Goal: Task Accomplishment & Management: Manage account settings

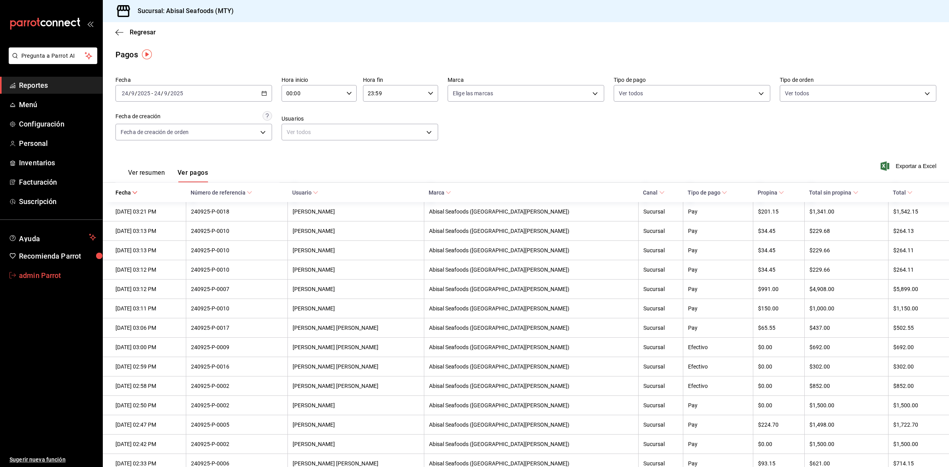
click at [30, 283] on link "admin Parrot" at bounding box center [51, 275] width 102 height 17
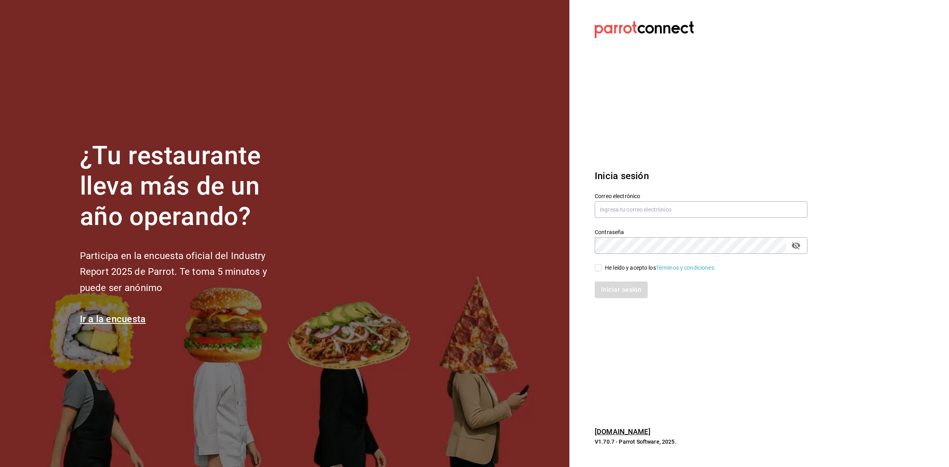
click at [682, 222] on div "Contraseña Contraseña" at bounding box center [696, 236] width 222 height 35
click at [684, 214] on input "text" at bounding box center [700, 209] width 213 height 17
paste input "club@cerveza.com"
type input "club@cerveza.com"
click at [598, 270] on input "He leído y acepto los Términos y condiciones." at bounding box center [597, 267] width 7 height 7
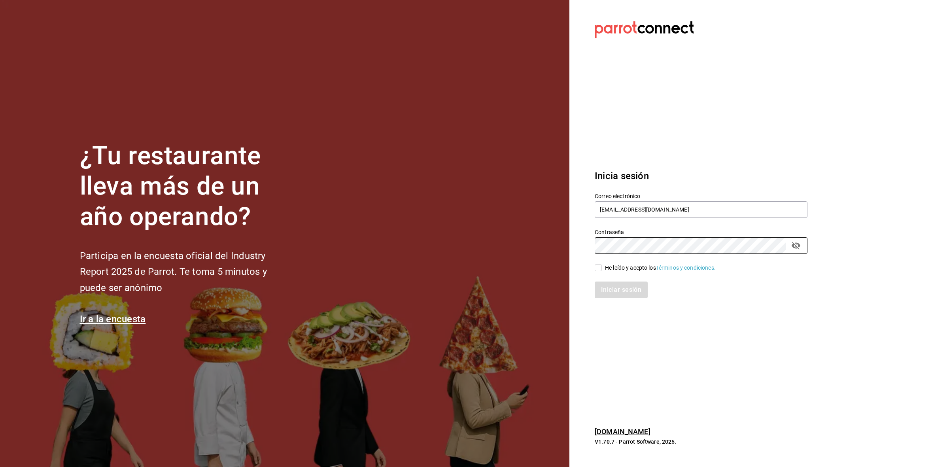
checkbox input "true"
click at [609, 287] on button "Iniciar sesión" at bounding box center [621, 289] width 54 height 17
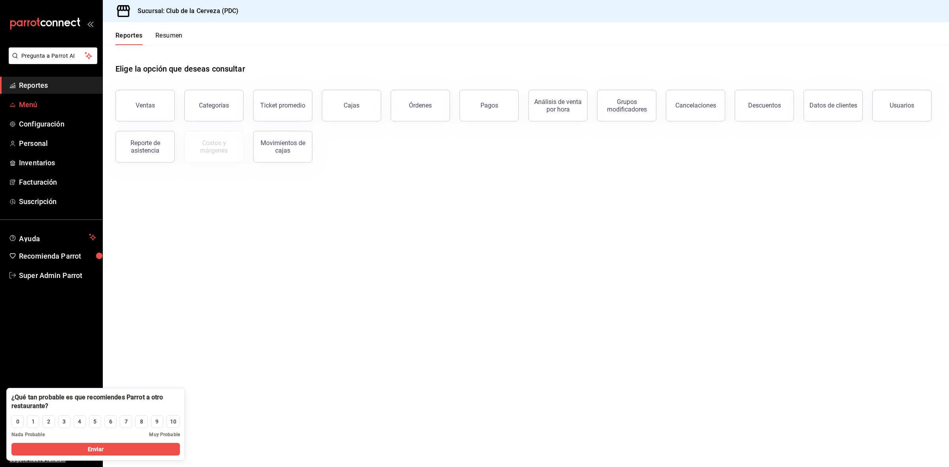
click at [36, 102] on span "Menú" at bounding box center [57, 104] width 77 height 11
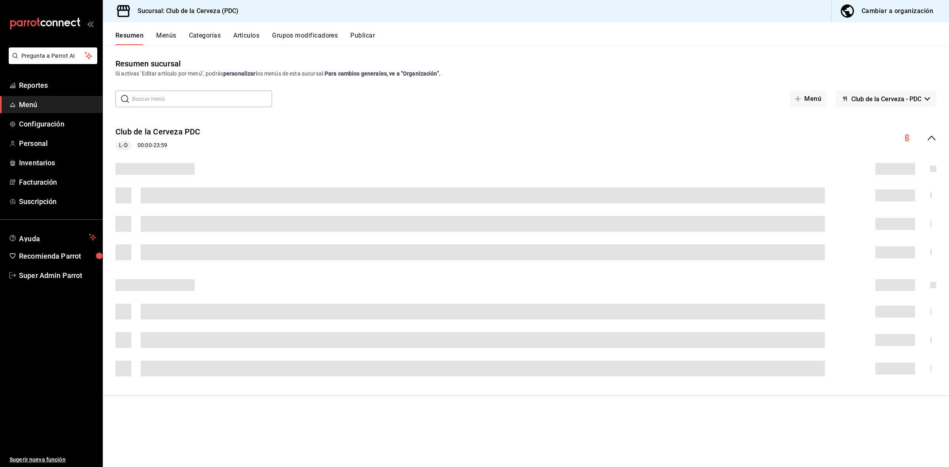
click at [209, 37] on button "Categorías" at bounding box center [205, 38] width 32 height 13
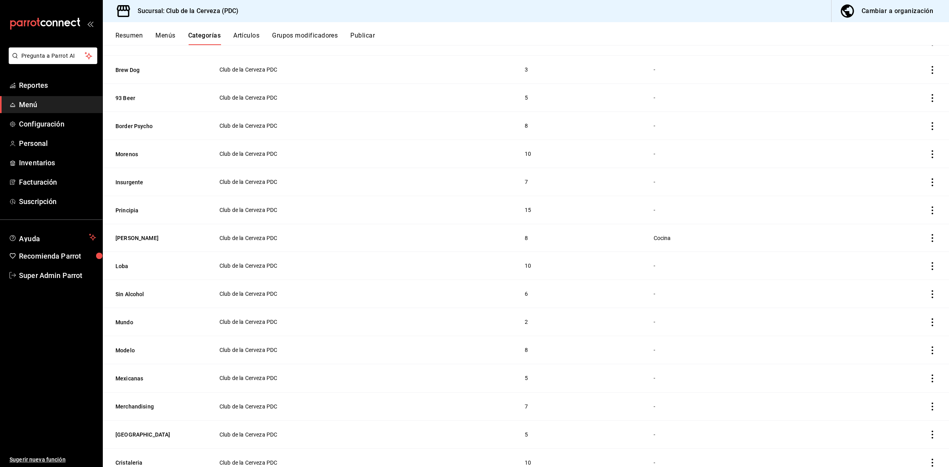
scroll to position [119, 0]
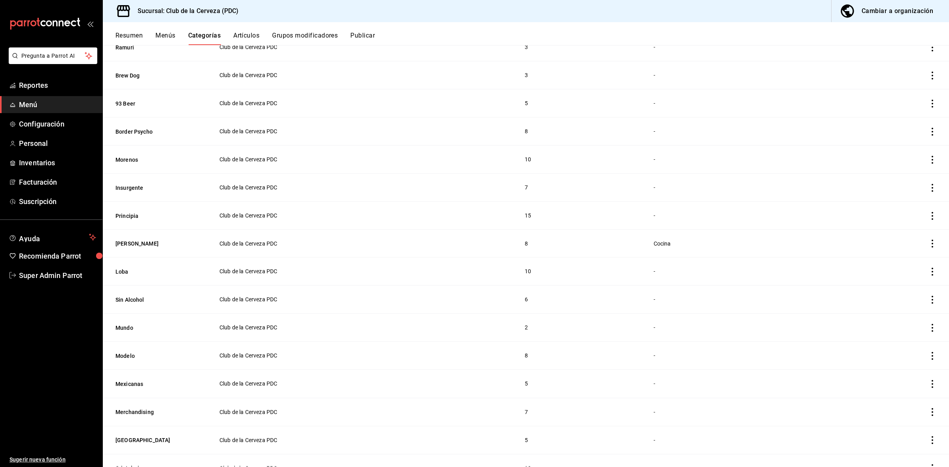
click at [928, 244] on icon "actions" at bounding box center [932, 244] width 8 height 8
click at [692, 251] on div at bounding box center [474, 233] width 949 height 467
click at [134, 243] on button "Wendlandt" at bounding box center [154, 244] width 79 height 8
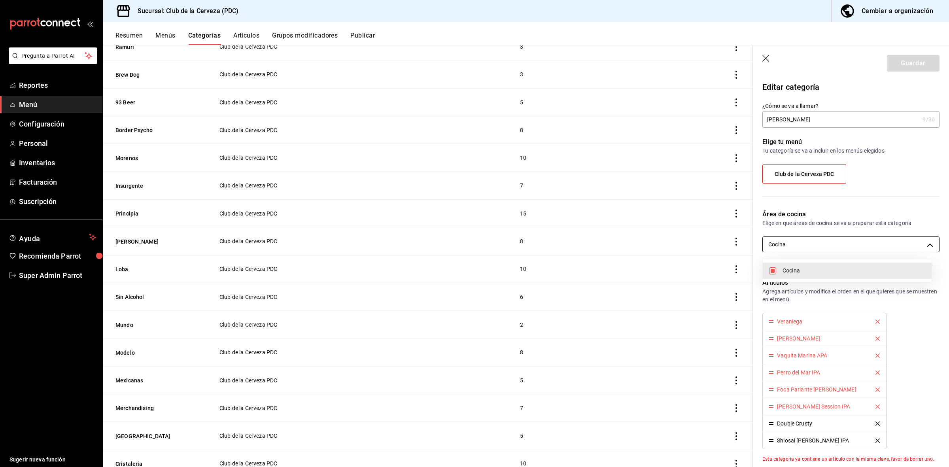
click at [916, 244] on body "Pregunta a Parrot AI Reportes Menú Configuración Personal Inventarios Facturaci…" at bounding box center [474, 233] width 949 height 467
click at [771, 270] on input "checkbox" at bounding box center [772, 270] width 7 height 7
checkbox input "false"
click at [812, 117] on div at bounding box center [474, 233] width 949 height 467
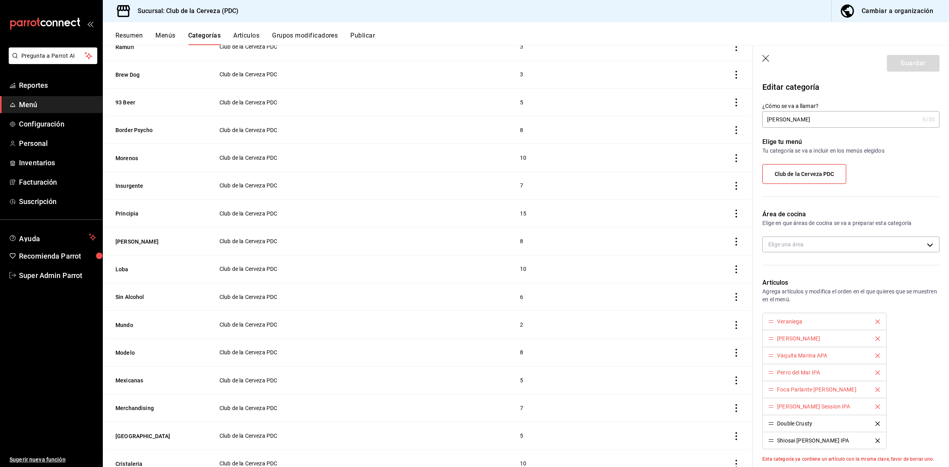
click at [817, 120] on input "Wendlandt" at bounding box center [840, 119] width 157 height 16
type input "Wendlandt"
click at [823, 242] on body "Pregunta a Parrot AI Reportes Menú Configuración Personal Inventarios Facturaci…" at bounding box center [474, 233] width 949 height 467
click at [823, 242] on div at bounding box center [474, 233] width 949 height 467
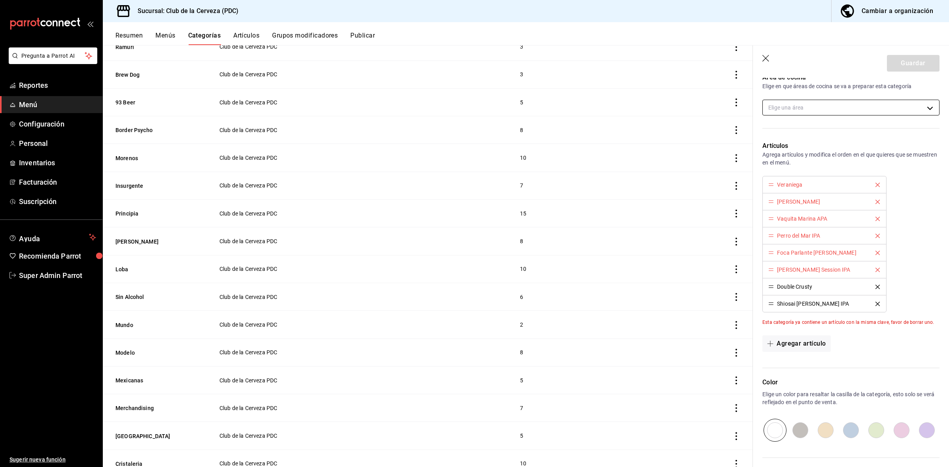
scroll to position [64, 0]
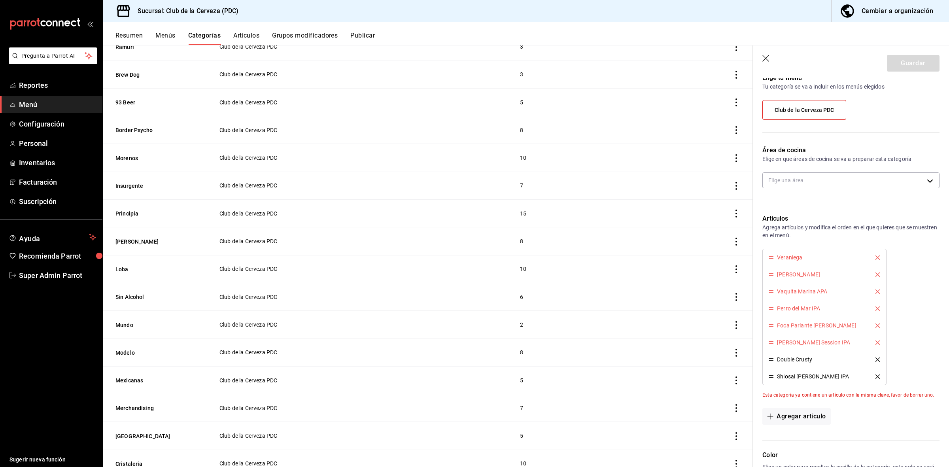
click at [769, 59] on icon "button" at bounding box center [766, 59] width 8 height 8
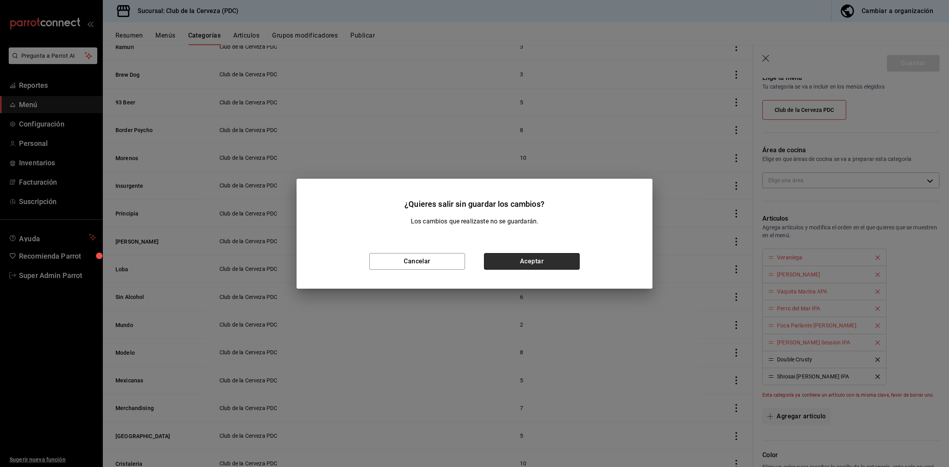
click at [556, 261] on button "Aceptar" at bounding box center [532, 261] width 96 height 17
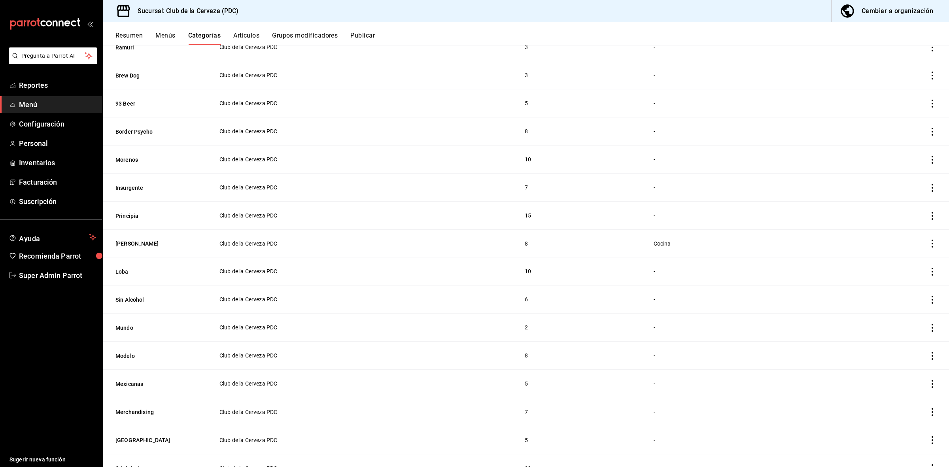
click at [248, 32] on button "Artículos" at bounding box center [246, 38] width 26 height 13
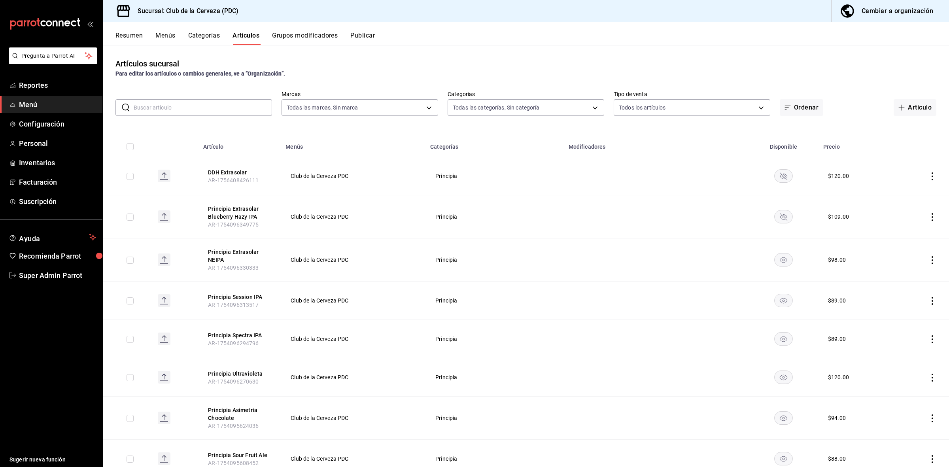
type input "fbe637ac-66ad-4202-895b-0eb83fea6a9d"
type input "55df0106-6b58-4009-a6ff-368341354358,45d8c1d5-9479-4238-aecb-adf5feb43ad5,65631…"
click at [212, 36] on button "Categorías" at bounding box center [204, 38] width 32 height 13
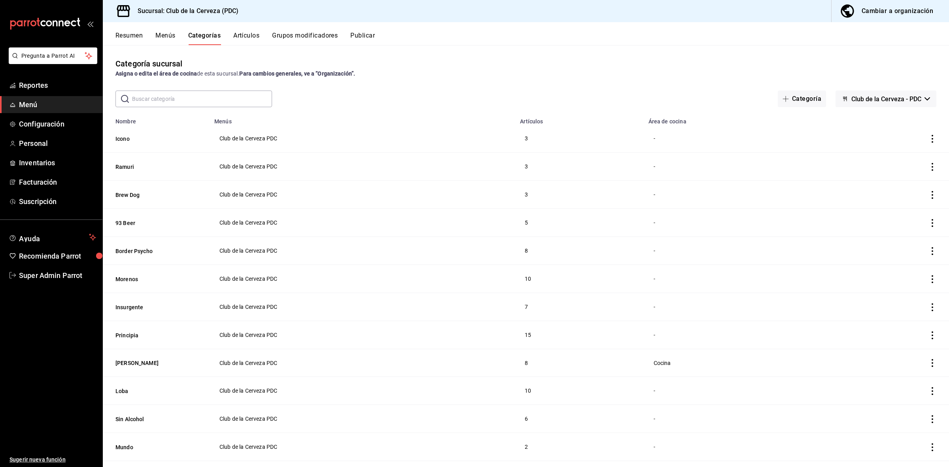
click at [886, 6] on div "Cambiar a organización" at bounding box center [897, 11] width 72 height 11
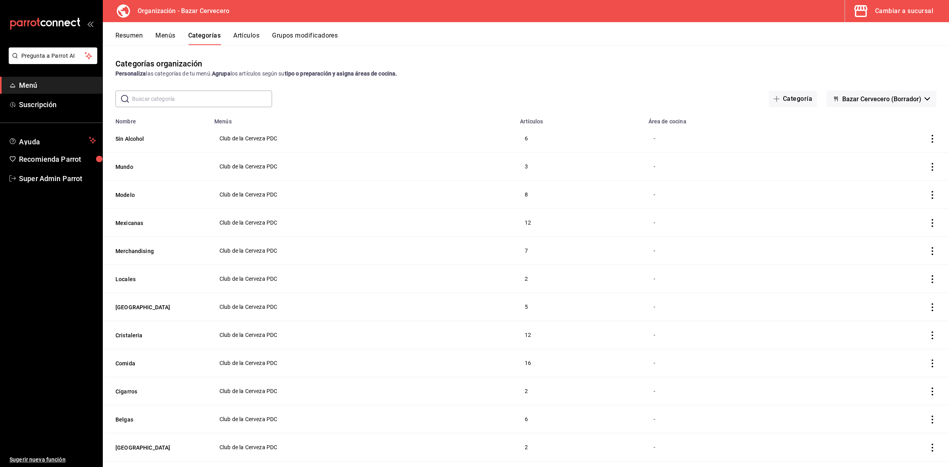
click at [884, 6] on div "Cambiar a sucursal" at bounding box center [904, 11] width 58 height 11
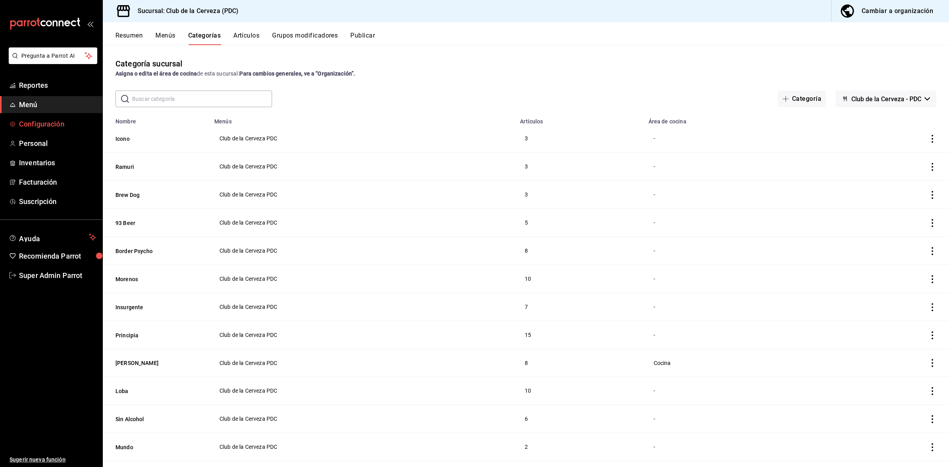
click at [36, 125] on span "Configuración" at bounding box center [57, 124] width 77 height 11
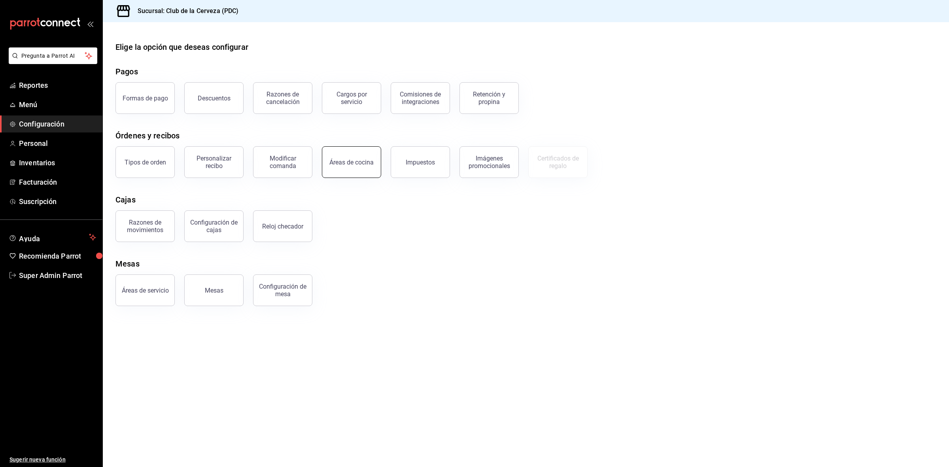
click at [338, 171] on button "Áreas de cocina" at bounding box center [351, 162] width 59 height 32
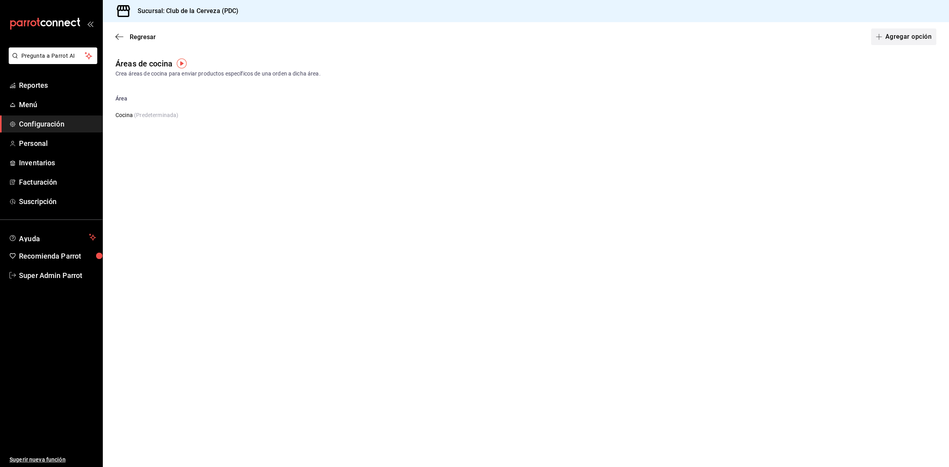
click at [883, 38] on span "button" at bounding box center [879, 37] width 9 height 6
type input "no imp"
click at [896, 36] on button "Guardar" at bounding box center [909, 36] width 53 height 17
click at [30, 107] on span "Menú" at bounding box center [57, 104] width 77 height 11
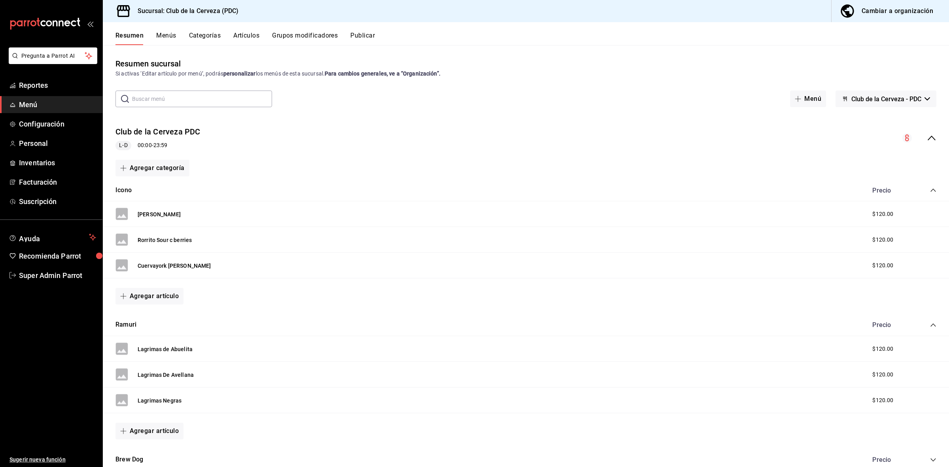
click at [217, 39] on button "Categorías" at bounding box center [205, 38] width 32 height 13
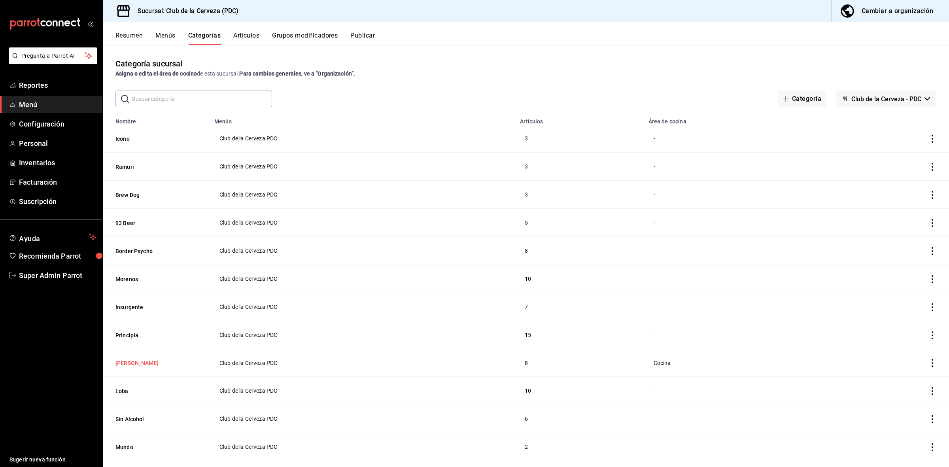
click at [140, 367] on button "Wendlandt" at bounding box center [154, 363] width 79 height 8
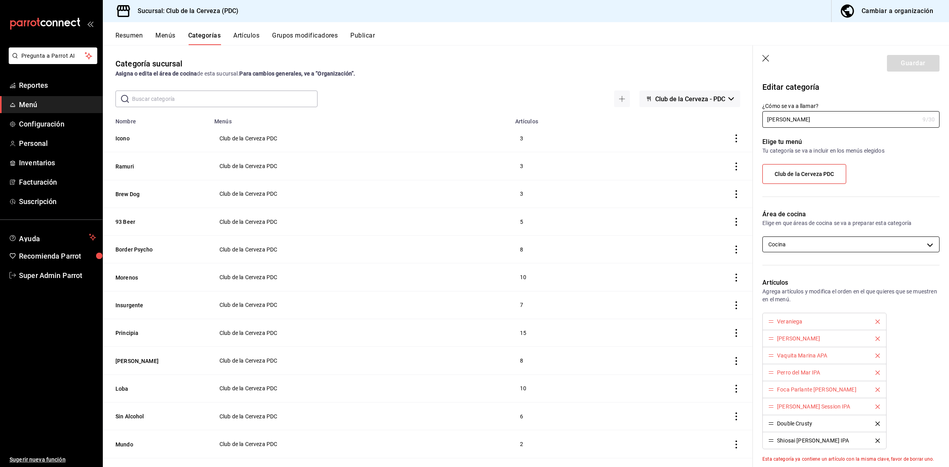
click at [927, 241] on body "Pregunta a Parrot AI Reportes Menú Configuración Personal Inventarios Facturaci…" at bounding box center [474, 233] width 949 height 467
click at [775, 289] on input "checkbox" at bounding box center [772, 286] width 7 height 7
checkbox input "true"
type input "552792e4-5984-4f74-b38a-85c11346cf8a,e03c2cc7-5238-4087-9cd0-cd157c310a7a"
click at [775, 272] on input "checkbox" at bounding box center [772, 270] width 7 height 7
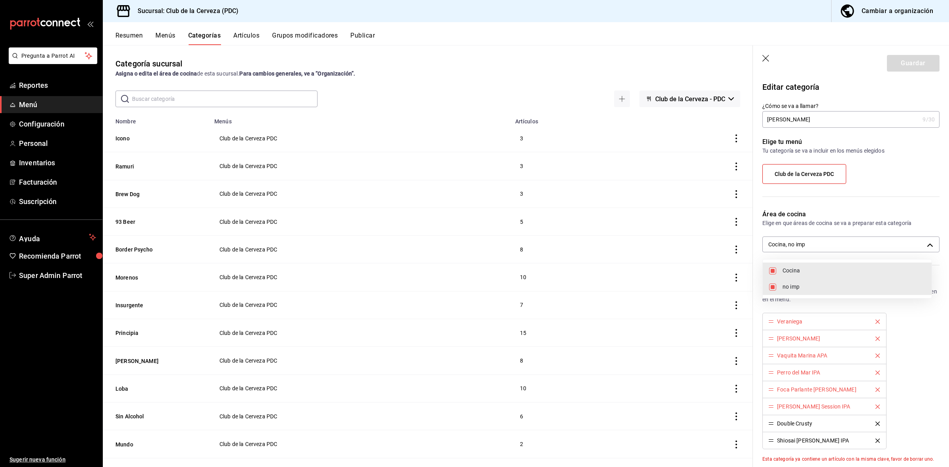
checkbox input "false"
type input "e03c2cc7-5238-4087-9cd0-cd157c310a7a"
click at [910, 385] on div at bounding box center [474, 233] width 949 height 467
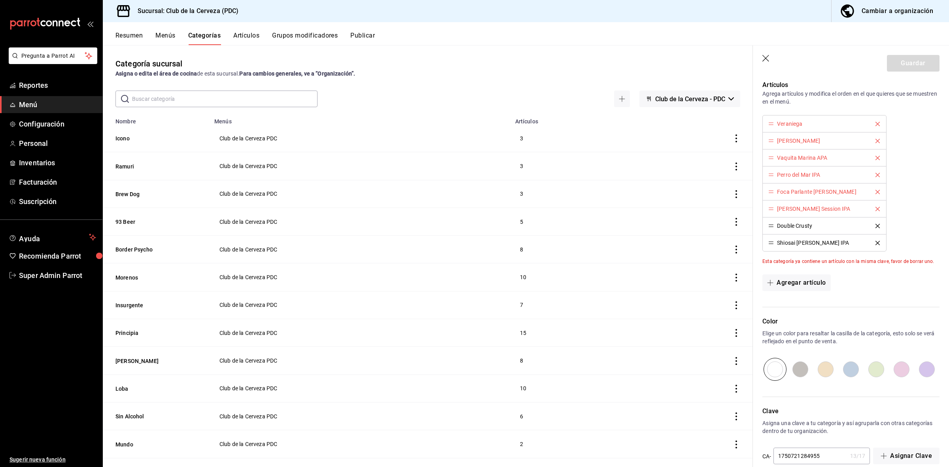
scroll to position [212, 0]
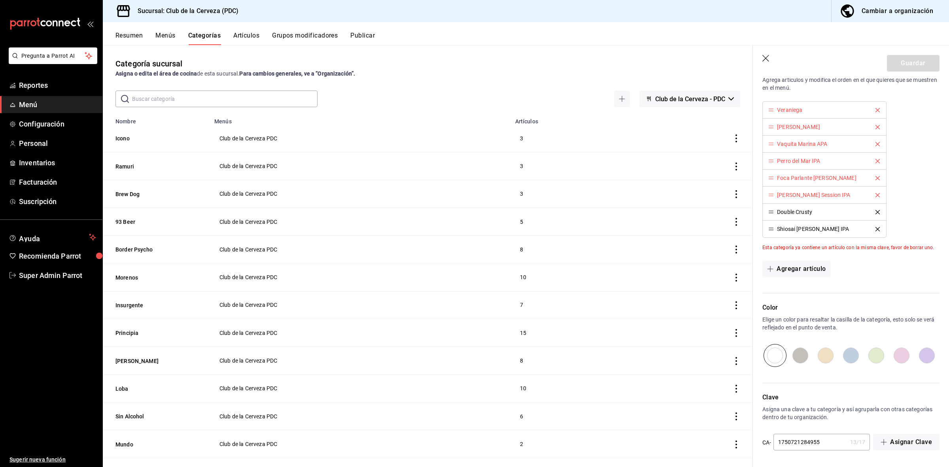
click at [817, 433] on div "Clave Asigna una clave a tu categoría y así agruparla con otras categorías dent…" at bounding box center [846, 417] width 187 height 68
click at [820, 440] on input "1750721284955" at bounding box center [810, 442] width 74 height 16
type input "1750721284955"
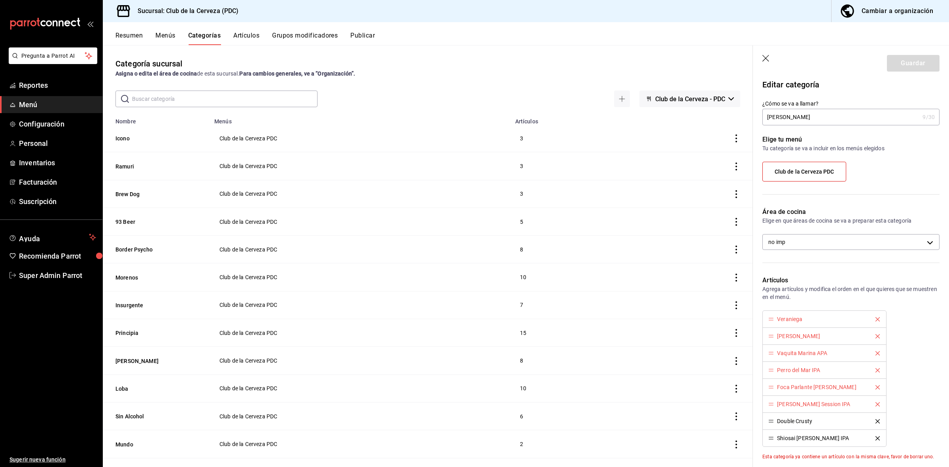
scroll to position [0, 0]
click at [823, 117] on input "Wendlandt" at bounding box center [840, 119] width 157 height 16
click at [813, 179] on label "Club de la Cerveza PDC" at bounding box center [803, 173] width 83 height 19
click at [0, 0] on input "Club de la Cerveza PDC" at bounding box center [0, 0] width 0 height 0
click at [813, 178] on label "Club de la Cerveza PDC" at bounding box center [803, 173] width 83 height 19
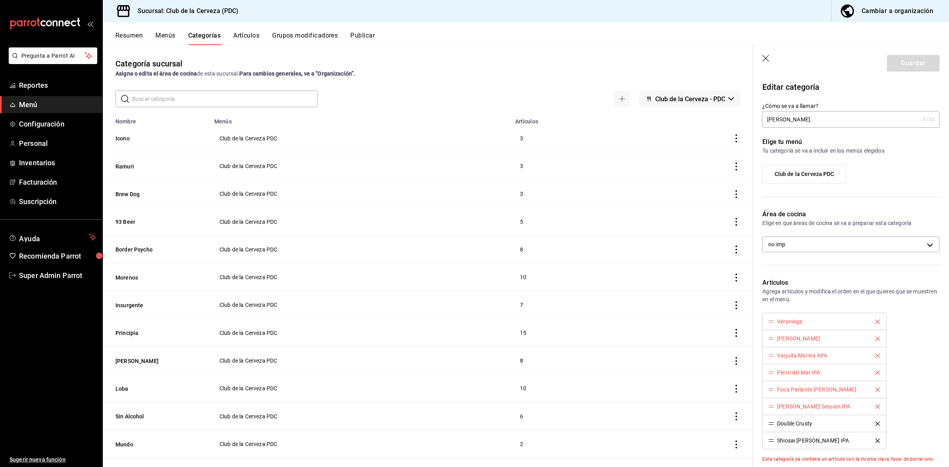
click at [0, 0] on input "Club de la Cerveza PDC" at bounding box center [0, 0] width 0 height 0
click at [823, 124] on input "Wendlandt" at bounding box center [840, 119] width 157 height 16
type input "Wendlandt"
click at [764, 58] on icon "button" at bounding box center [766, 59] width 8 height 8
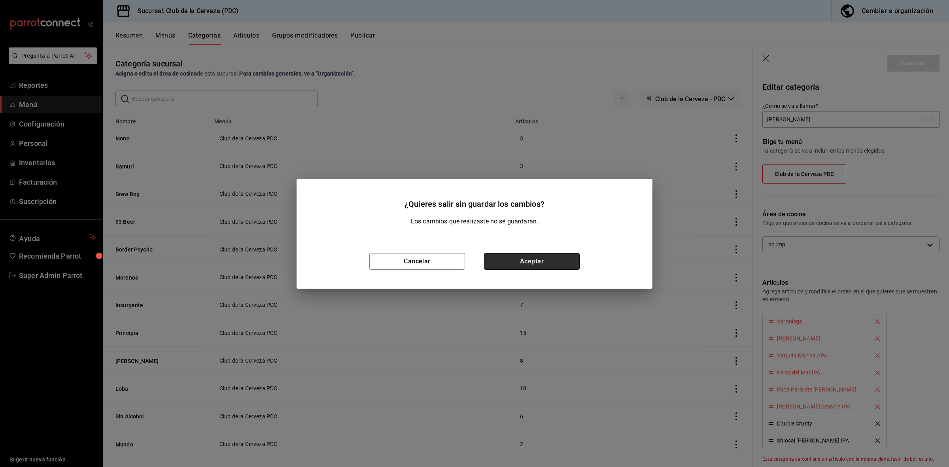
click at [516, 266] on button "Aceptar" at bounding box center [532, 261] width 96 height 17
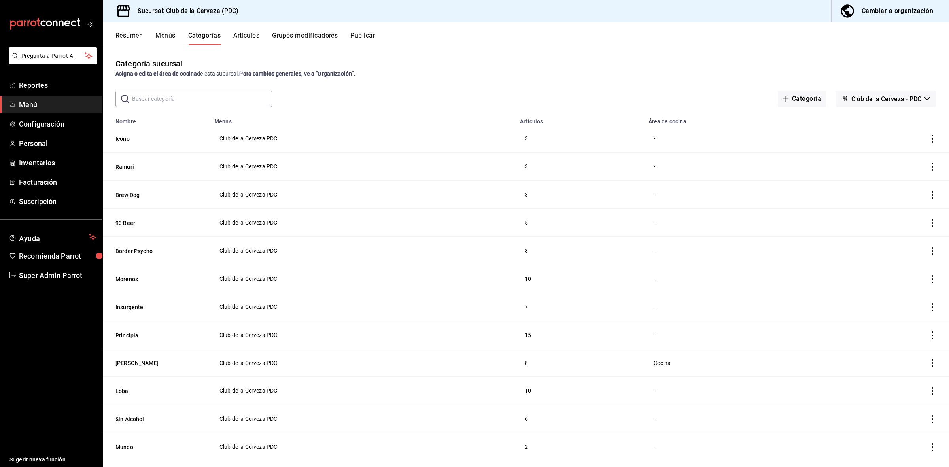
click at [928, 366] on icon "actions" at bounding box center [932, 363] width 8 height 8
click at [651, 368] on div at bounding box center [474, 233] width 949 height 467
click at [127, 366] on button "Wendlandt" at bounding box center [154, 363] width 79 height 8
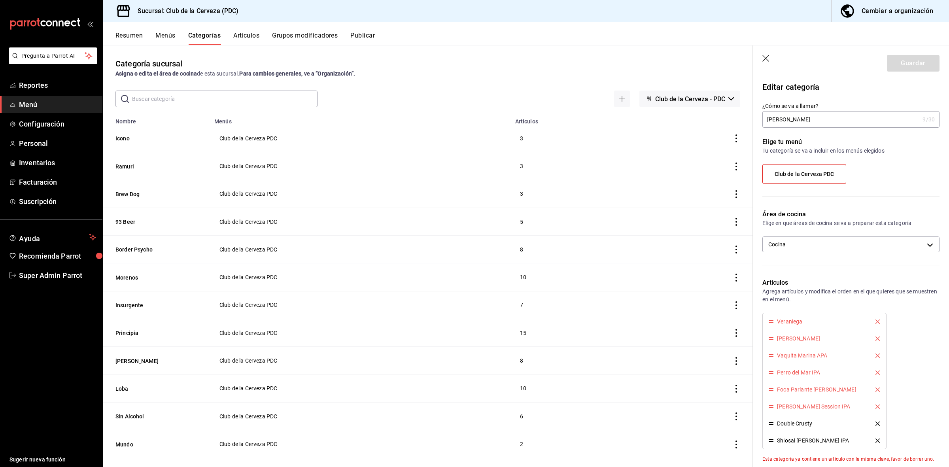
click at [264, 32] on div "Resumen Menús Categorías Artículos Grupos modificadores Publicar" at bounding box center [531, 38] width 833 height 13
click at [250, 36] on button "Artículos" at bounding box center [246, 38] width 26 height 13
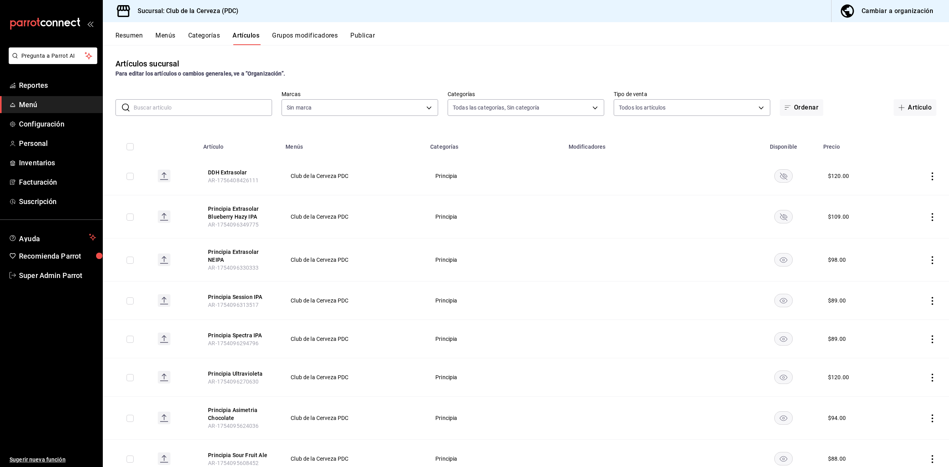
type input "55df0106-6b58-4009-a6ff-368341354358,45d8c1d5-9479-4238-aecb-adf5feb43ad5,65631…"
type input "fbe637ac-66ad-4202-895b-0eb83fea6a9d"
click at [194, 35] on button "Categorías" at bounding box center [204, 38] width 32 height 13
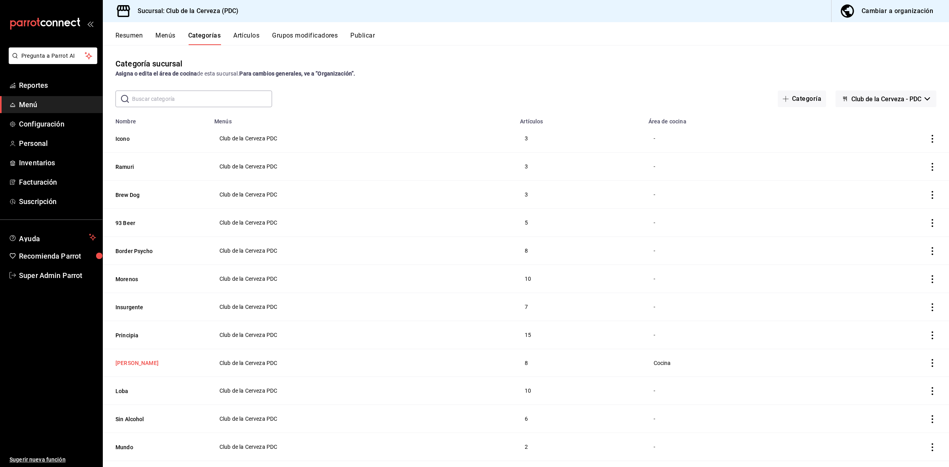
click at [136, 360] on button "Wendlandt" at bounding box center [154, 363] width 79 height 8
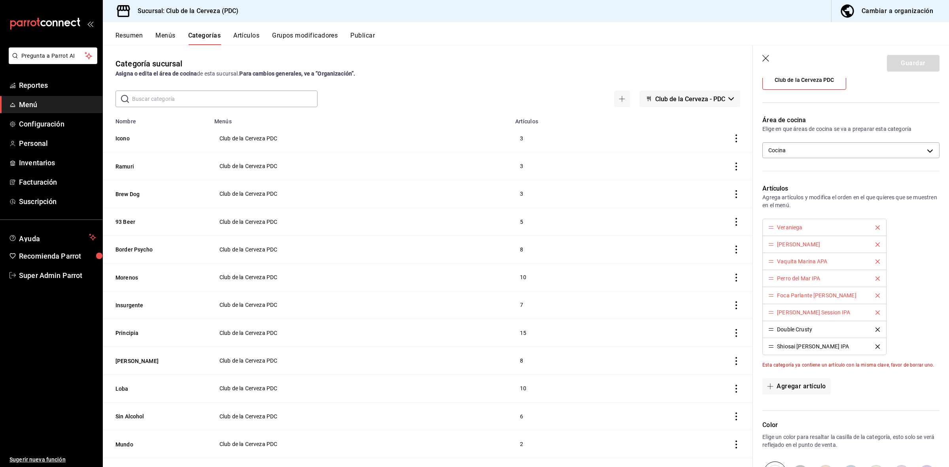
scroll to position [99, 0]
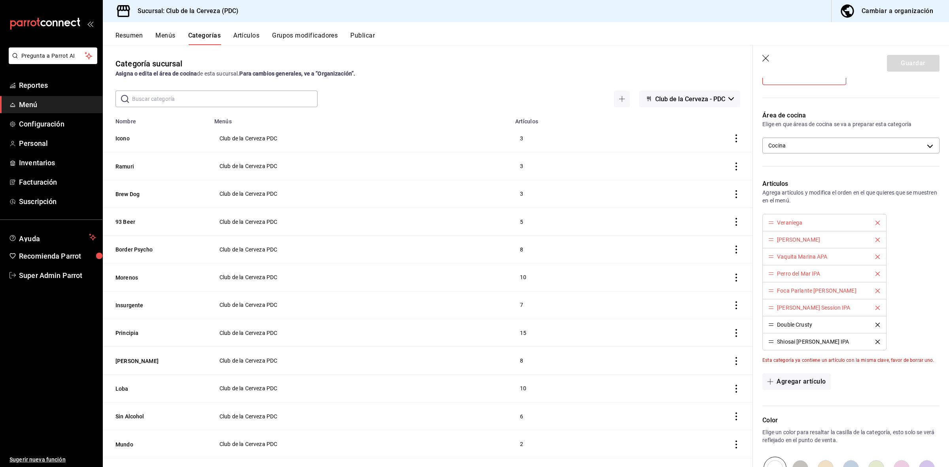
click at [794, 223] on div "Veraniega" at bounding box center [789, 223] width 25 height 6
click at [793, 225] on div "Veraniega" at bounding box center [789, 223] width 25 height 6
click at [791, 224] on div "Veraniega" at bounding box center [789, 223] width 25 height 6
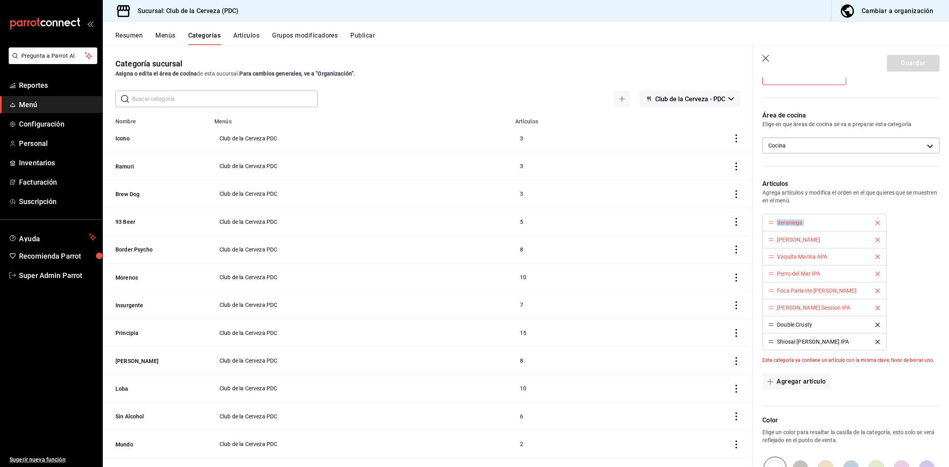
click at [791, 224] on div "Veraniega" at bounding box center [789, 223] width 25 height 6
click at [804, 238] on div "Harry Polanco" at bounding box center [798, 240] width 43 height 6
click at [804, 258] on div "Vaquita Marina APA" at bounding box center [802, 257] width 50 height 6
click at [799, 228] on li "Veraniega" at bounding box center [823, 222] width 123 height 17
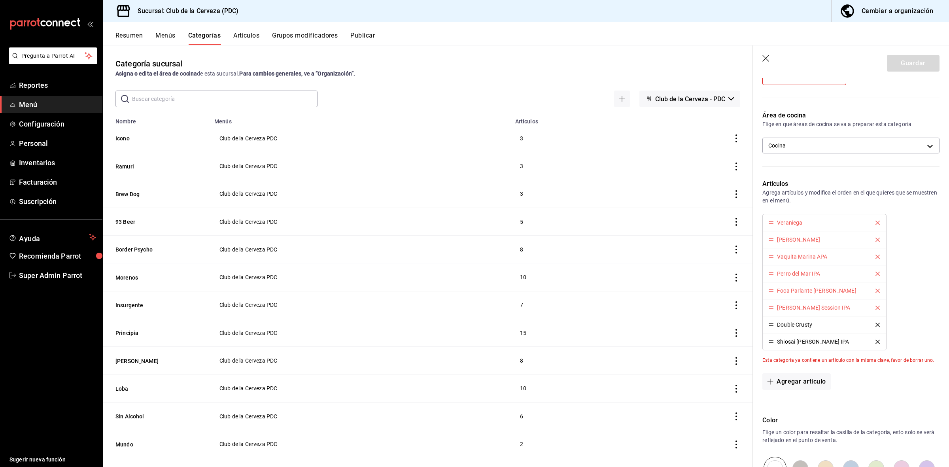
click at [798, 243] on li "Harry Polanco" at bounding box center [823, 239] width 123 height 17
click at [243, 32] on button "Artículos" at bounding box center [246, 38] width 26 height 13
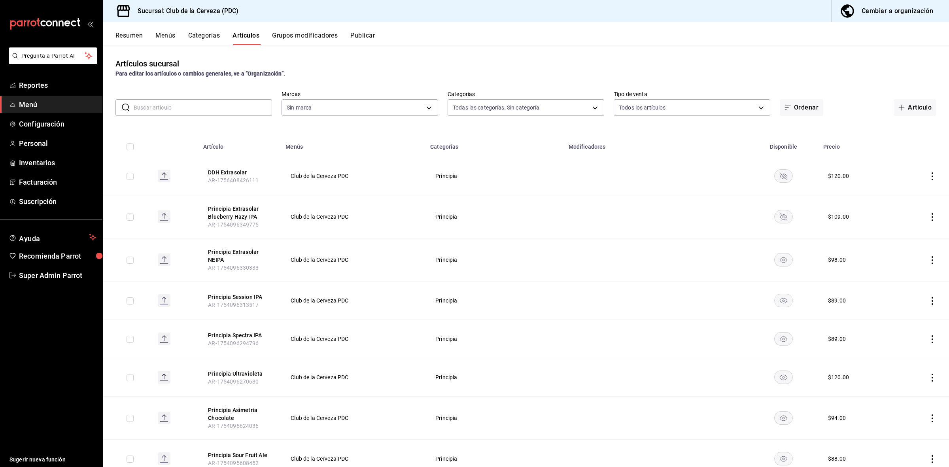
type input "55df0106-6b58-4009-a6ff-368341354358,45d8c1d5-9479-4238-aecb-adf5feb43ad5,65631…"
type input "fbe637ac-66ad-4202-895b-0eb83fea6a9d"
click at [204, 113] on input "text" at bounding box center [203, 108] width 138 height 16
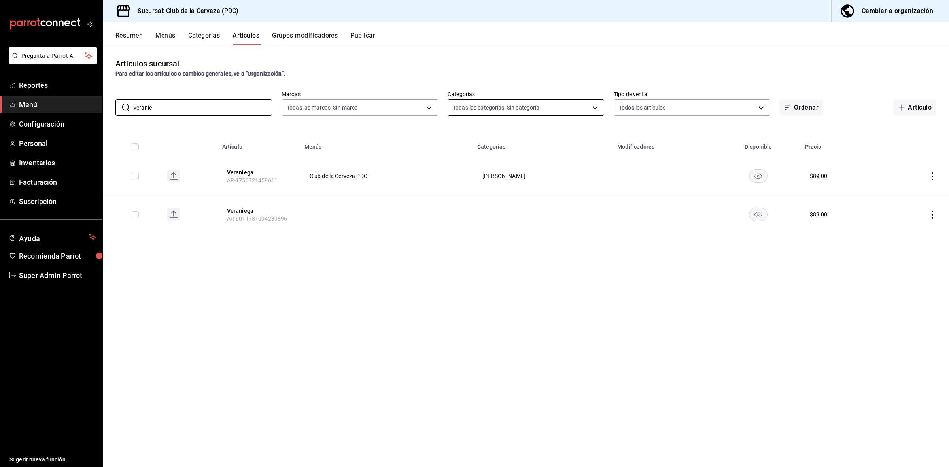
type input "veranie"
click at [510, 102] on body "Pregunta a Parrot AI Reportes Menú Configuración Personal Inventarios Facturaci…" at bounding box center [474, 233] width 949 height 467
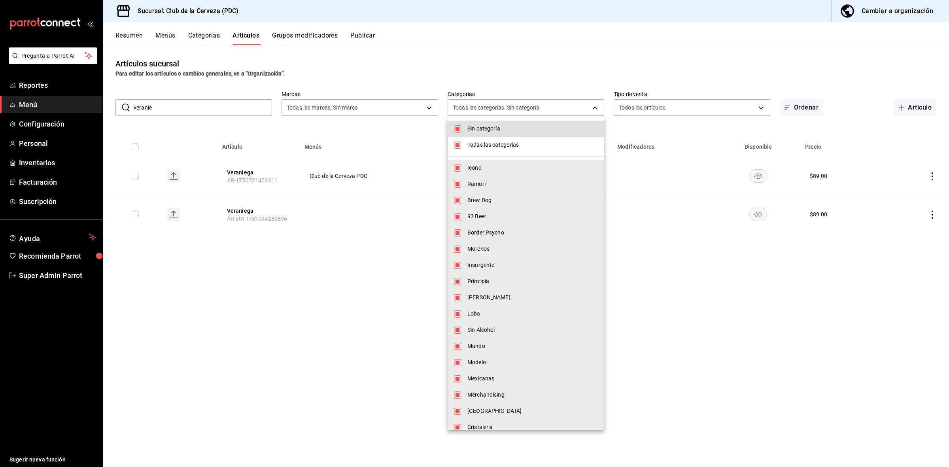
click at [460, 144] on input "checkbox" at bounding box center [457, 144] width 7 height 7
checkbox input "false"
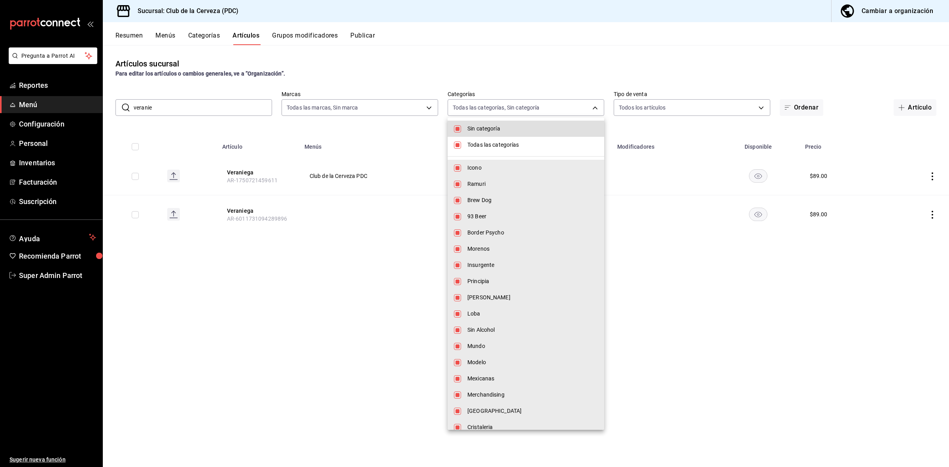
checkbox input "false"
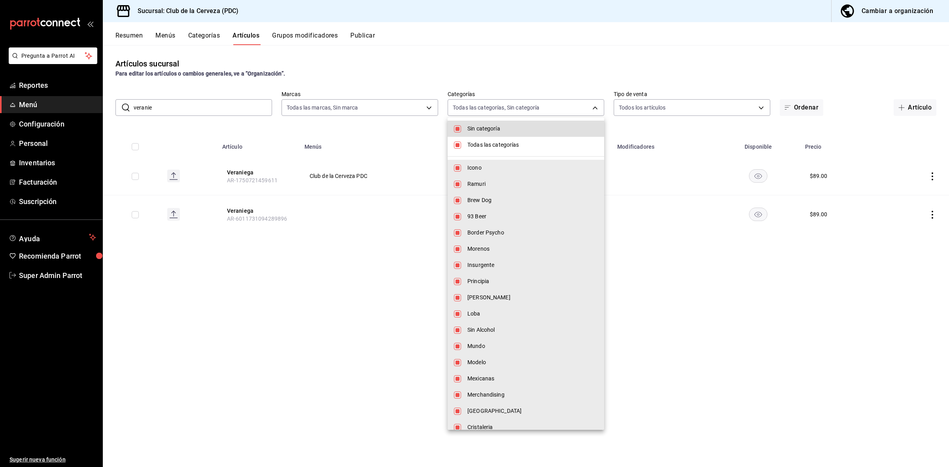
checkbox input "false"
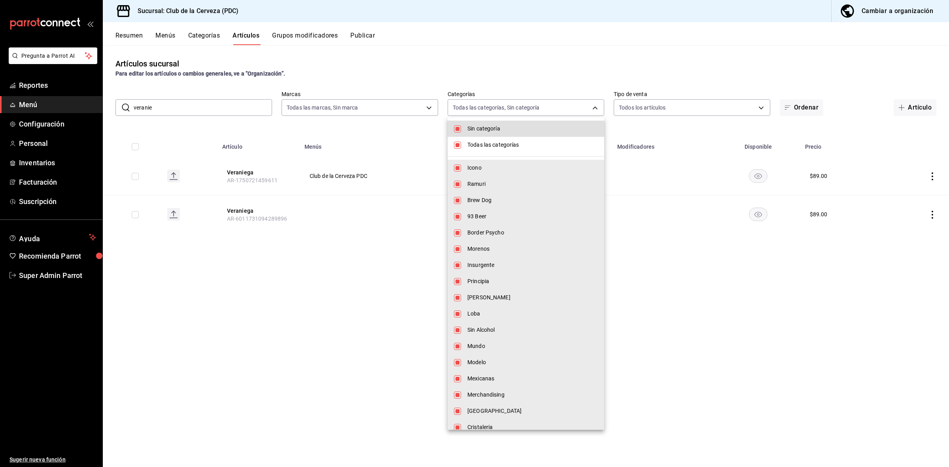
checkbox input "false"
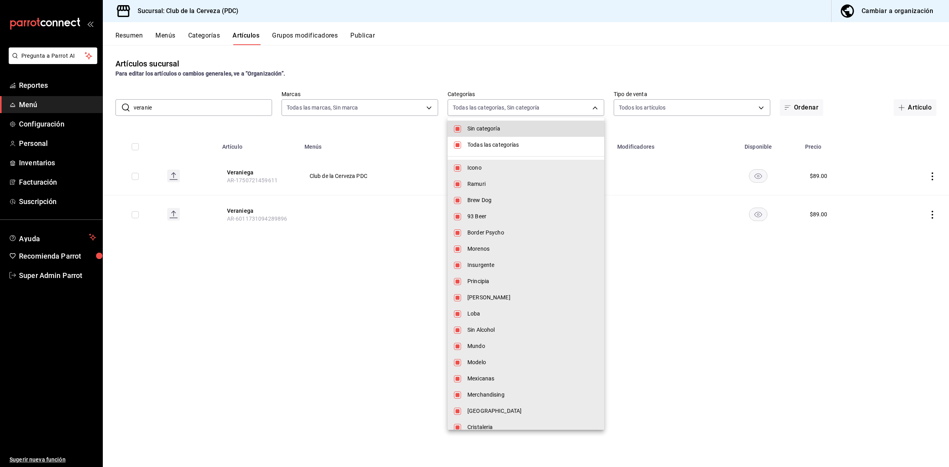
checkbox input "false"
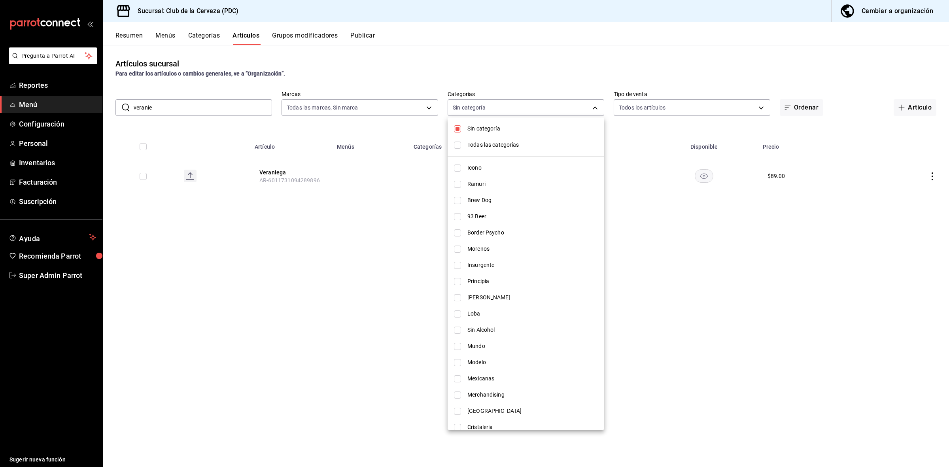
click at [459, 295] on input "checkbox" at bounding box center [457, 297] width 7 height 7
checkbox input "true"
type input "f82d6d8c-2213-434e-94e6-be99969880f3"
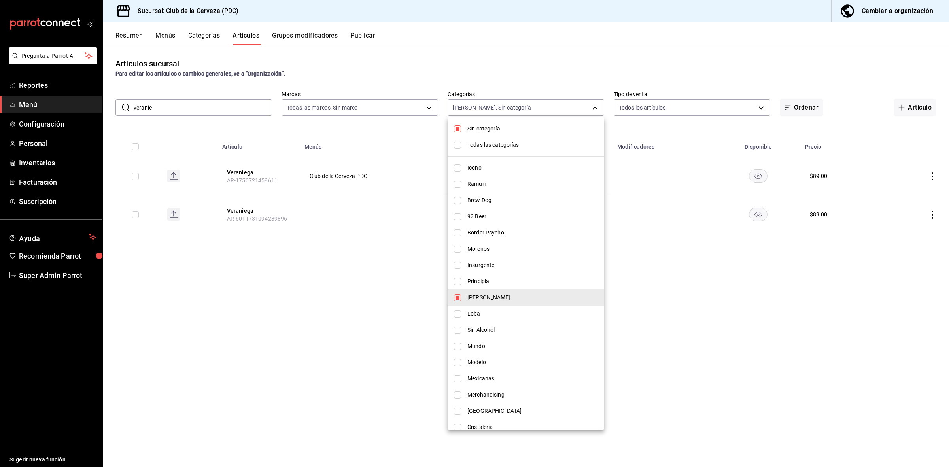
click at [217, 109] on div at bounding box center [474, 233] width 949 height 467
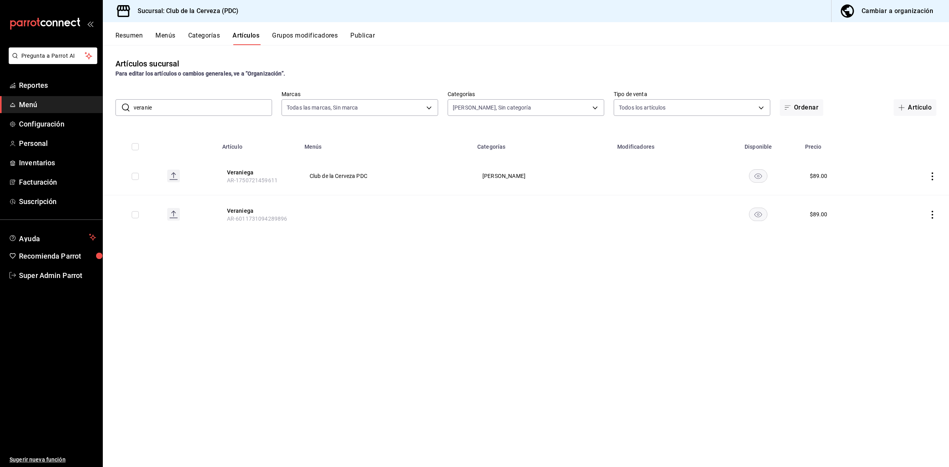
click at [217, 109] on div at bounding box center [474, 233] width 949 height 467
click at [217, 109] on div "Sin categoría Todas las categorías Icono Ramuri Brew Dog 93 Beer Border Psycho …" at bounding box center [474, 233] width 949 height 467
click at [217, 109] on input "veranie" at bounding box center [203, 108] width 138 height 16
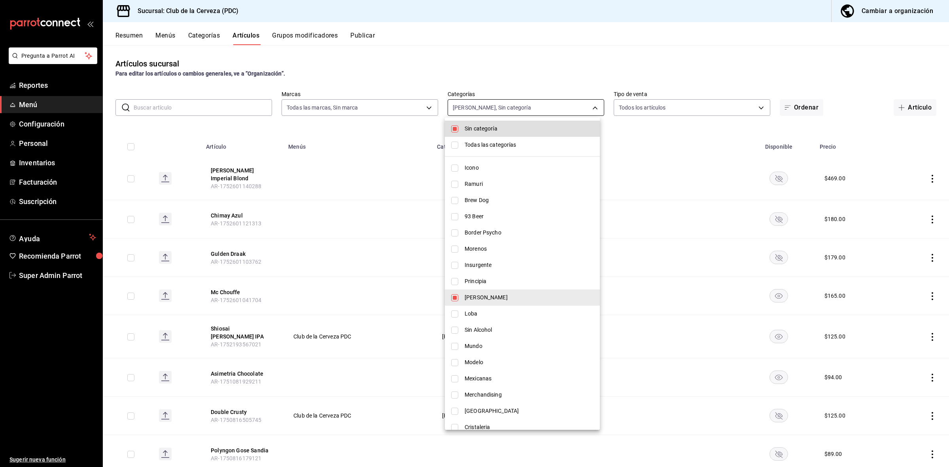
click at [508, 109] on body "Pregunta a Parrot AI Reportes Menú Configuración Personal Inventarios Facturaci…" at bounding box center [474, 233] width 949 height 467
click at [455, 130] on input "checkbox" at bounding box center [454, 128] width 7 height 7
checkbox input "false"
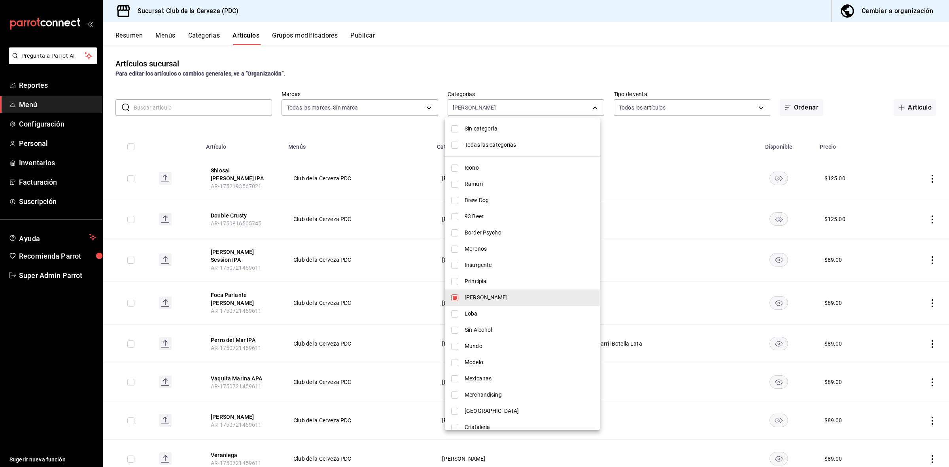
click at [354, 123] on div at bounding box center [474, 233] width 949 height 467
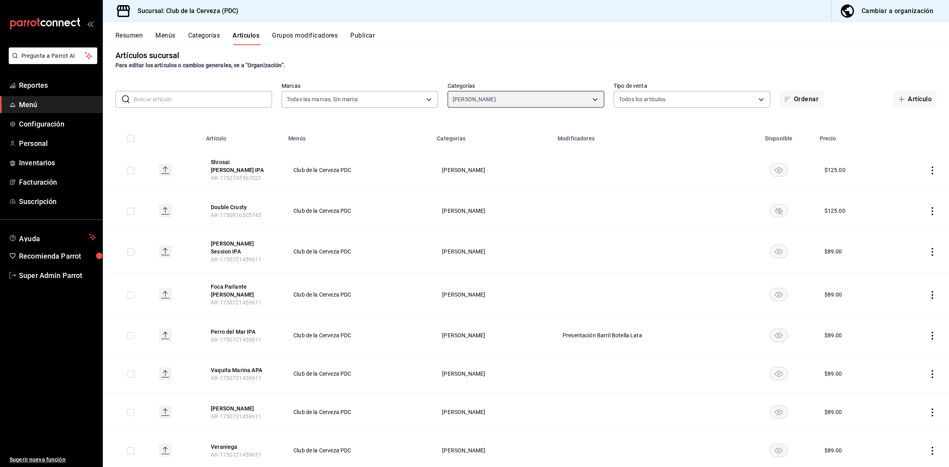
scroll to position [16, 0]
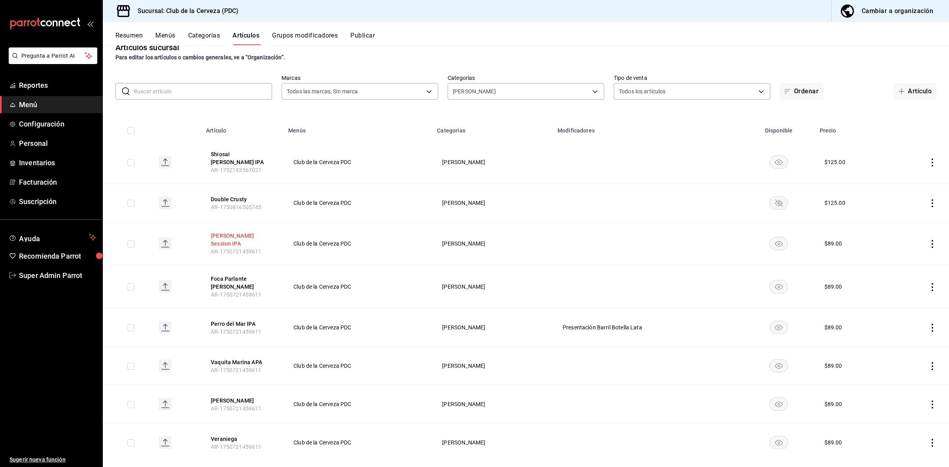
click at [259, 232] on button "Tuna Turner Session IPA" at bounding box center [242, 240] width 63 height 16
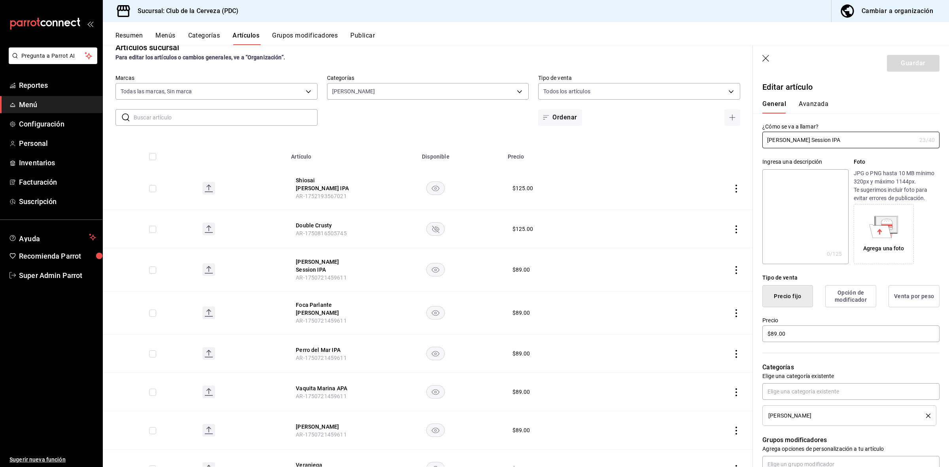
scroll to position [192, 0]
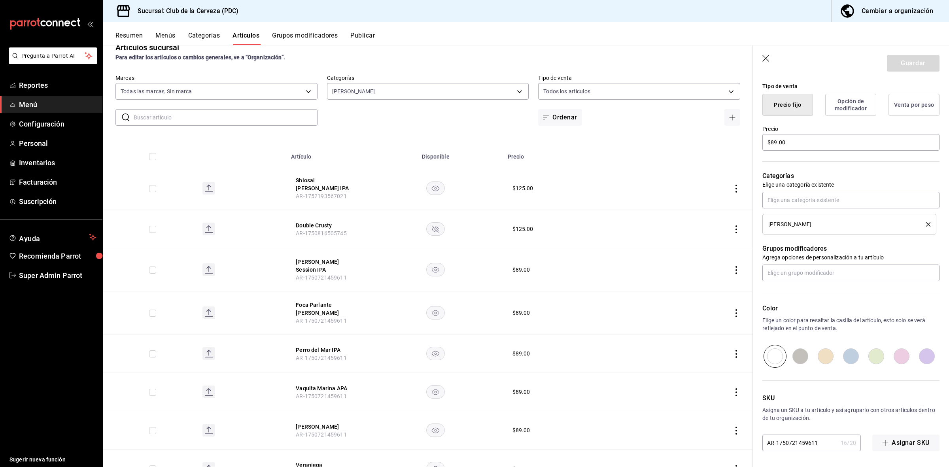
click at [821, 446] on input "AR-1750721459611" at bounding box center [799, 443] width 75 height 16
type input "AR-17507214596111"
click at [913, 66] on button "Guardar" at bounding box center [913, 63] width 53 height 17
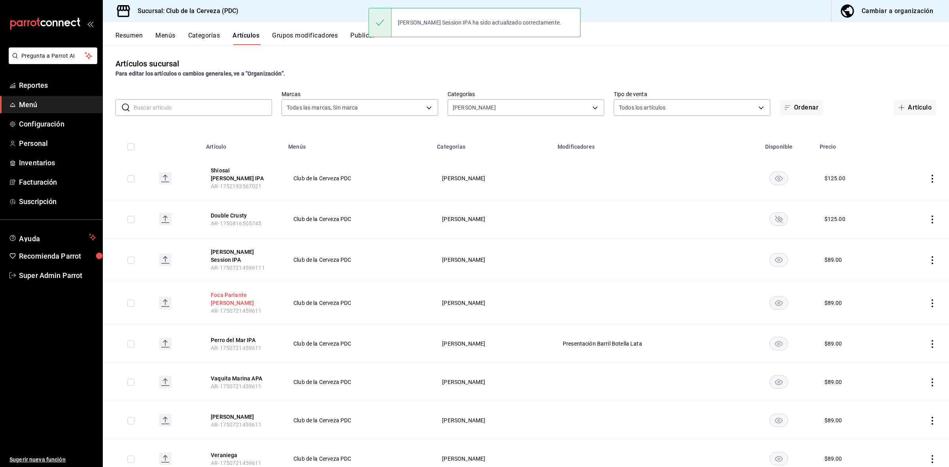
click at [254, 291] on button "Foca Parlante Stout" at bounding box center [242, 299] width 63 height 16
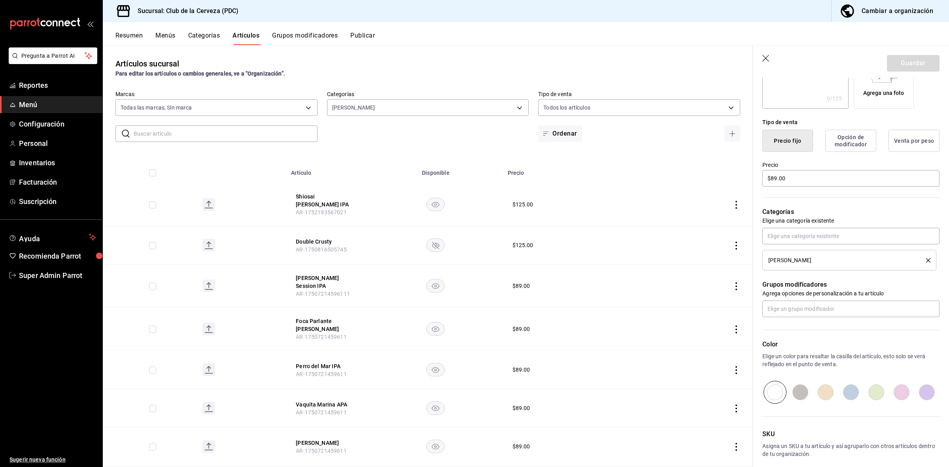
scroll to position [192, 0]
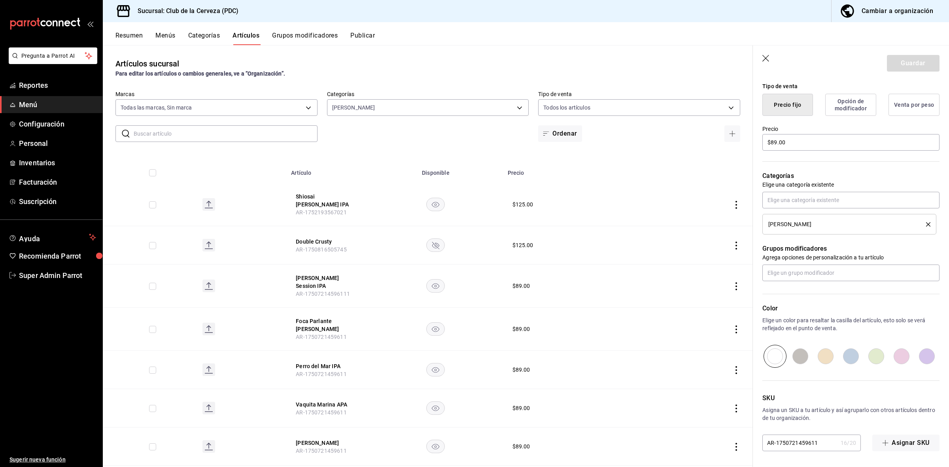
click at [819, 443] on input "AR-1750721459611" at bounding box center [799, 443] width 75 height 16
type input "AR-17507214596112"
click at [913, 64] on button "Guardar" at bounding box center [913, 63] width 53 height 17
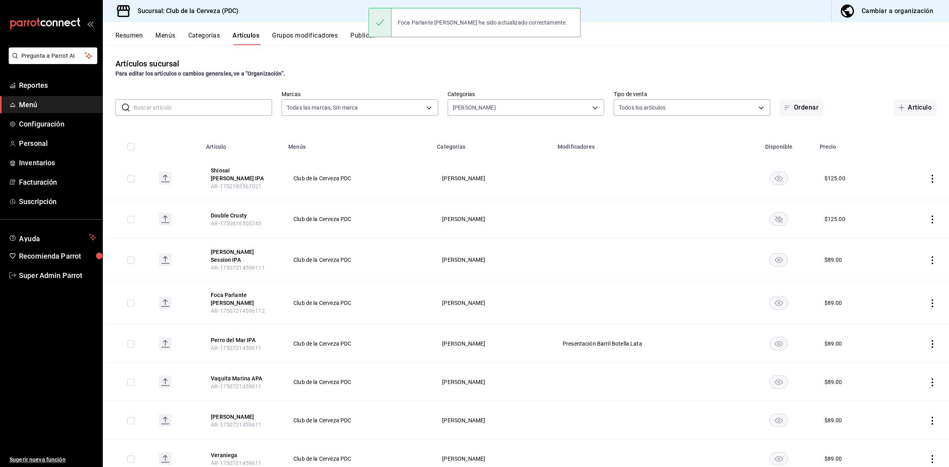
scroll to position [16, 0]
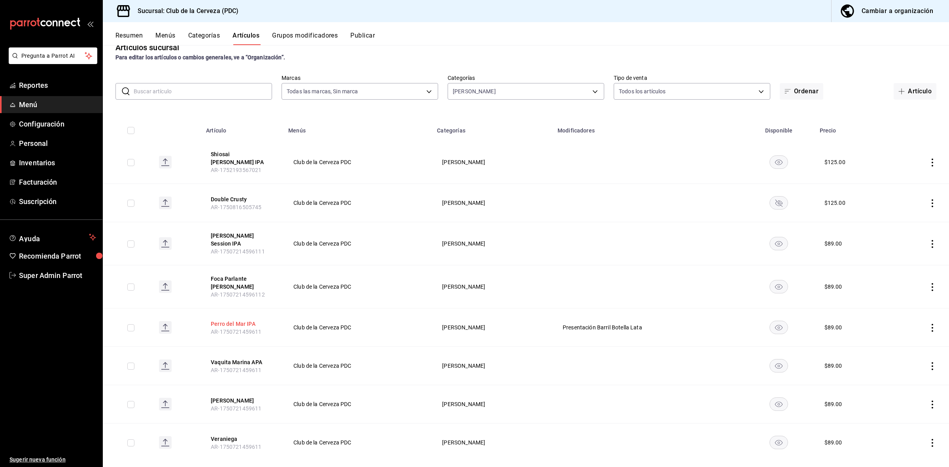
click at [242, 320] on button "Perro del Mar IPA" at bounding box center [242, 324] width 63 height 8
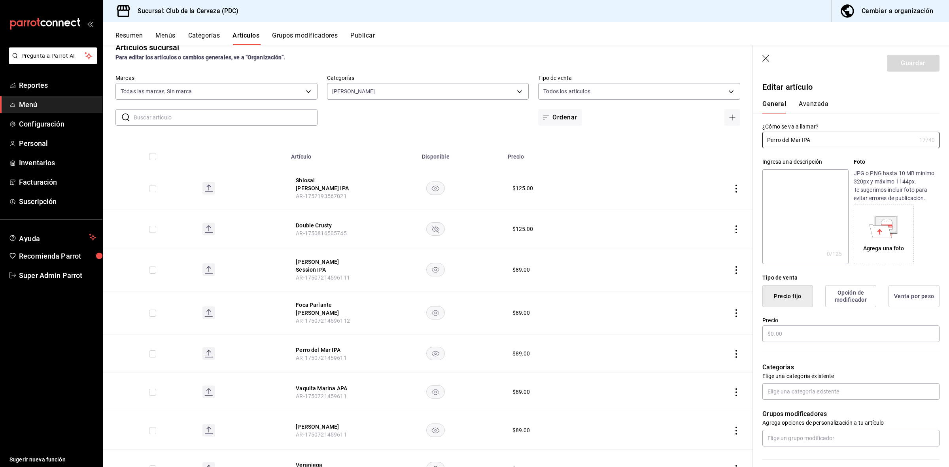
type input "$89.00"
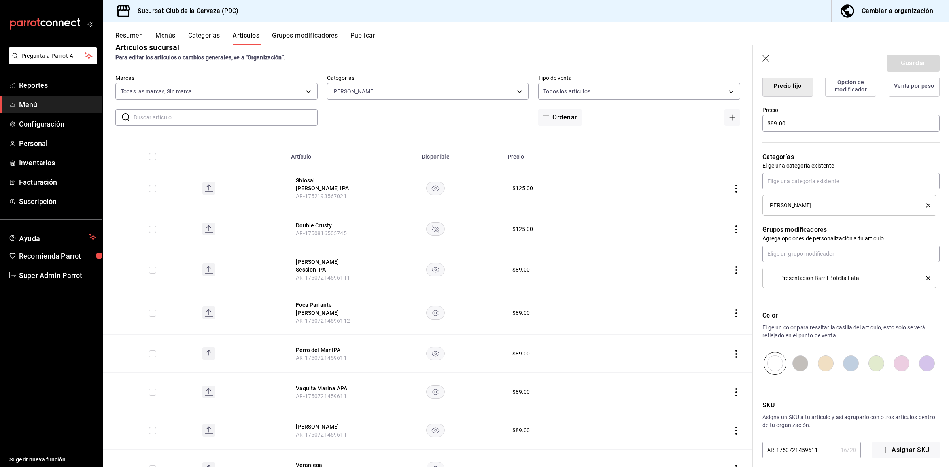
scroll to position [218, 0]
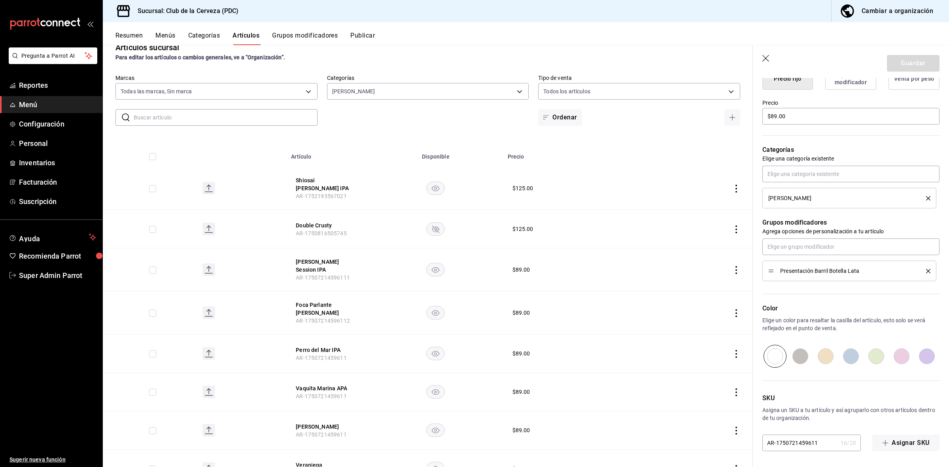
click at [824, 441] on input "AR-1750721459611" at bounding box center [799, 443] width 75 height 16
type input "AR-17507214596113"
click at [903, 56] on button "Guardar" at bounding box center [913, 63] width 53 height 17
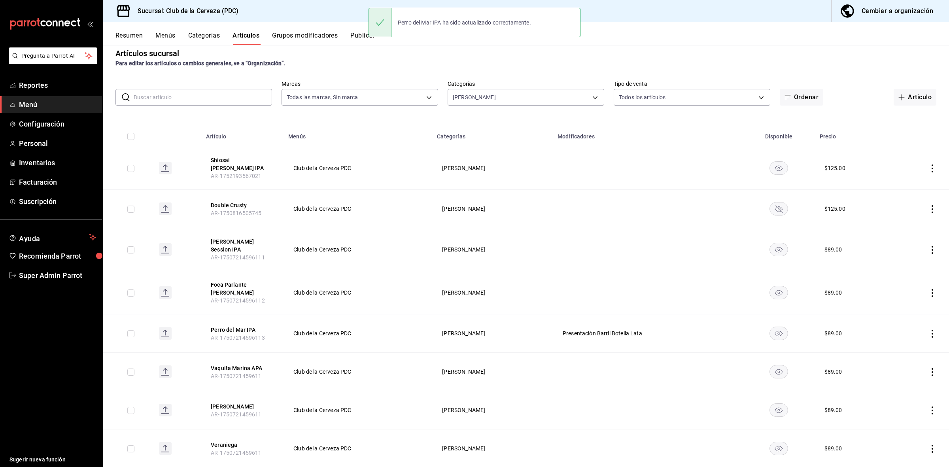
scroll to position [16, 0]
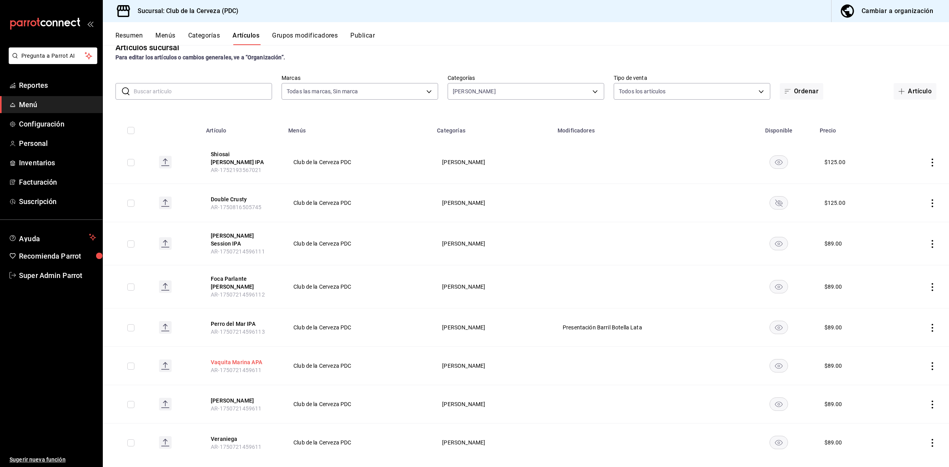
click at [262, 358] on button "Vaquita Marina APA" at bounding box center [242, 362] width 63 height 8
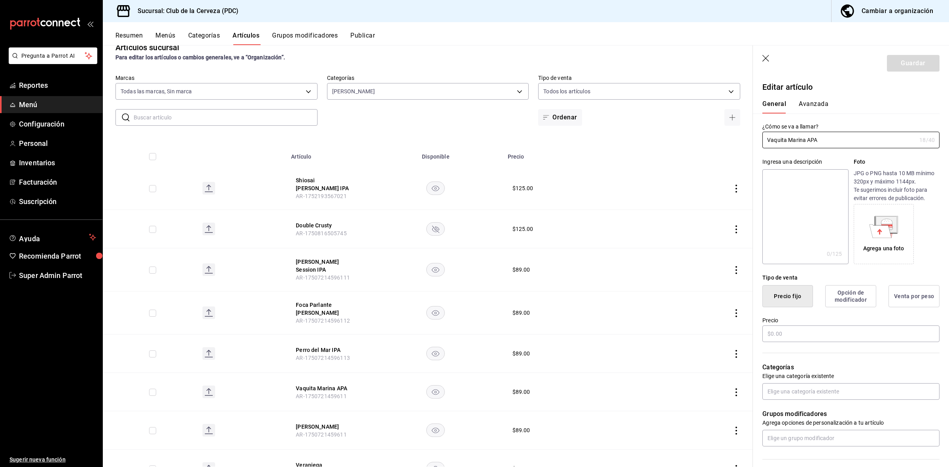
type input "$89.00"
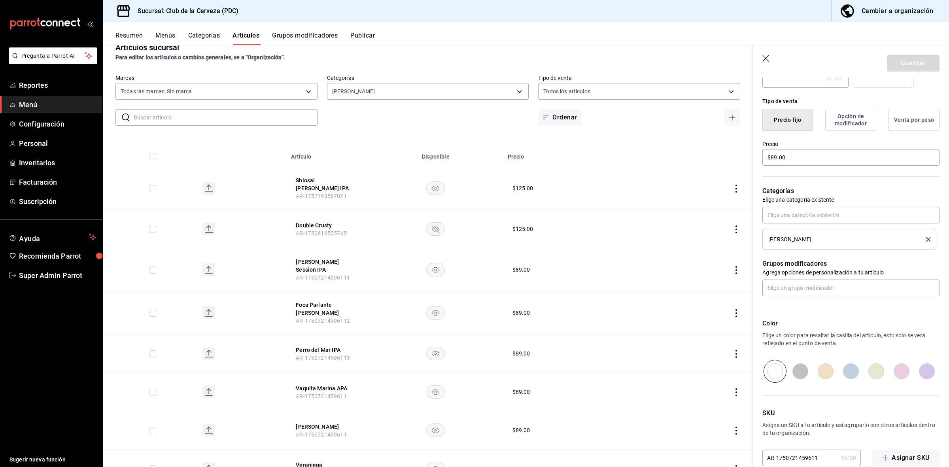
scroll to position [192, 0]
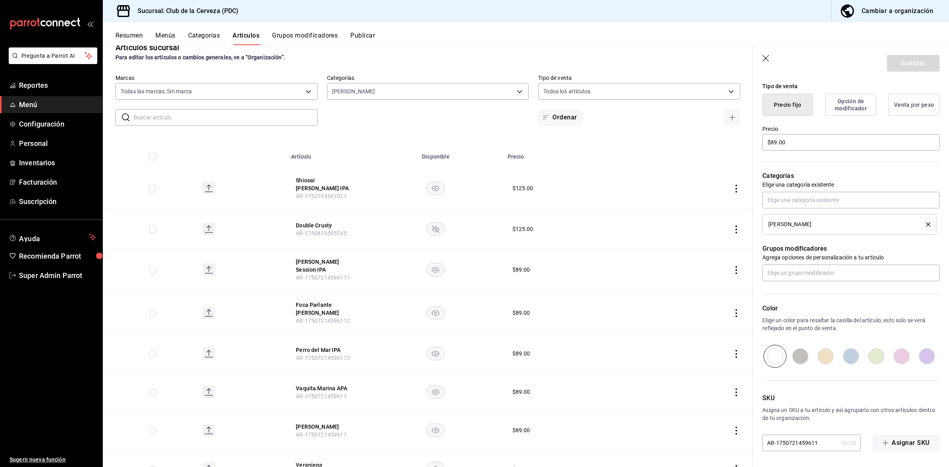
click at [819, 443] on input "AR-1750721459611" at bounding box center [799, 443] width 75 height 16
type input "AR-17507214596114"
click at [910, 63] on button "Guardar" at bounding box center [913, 63] width 53 height 17
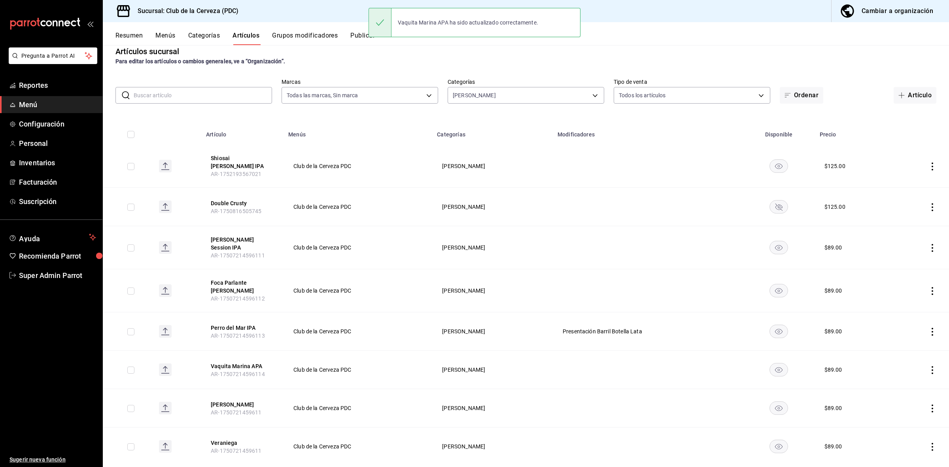
scroll to position [16, 0]
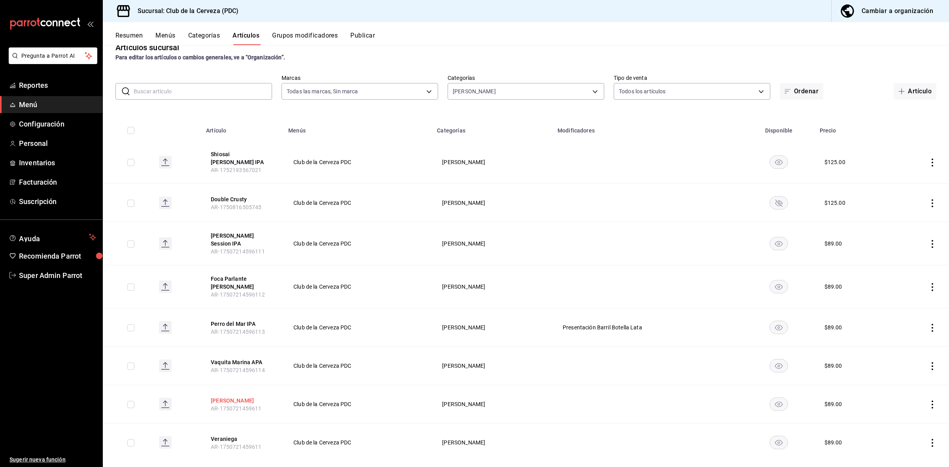
click at [243, 396] on button "Harry Polanco" at bounding box center [242, 400] width 63 height 8
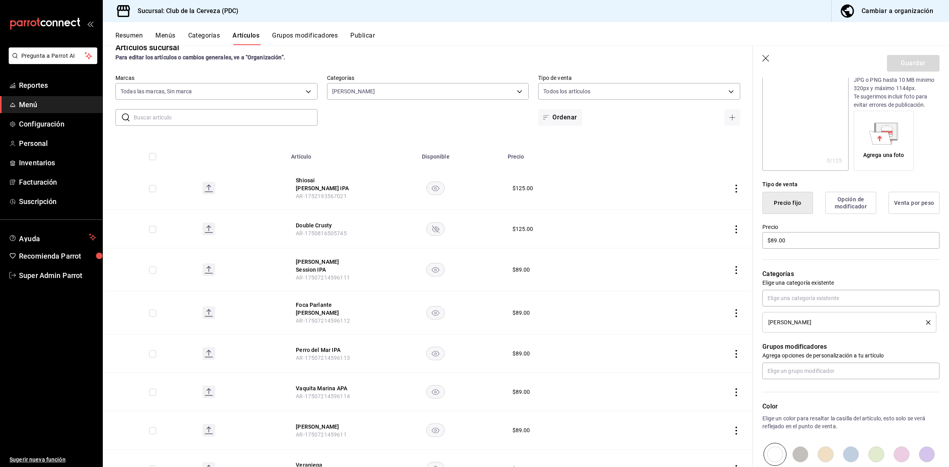
scroll to position [192, 0]
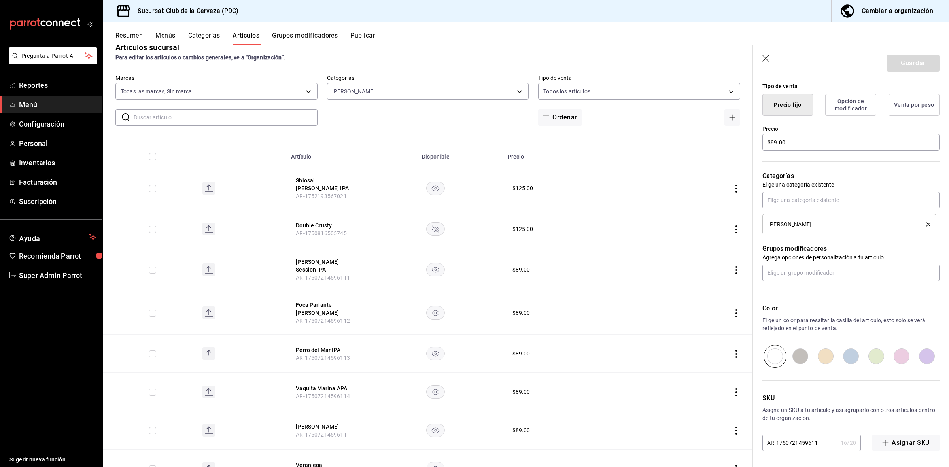
click at [822, 439] on input "AR-1750721459611" at bounding box center [799, 443] width 75 height 16
type input "AR-17507214596115"
click at [903, 62] on button "Guardar" at bounding box center [913, 63] width 53 height 17
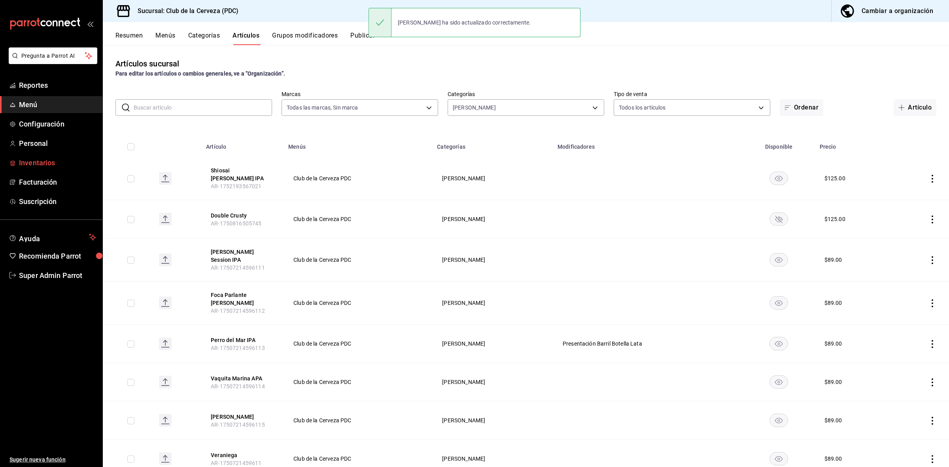
click at [54, 169] on link "Inventarios" at bounding box center [51, 162] width 102 height 17
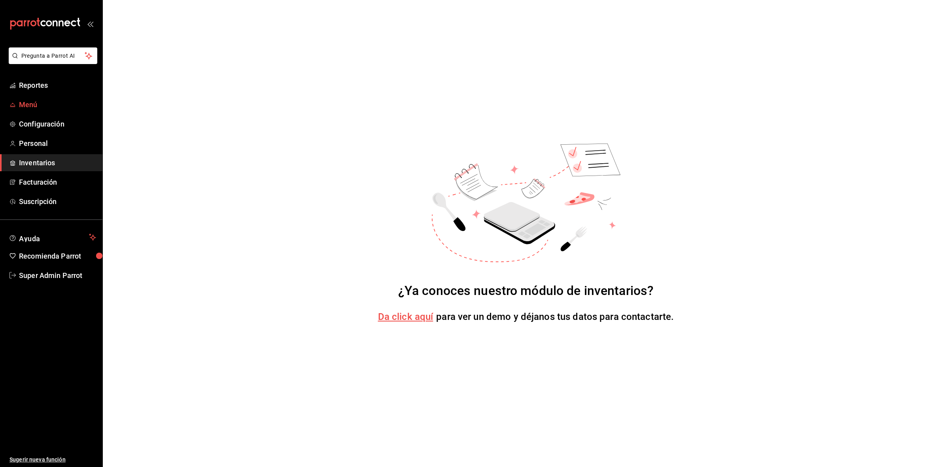
click at [54, 107] on span "Menú" at bounding box center [57, 104] width 77 height 11
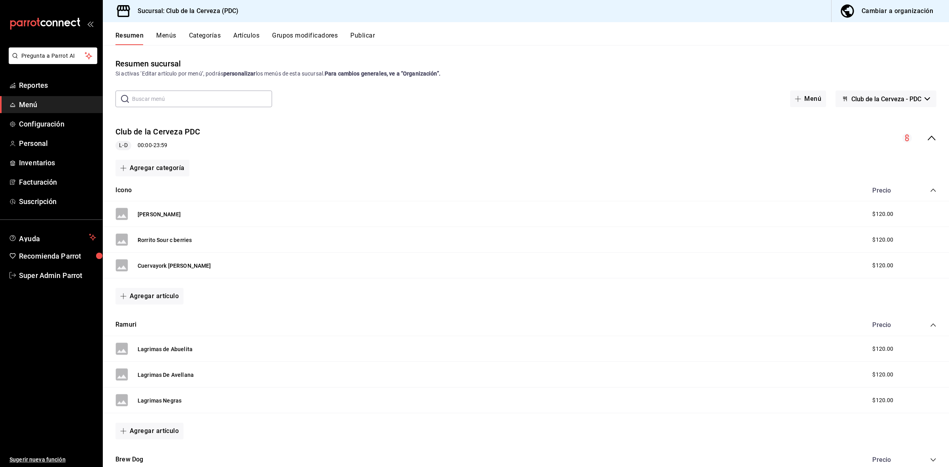
click at [209, 36] on button "Categorías" at bounding box center [205, 38] width 32 height 13
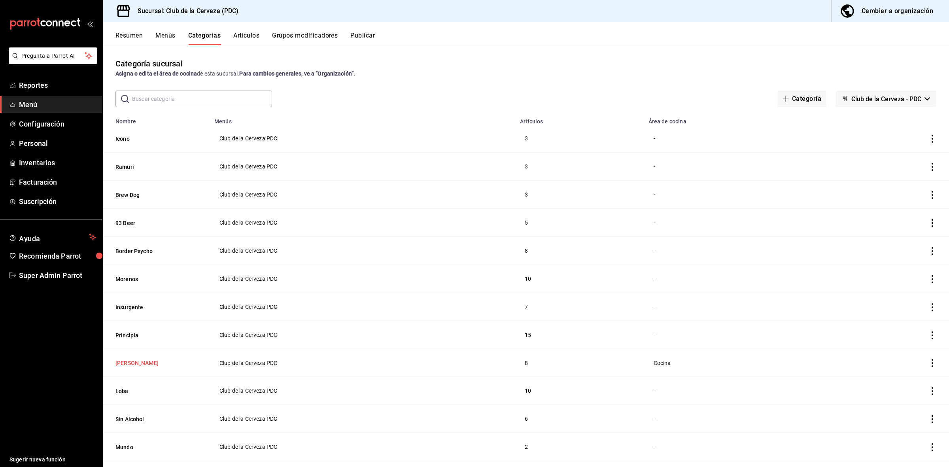
click at [131, 366] on button "Wendlandt" at bounding box center [154, 363] width 79 height 8
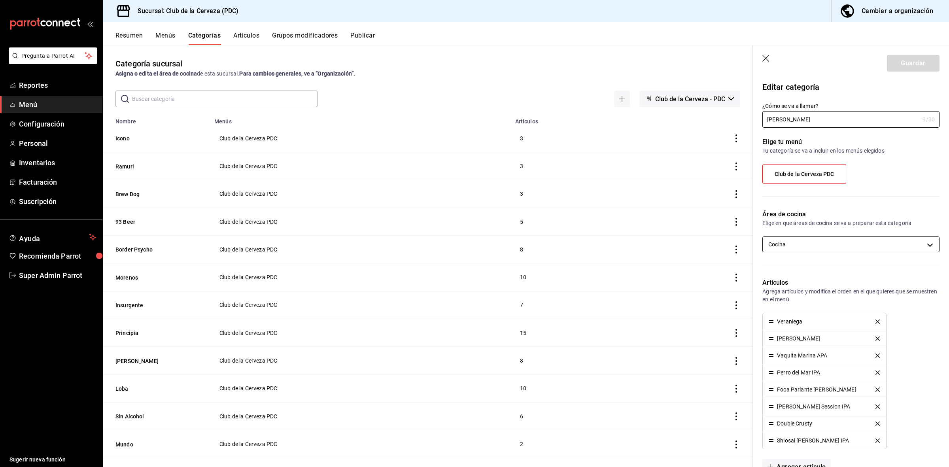
click at [791, 249] on body "Pregunta a Parrot AI Reportes Menú Configuración Personal Inventarios Facturaci…" at bounding box center [474, 233] width 949 height 467
click at [773, 265] on li "Cocina" at bounding box center [846, 270] width 169 height 16
checkbox input "false"
click at [906, 57] on div at bounding box center [474, 233] width 949 height 467
click at [896, 63] on button "Guardar" at bounding box center [913, 63] width 53 height 17
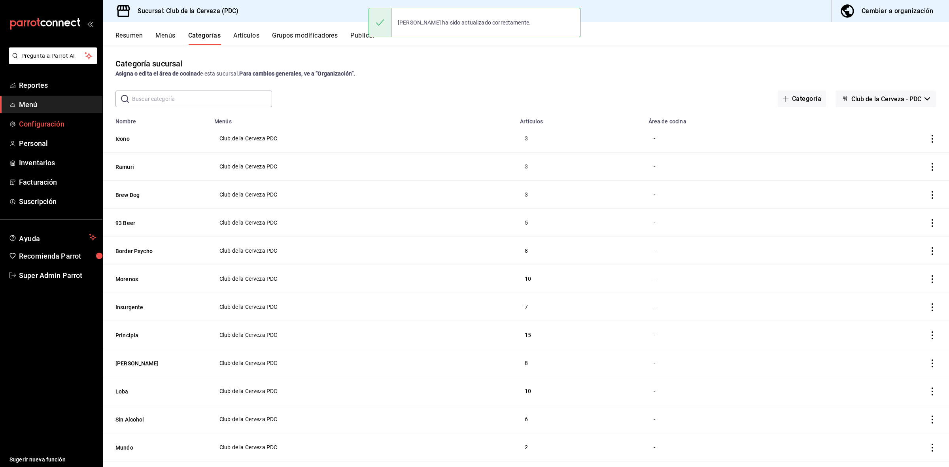
drag, startPoint x: 62, startPoint y: 109, endPoint x: 55, endPoint y: 123, distance: 15.0
click at [62, 109] on span "Menú" at bounding box center [57, 104] width 77 height 11
click at [55, 123] on span "Configuración" at bounding box center [57, 124] width 77 height 11
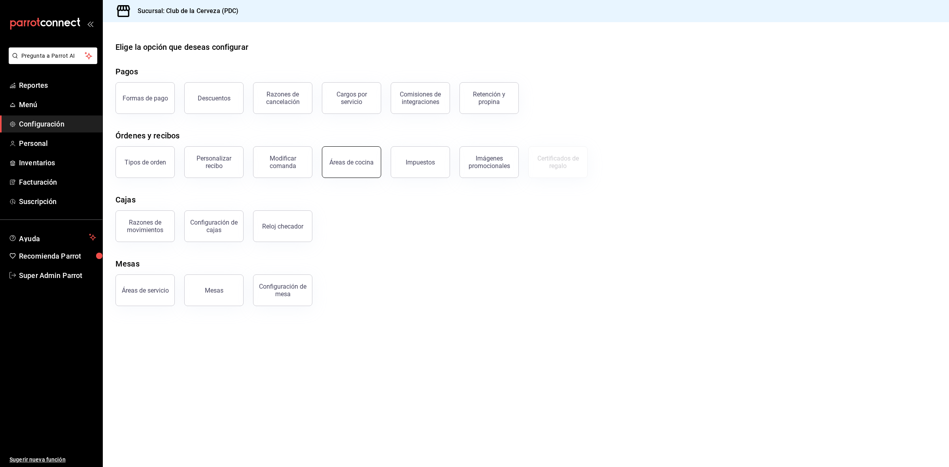
click at [346, 160] on div "Áreas de cocina" at bounding box center [351, 162] width 44 height 8
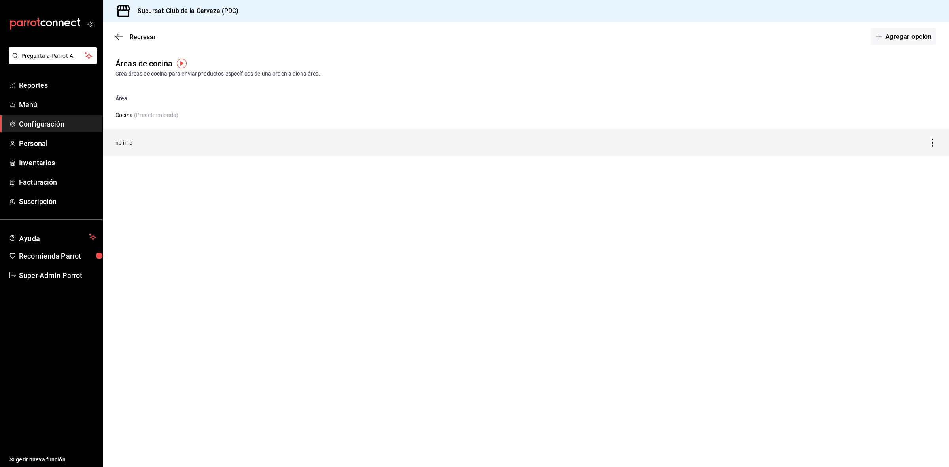
click at [930, 144] on icon "discountsTable" at bounding box center [932, 143] width 8 height 8
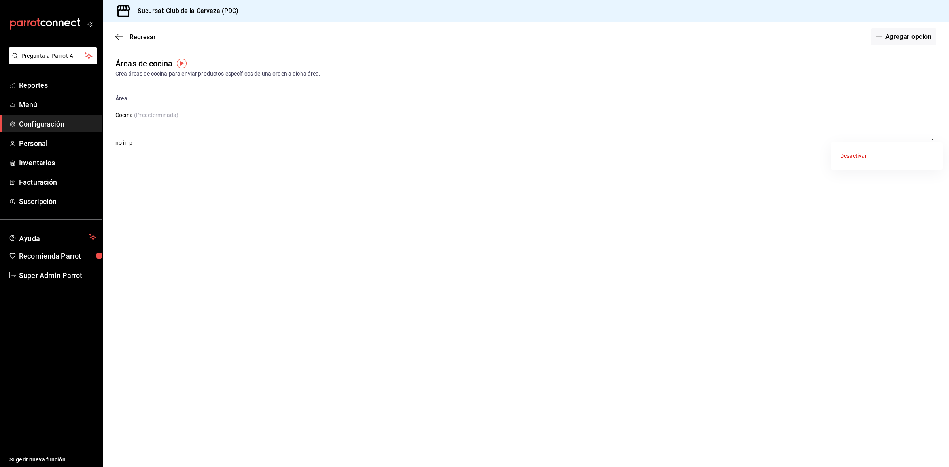
click at [924, 152] on li "Desactivar" at bounding box center [886, 155] width 112 height 21
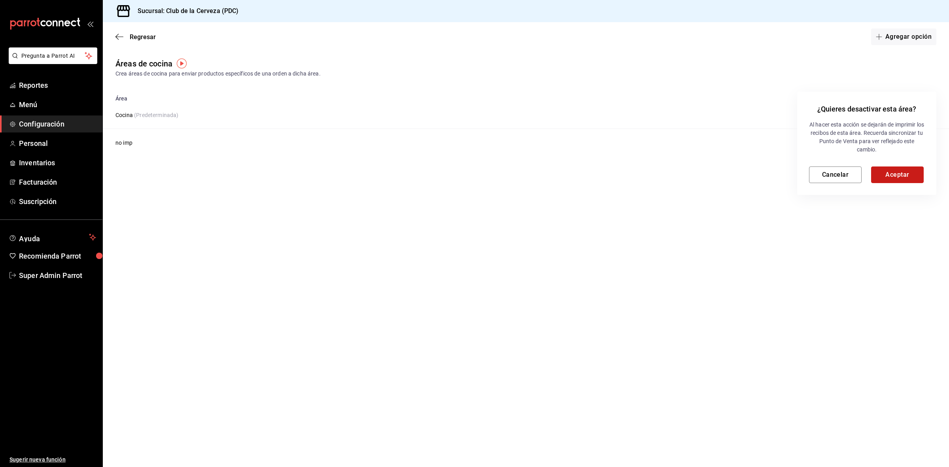
click at [903, 167] on button "Aceptar" at bounding box center [897, 174] width 53 height 17
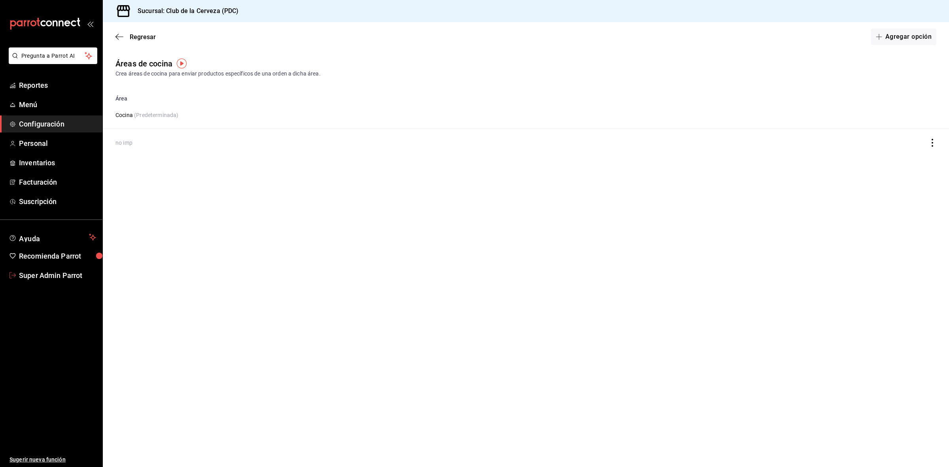
drag, startPoint x: 49, startPoint y: 272, endPoint x: 52, endPoint y: 267, distance: 5.7
click at [49, 272] on span "Super Admin Parrot" at bounding box center [57, 275] width 77 height 11
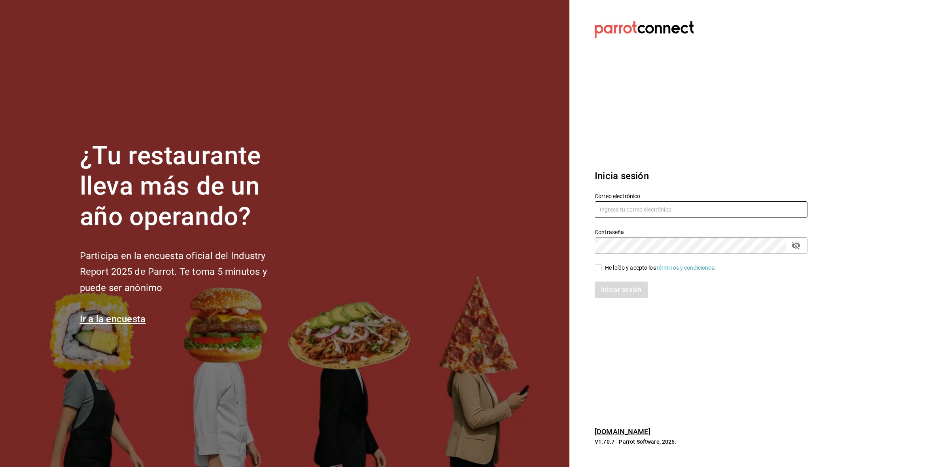
click at [662, 202] on input "text" at bounding box center [700, 209] width 213 height 17
paste input "[EMAIL_ADDRESS][DOMAIN_NAME]"
type input "[EMAIL_ADDRESS][DOMAIN_NAME]"
click at [597, 268] on input "He leído y acepto los Términos y condiciones." at bounding box center [597, 267] width 7 height 7
checkbox input "true"
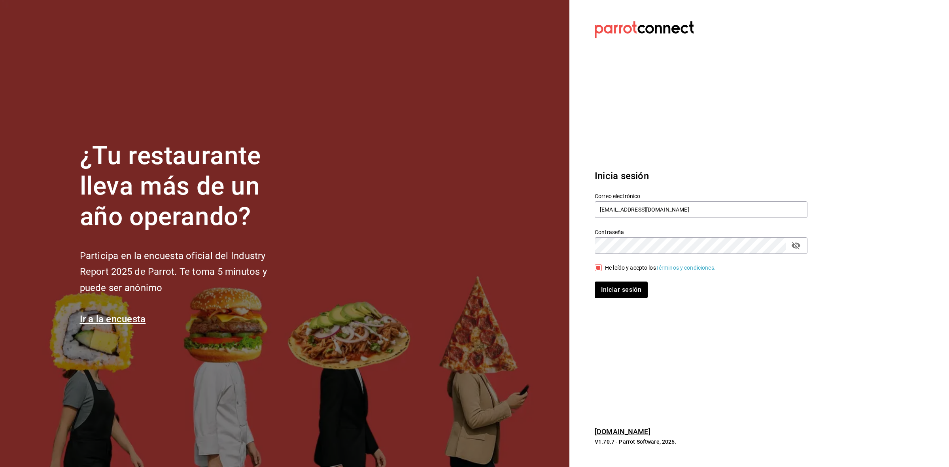
click at [608, 310] on section "Datos incorrectos. Verifica que tu Correo o Contraseña estén bien escritos. Ini…" at bounding box center [697, 233] width 257 height 467
click at [798, 246] on icon "passwordField" at bounding box center [795, 246] width 9 height 8
click at [626, 285] on button "Iniciar sesión" at bounding box center [621, 289] width 54 height 17
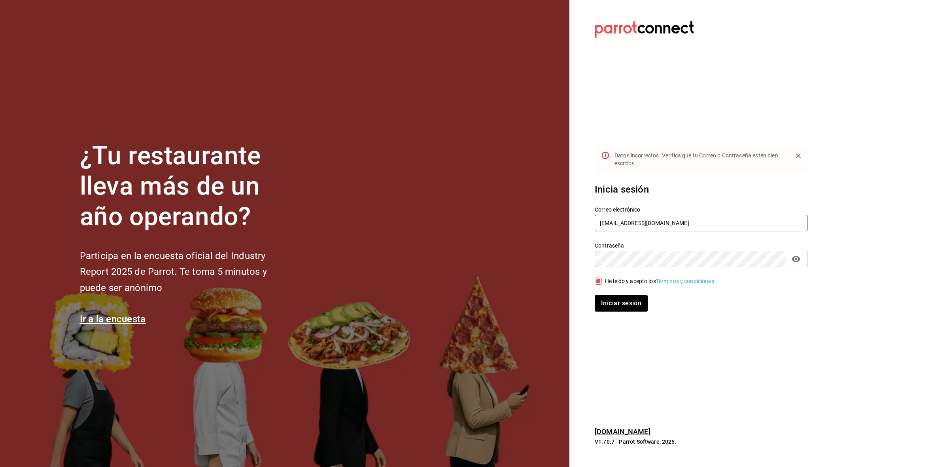
click at [689, 215] on input "[EMAIL_ADDRESS][DOMAIN_NAME]" at bounding box center [700, 223] width 213 height 17
click at [609, 300] on button "Iniciar sesión" at bounding box center [621, 303] width 54 height 17
drag, startPoint x: 666, startPoint y: 227, endPoint x: 595, endPoint y: 242, distance: 72.7
click at [595, 242] on div "Correo electrónico multiuser@pickup.com Contraseña Contraseña He leído y acepto…" at bounding box center [696, 253] width 222 height 115
click at [664, 220] on input "[EMAIL_ADDRESS][DOMAIN_NAME]" at bounding box center [700, 223] width 213 height 17
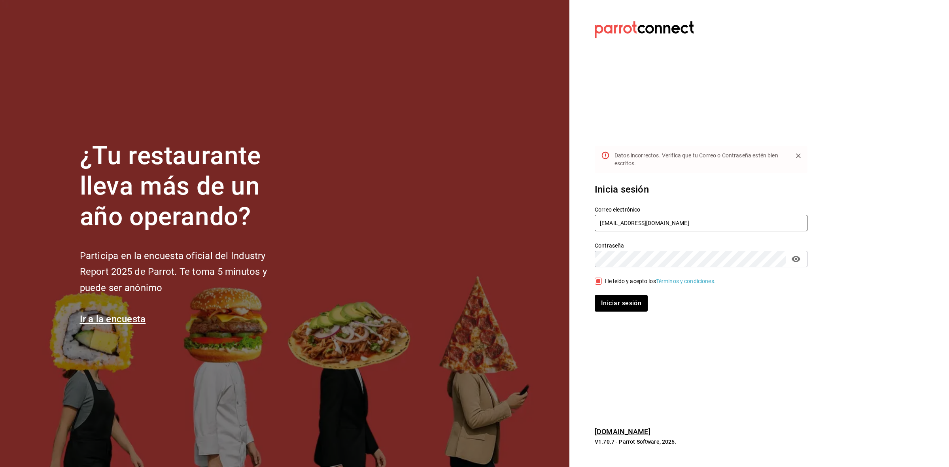
drag, startPoint x: 691, startPoint y: 222, endPoint x: 560, endPoint y: 232, distance: 131.2
click at [560, 232] on div "¿Tu restaurante lleva más de un año operando? Participa en la encuesta oficial …" at bounding box center [474, 233] width 949 height 467
click at [681, 225] on input "[EMAIL_ADDRESS][DOMAIN_NAME]" at bounding box center [700, 223] width 213 height 17
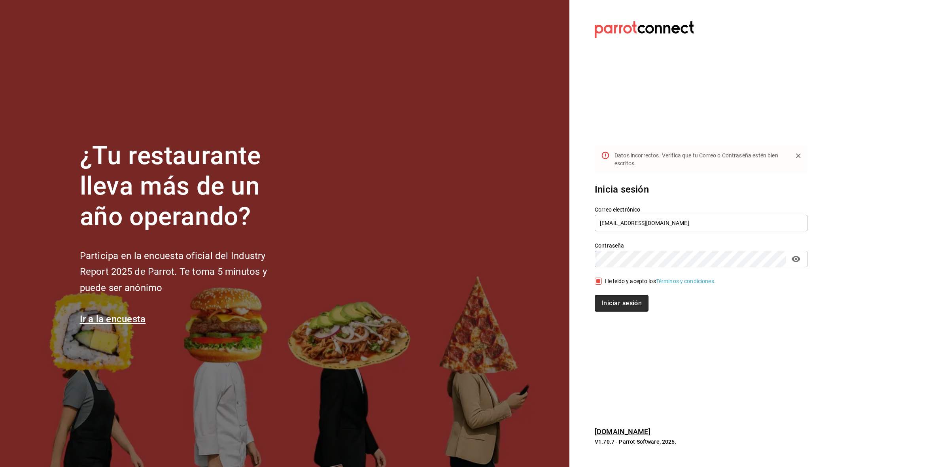
click at [600, 302] on button "Iniciar sesión" at bounding box center [621, 303] width 54 height 17
click at [661, 224] on input "[EMAIL_ADDRESS][DOMAIN_NAME]" at bounding box center [700, 223] width 213 height 17
click at [607, 298] on button "Iniciar sesión" at bounding box center [621, 303] width 54 height 17
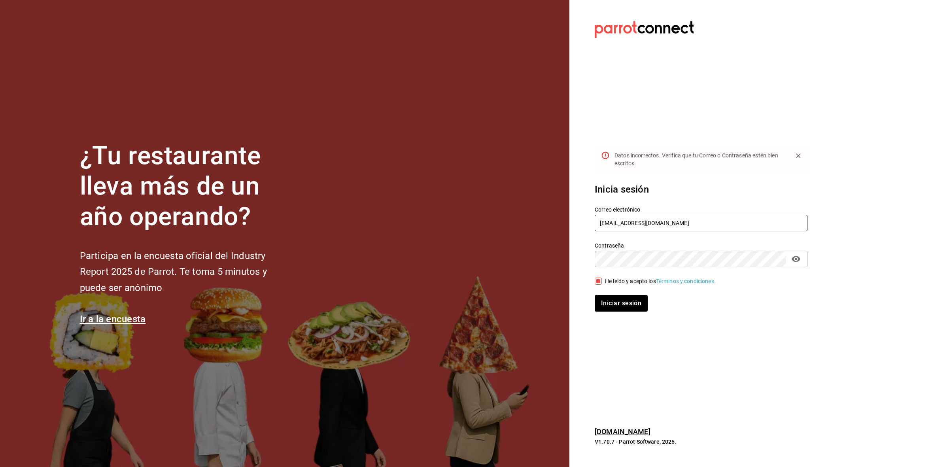
click at [670, 230] on input "[EMAIL_ADDRESS][DOMAIN_NAME]" at bounding box center [700, 223] width 213 height 17
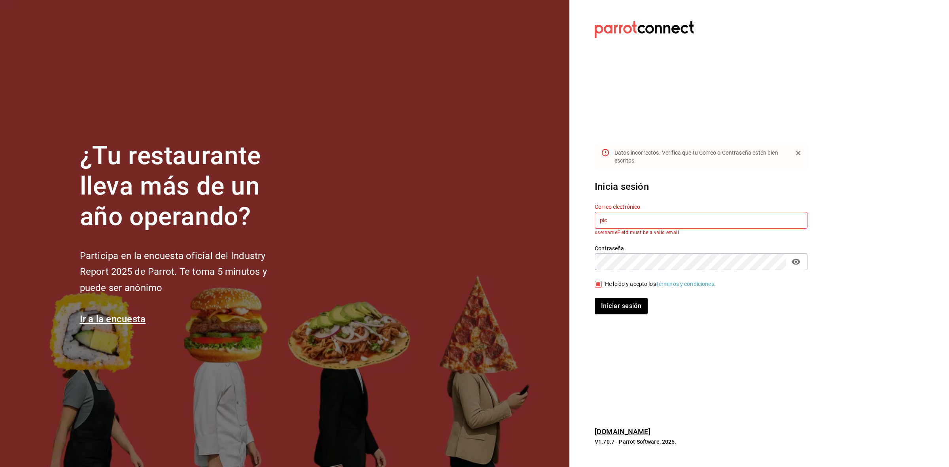
type input "pickup@mido.com"
click at [609, 302] on button "Iniciar sesión" at bounding box center [621, 303] width 54 height 17
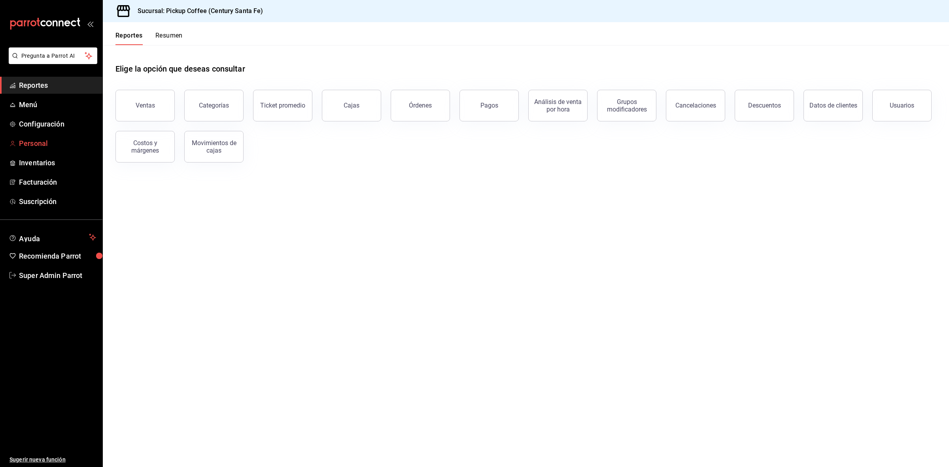
click at [34, 145] on span "Personal" at bounding box center [57, 143] width 77 height 11
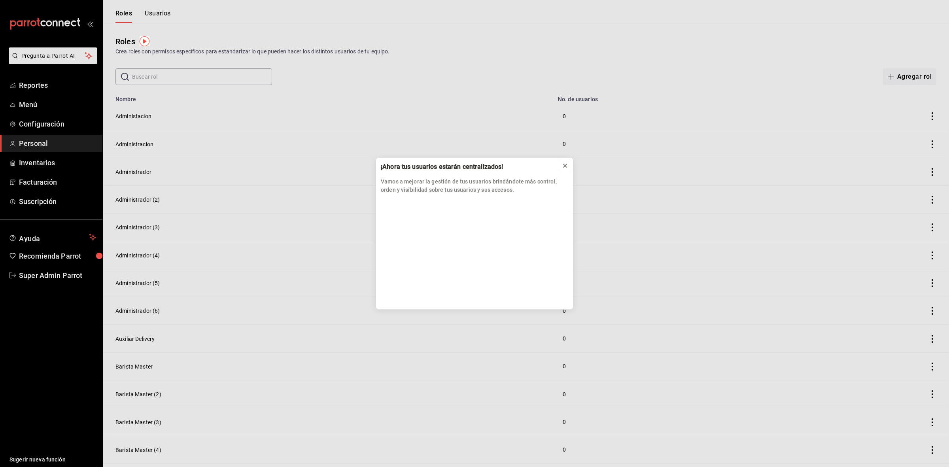
click at [562, 164] on icon at bounding box center [565, 165] width 6 height 6
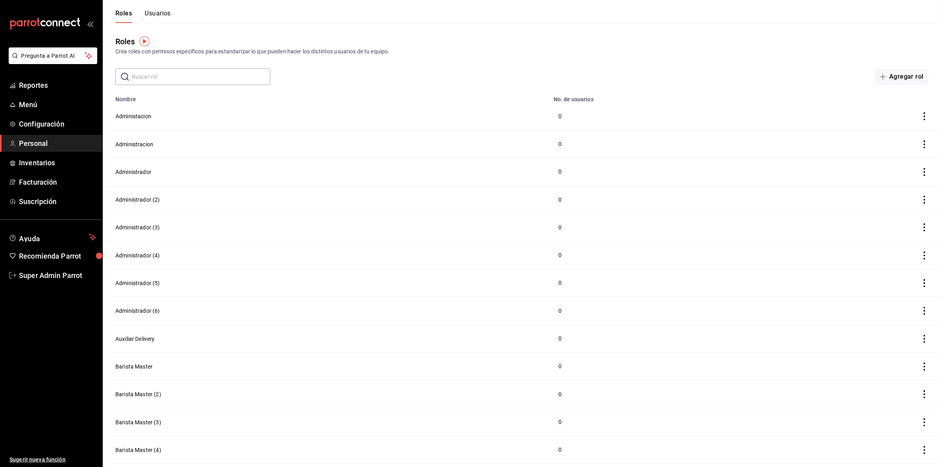
click at [168, 10] on button "Usuarios" at bounding box center [158, 15] width 26 height 13
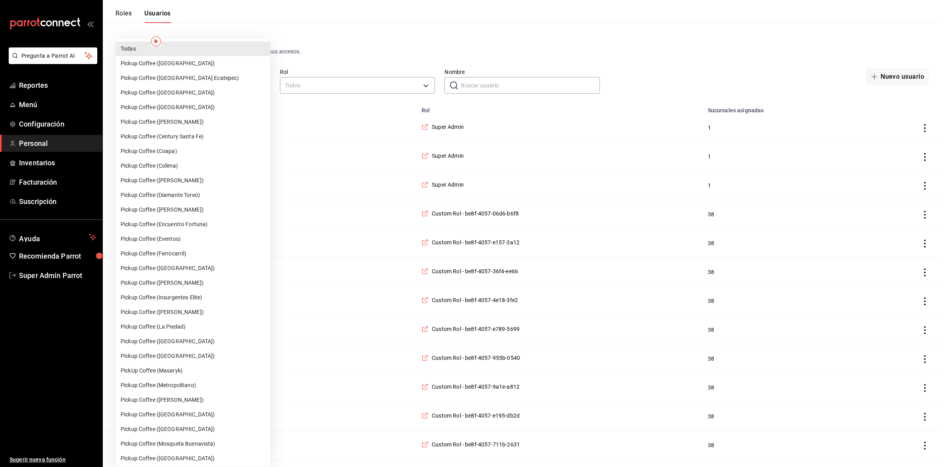
click at [325, 83] on div at bounding box center [474, 233] width 949 height 467
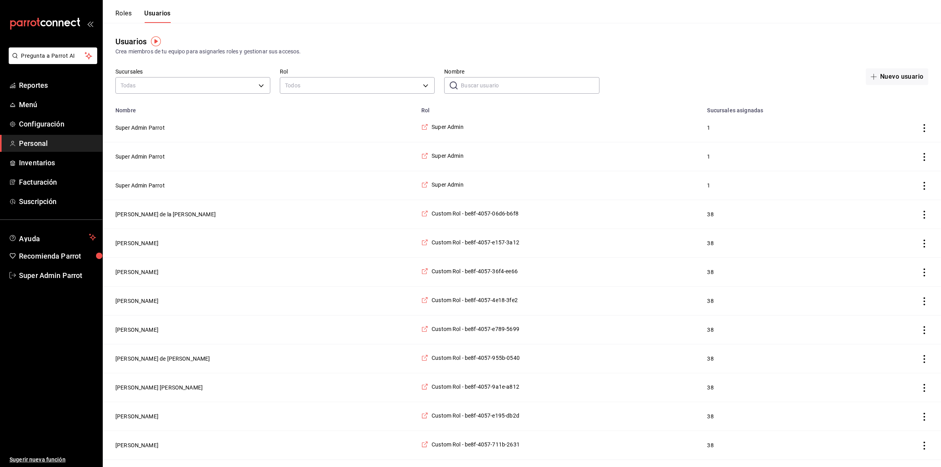
click at [489, 84] on input "Nombre" at bounding box center [530, 85] width 138 height 16
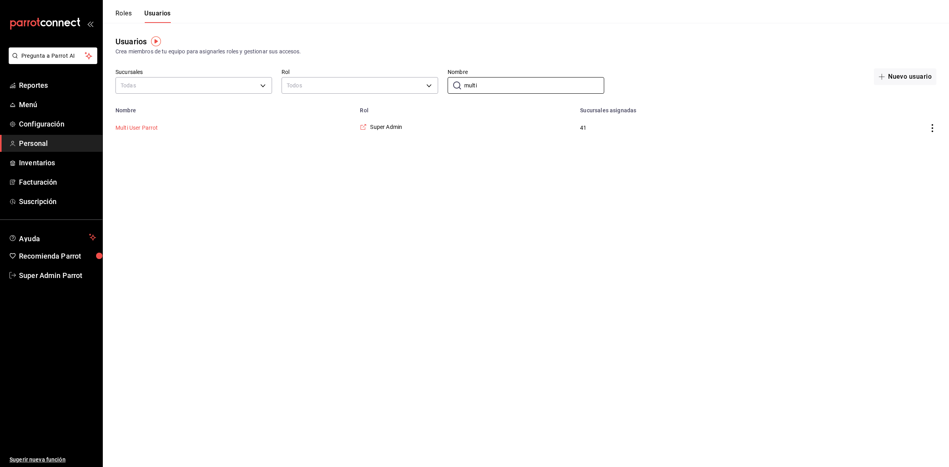
type input "multi"
click at [142, 129] on button "Multi User Parrot" at bounding box center [136, 128] width 43 height 8
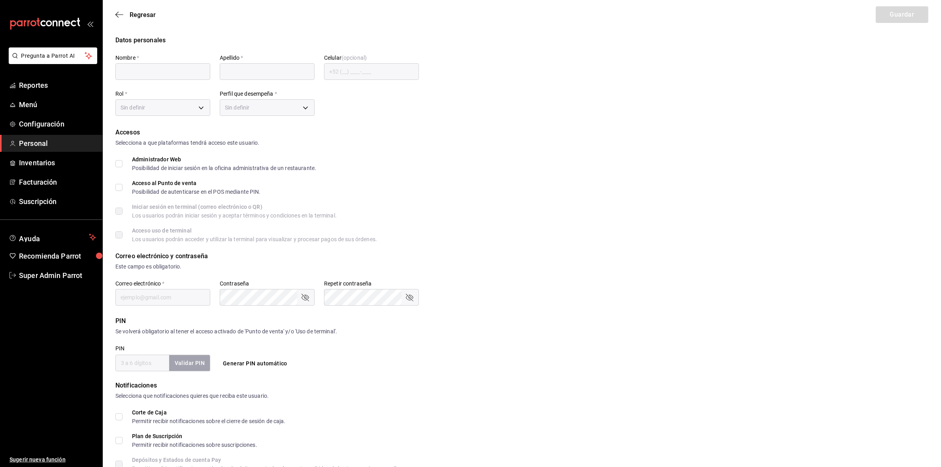
type input "Multi User"
type input "Parrot"
type input "[EMAIL_ADDRESS][DOMAIN_NAME]"
type input "87b2d739-4fa6-452d-90d0-72d4031a837a"
type input "UNDEFINED"
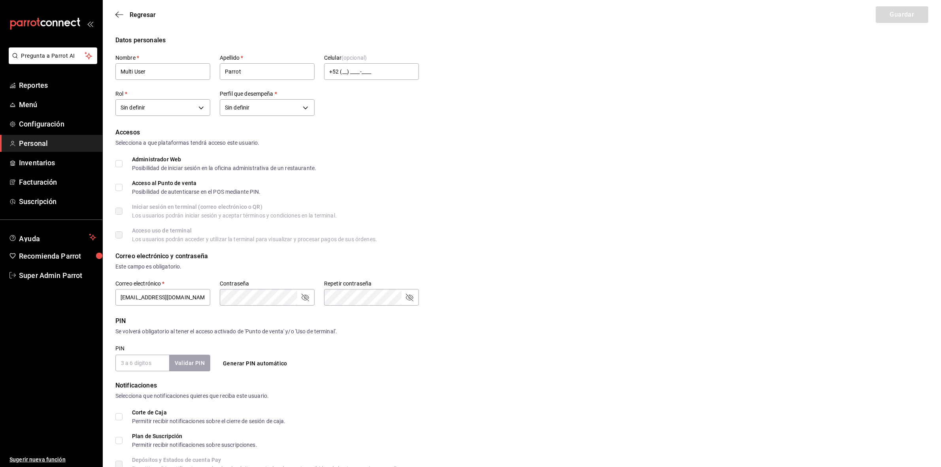
checkbox input "true"
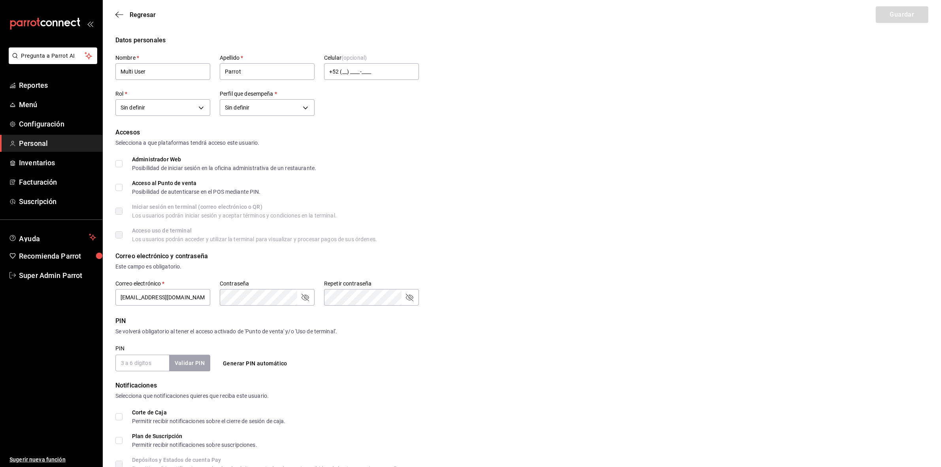
checkbox input "true"
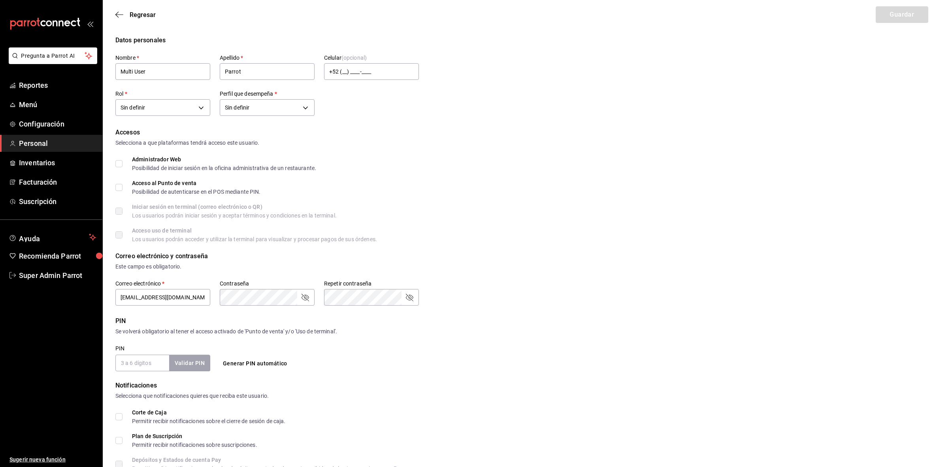
checkbox input "true"
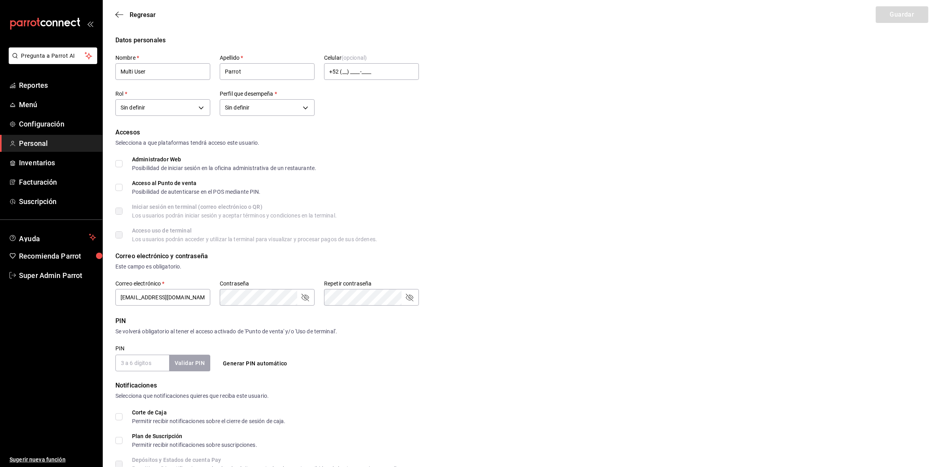
checkbox input "true"
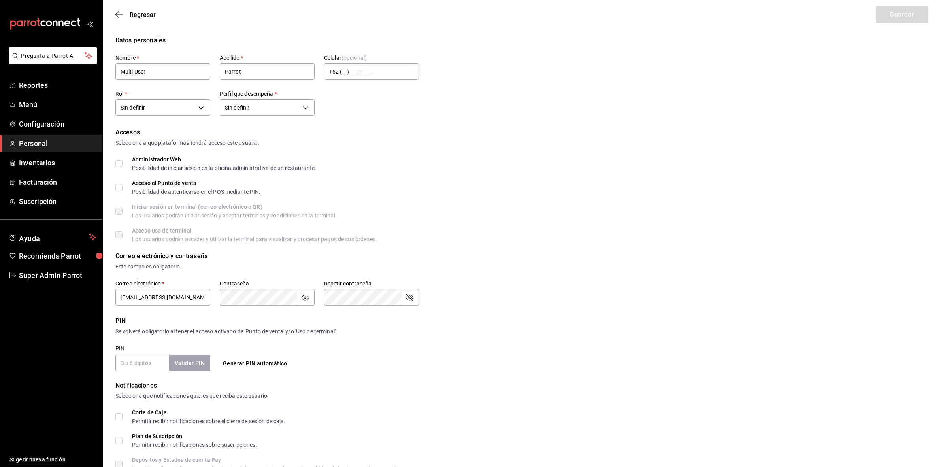
checkbox input "true"
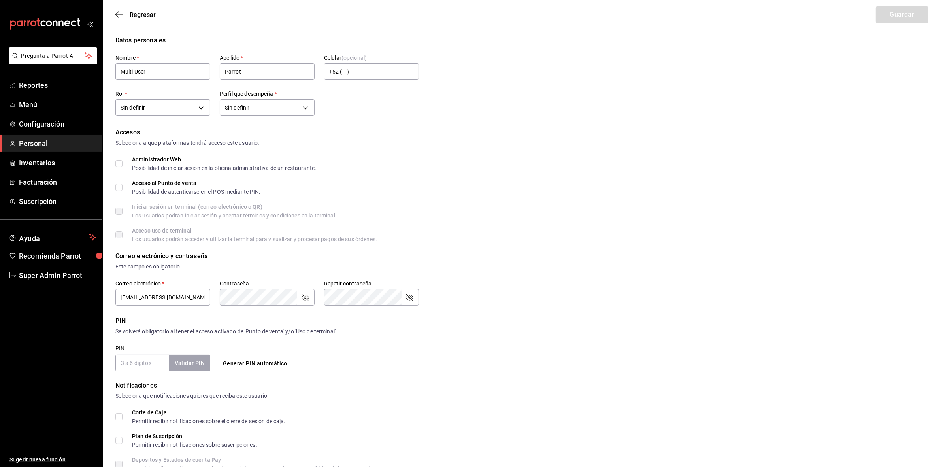
checkbox input "true"
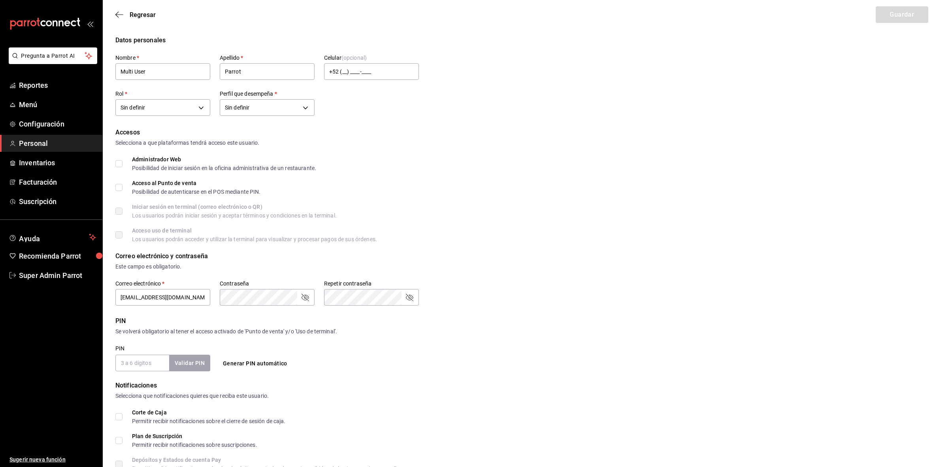
checkbox input "true"
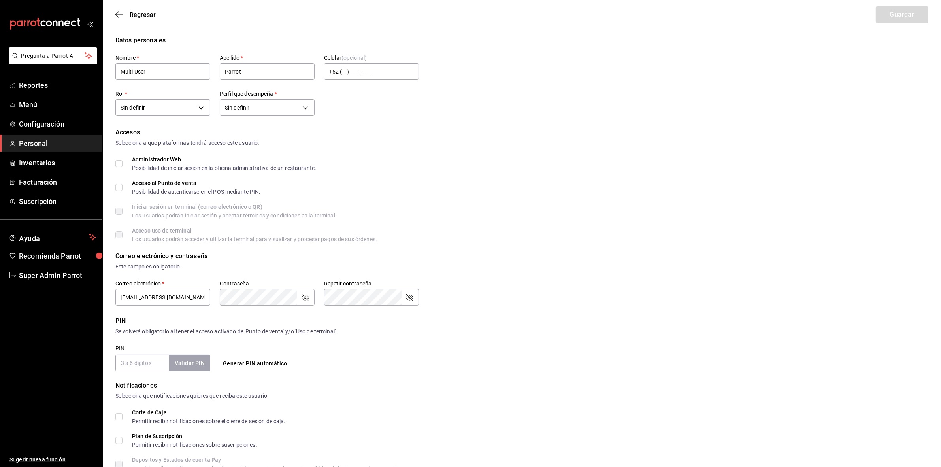
checkbox input "true"
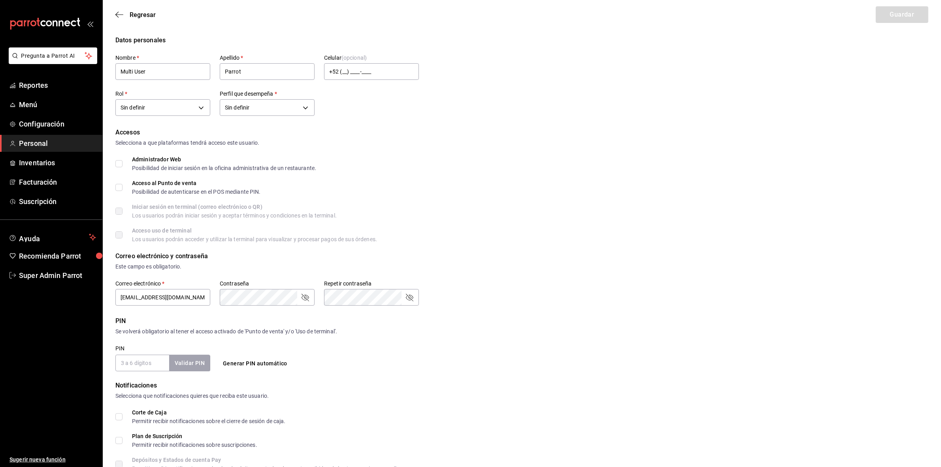
checkbox input "true"
click at [125, 158] on span "Administrador Web Posibilidad de iniciar sesión en la oficina administrativa de…" at bounding box center [220, 164] width 194 height 14
click at [123, 160] on input "Administrador Web Posibilidad de iniciar sesión en la oficina administrativa de…" at bounding box center [118, 163] width 7 height 7
checkbox input "true"
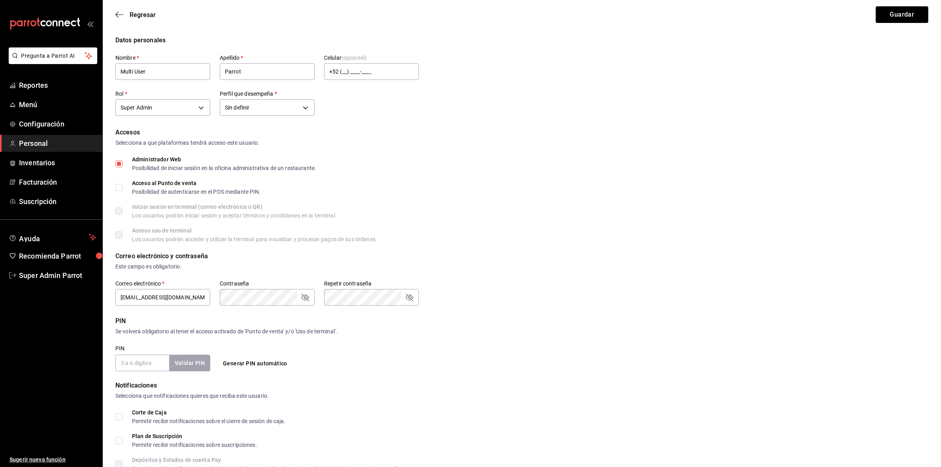
click at [119, 186] on input "Acceso al Punto de venta Posibilidad de autenticarse en el POS mediante PIN." at bounding box center [118, 187] width 7 height 7
checkbox input "true"
click at [125, 355] on input "PIN   *" at bounding box center [142, 363] width 54 height 17
click at [401, 208] on div "Iniciar sesión en terminal (correo electrónico o QR) Los usuarios podrán inicia…" at bounding box center [521, 211] width 813 height 14
click at [151, 369] on input "PIN   *" at bounding box center [142, 363] width 54 height 17
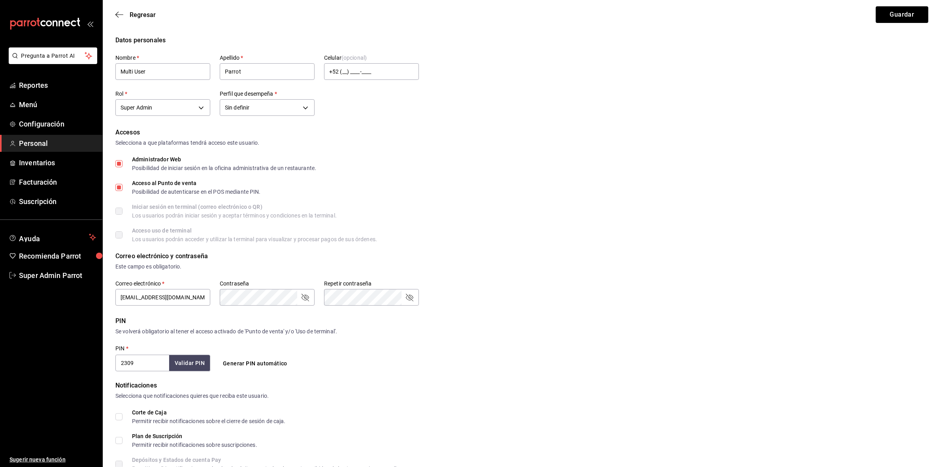
type input "2309"
click at [182, 368] on button "Validar PIN" at bounding box center [189, 363] width 42 height 17
click at [887, 20] on button "Guardar" at bounding box center [902, 14] width 53 height 17
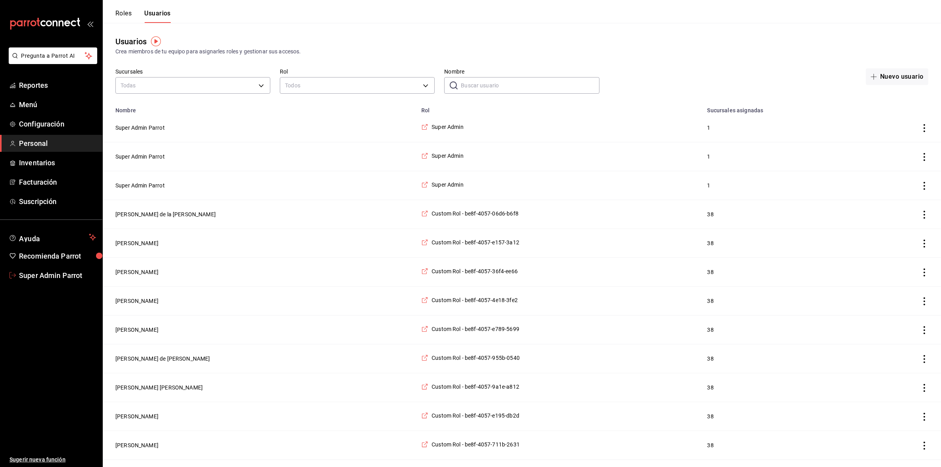
click at [29, 273] on span "Super Admin Parrot" at bounding box center [57, 275] width 77 height 11
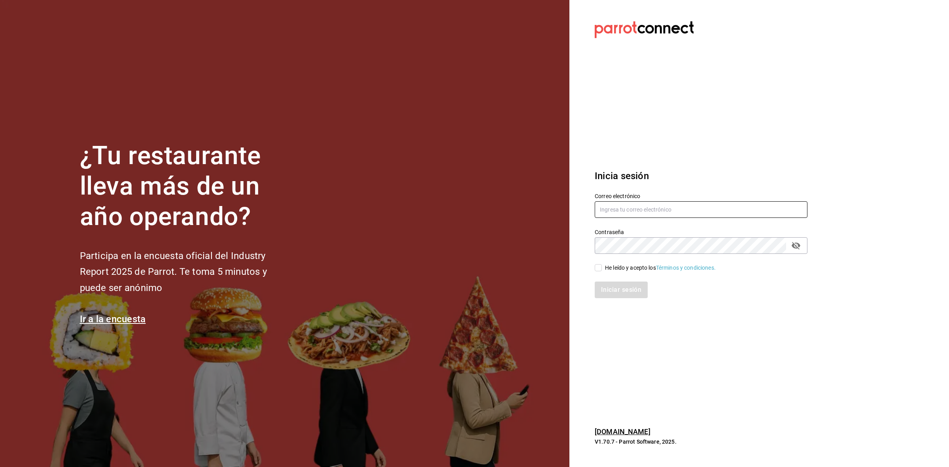
click at [730, 209] on input "text" at bounding box center [700, 209] width 213 height 17
type input "[EMAIL_ADDRESS][DOMAIN_NAME]"
click at [598, 269] on input "He leído y acepto los Términos y condiciones." at bounding box center [597, 267] width 7 height 7
checkbox input "true"
click at [603, 289] on button "Iniciar sesión" at bounding box center [621, 289] width 54 height 17
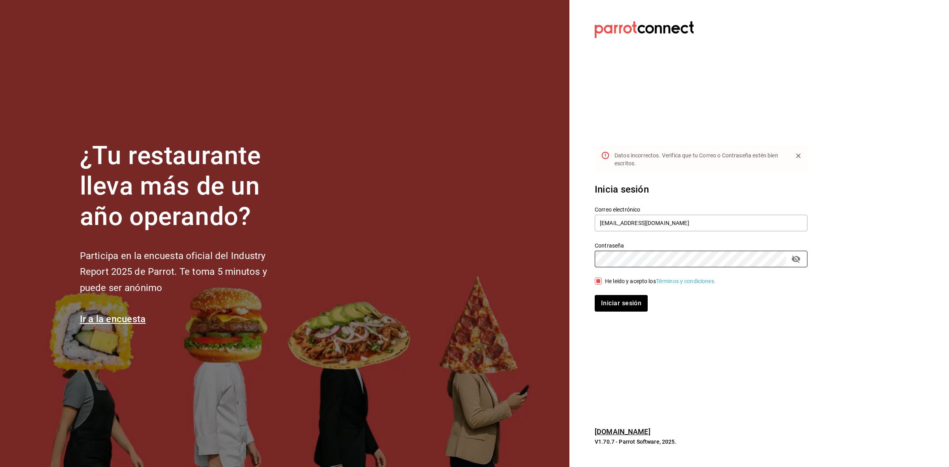
click at [576, 260] on section "Datos incorrectos. Verifica que tu Correo o Contraseña estén bien escritos. Ini…" at bounding box center [697, 233] width 257 height 467
click at [667, 221] on input "[EMAIL_ADDRESS][DOMAIN_NAME]" at bounding box center [700, 223] width 213 height 17
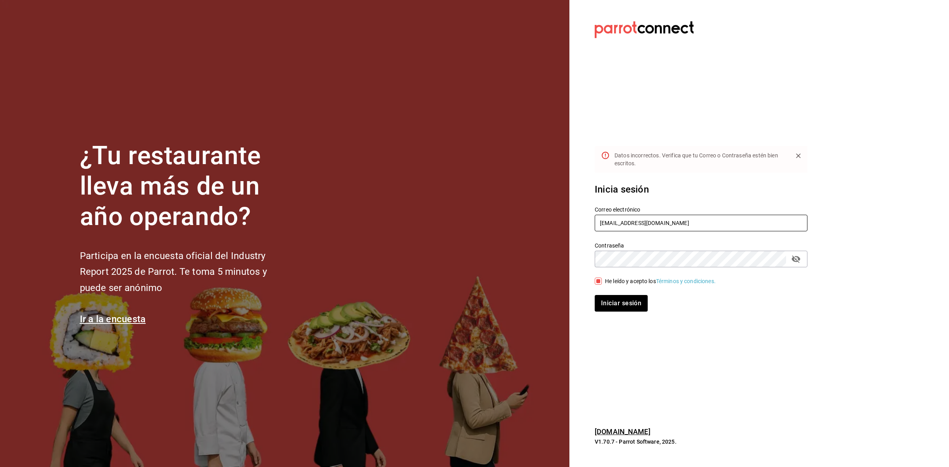
paste input "coffee@miguelangel"
type input "coffee@miguelangel.com"
click at [605, 302] on button "Iniciar sesión" at bounding box center [621, 303] width 54 height 17
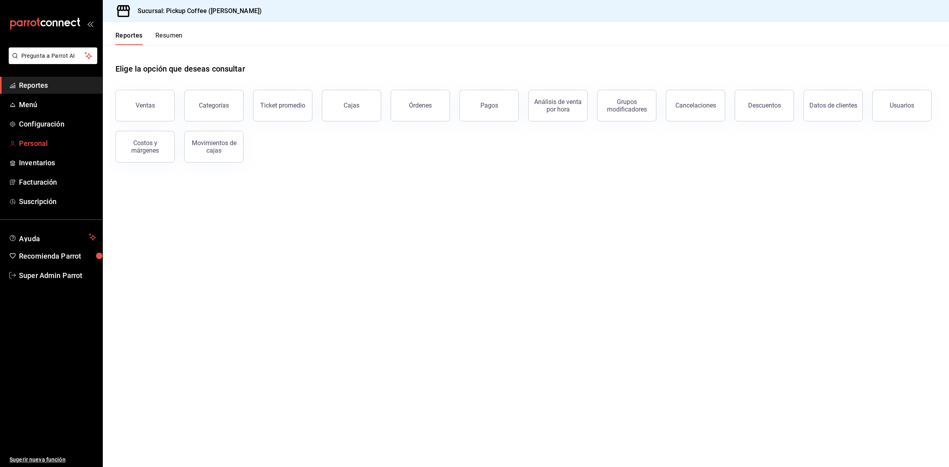
click at [35, 147] on span "Personal" at bounding box center [57, 143] width 77 height 11
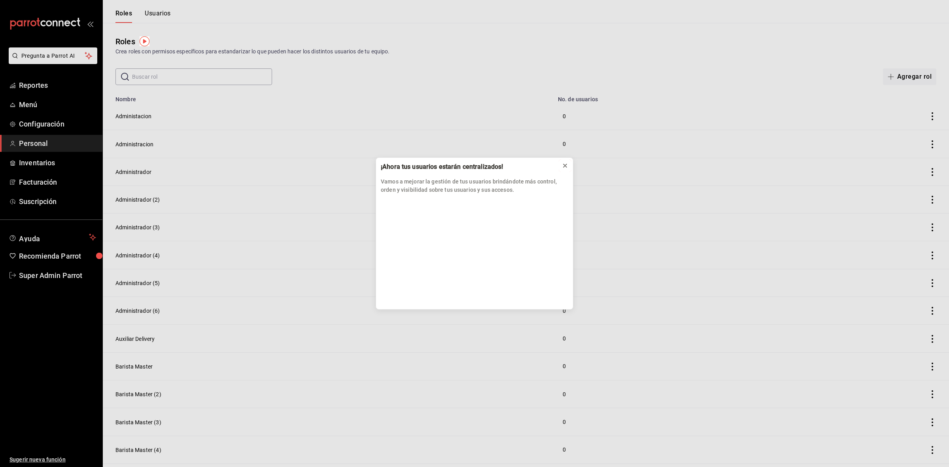
click at [566, 167] on icon at bounding box center [564, 165] width 3 height 3
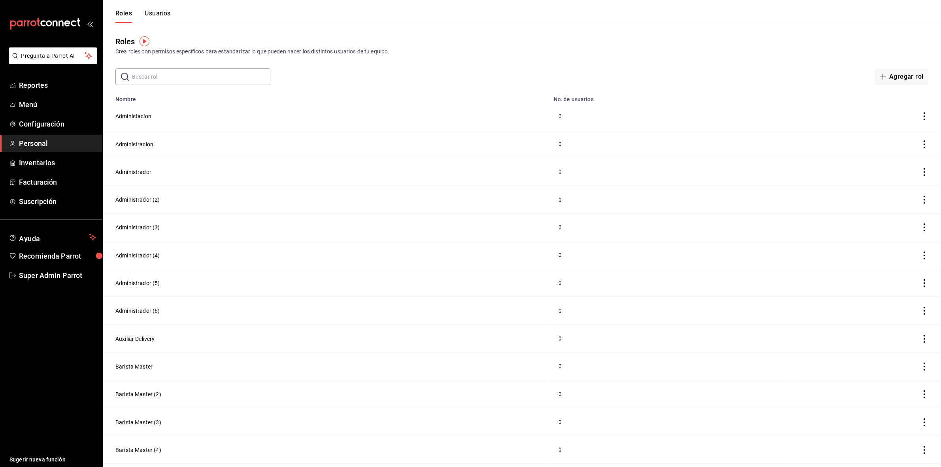
click at [182, 72] on input "text" at bounding box center [201, 77] width 138 height 16
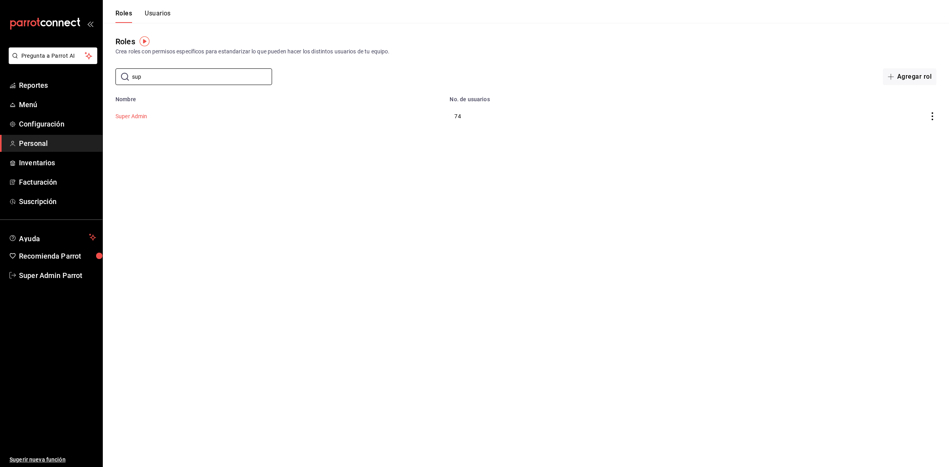
type input "sup"
click at [134, 114] on button "Super Admin" at bounding box center [131, 116] width 32 height 8
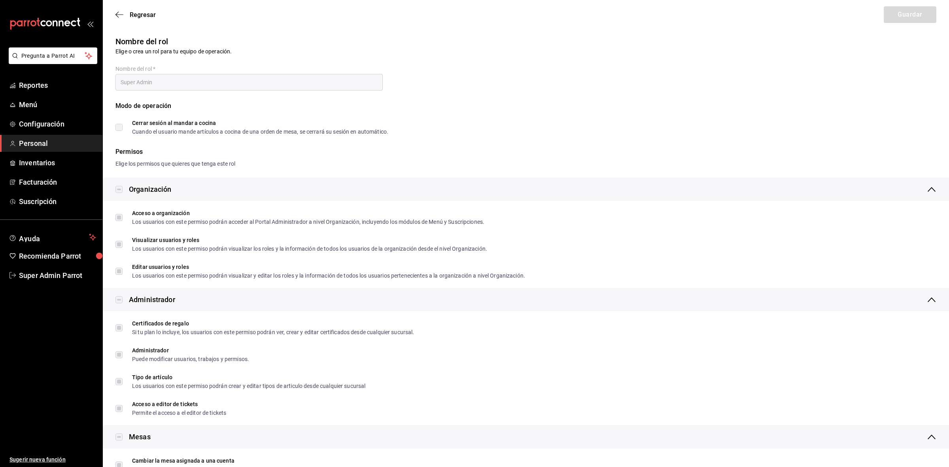
type input "Super Admin"
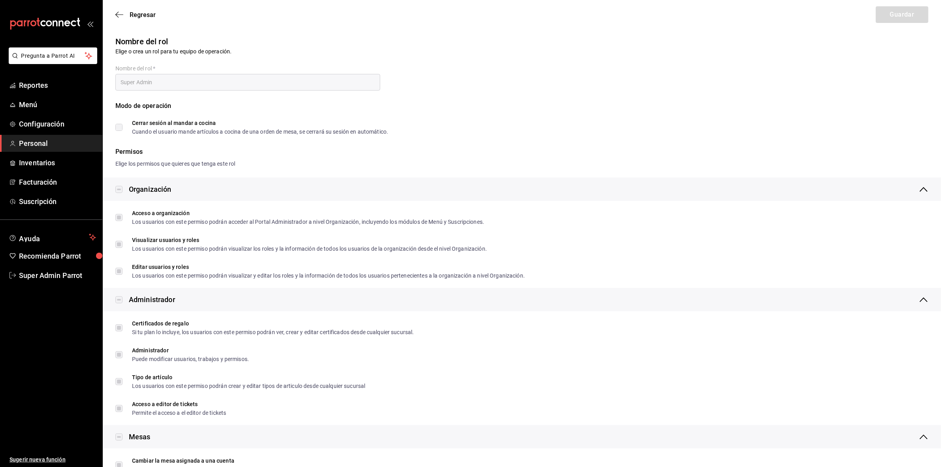
click at [115, 10] on div "Regresar Guardar" at bounding box center [522, 14] width 838 height 29
click at [120, 14] on icon "button" at bounding box center [119, 14] width 8 height 7
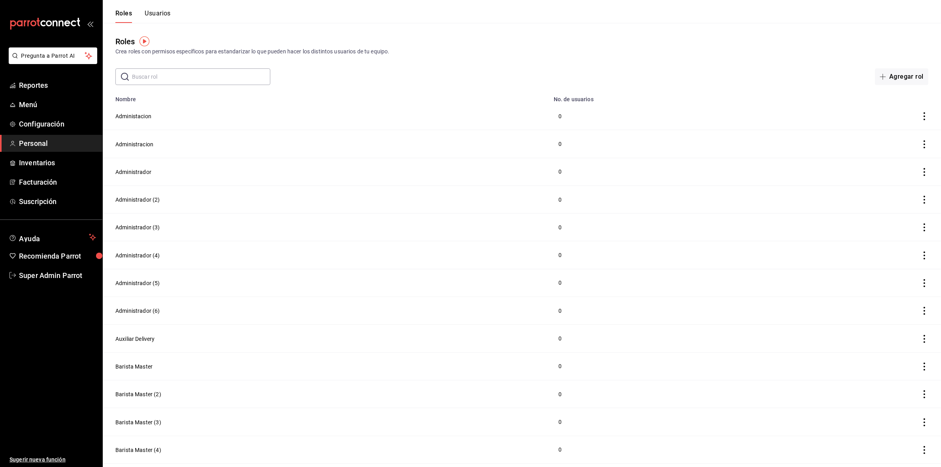
click at [159, 11] on button "Usuarios" at bounding box center [158, 15] width 26 height 13
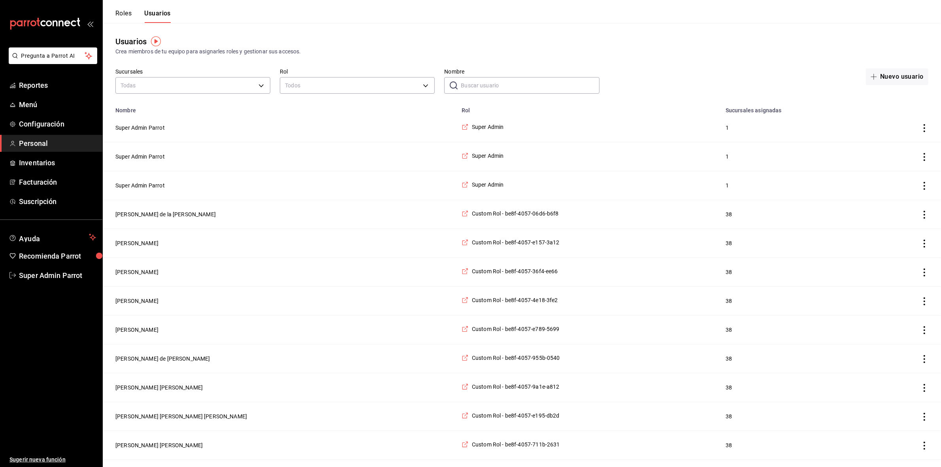
click at [510, 82] on input "Nombre" at bounding box center [530, 85] width 138 height 16
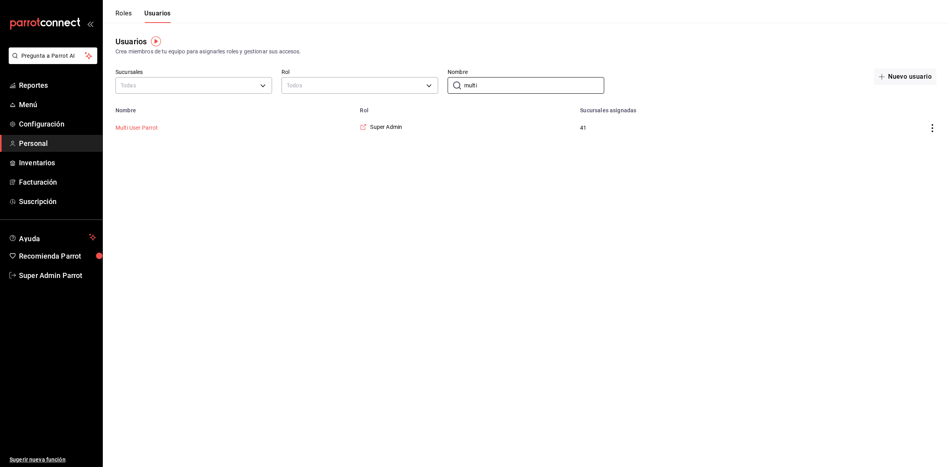
type input "multi"
click at [151, 128] on button "Multi User Parrot" at bounding box center [136, 128] width 43 height 8
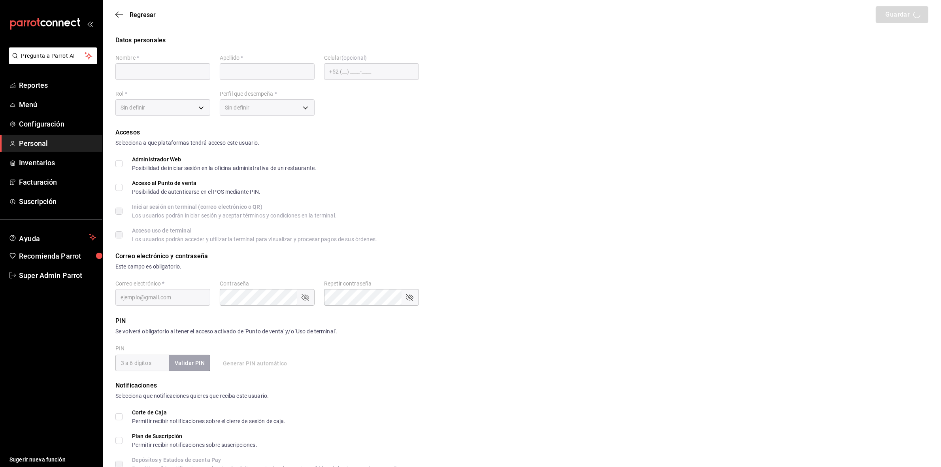
type input "Multi User"
type input "Parrot"
checkbox input "true"
type input "[EMAIL_ADDRESS][DOMAIN_NAME]"
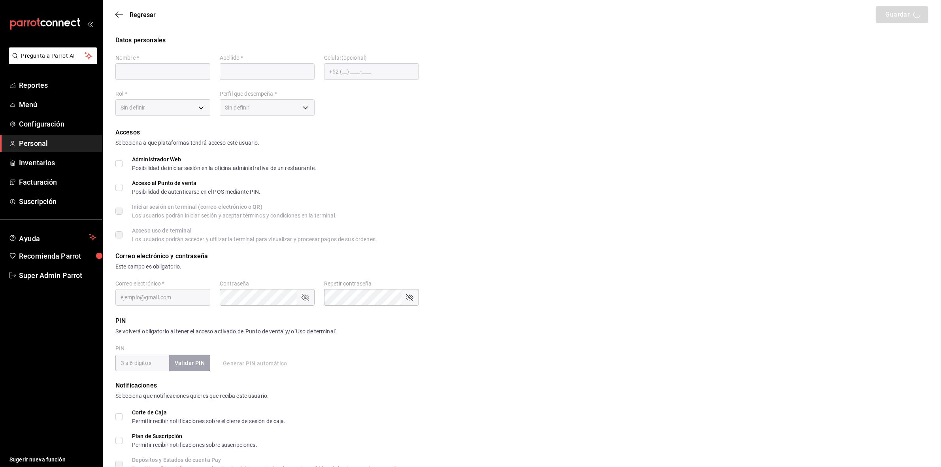
type input "2309"
type input "87b2d739-4fa6-452d-90d0-72d4031a837a"
type input "UNDEFINED"
checkbox input "true"
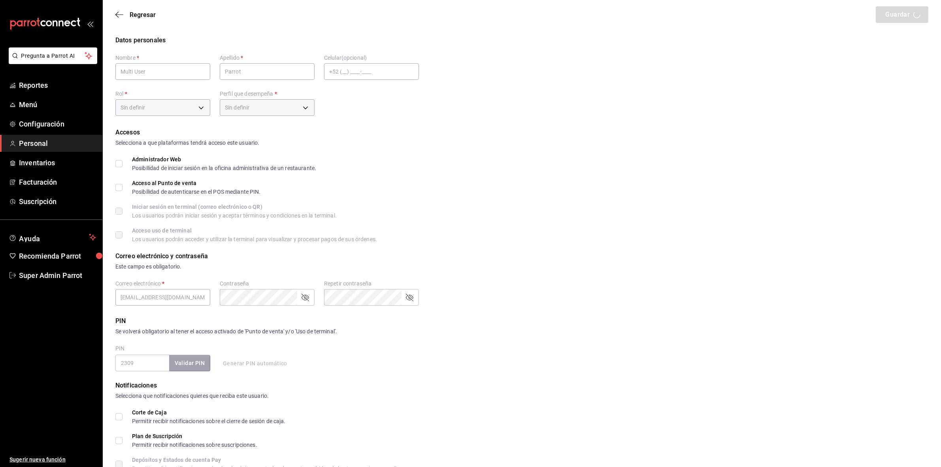
checkbox input "true"
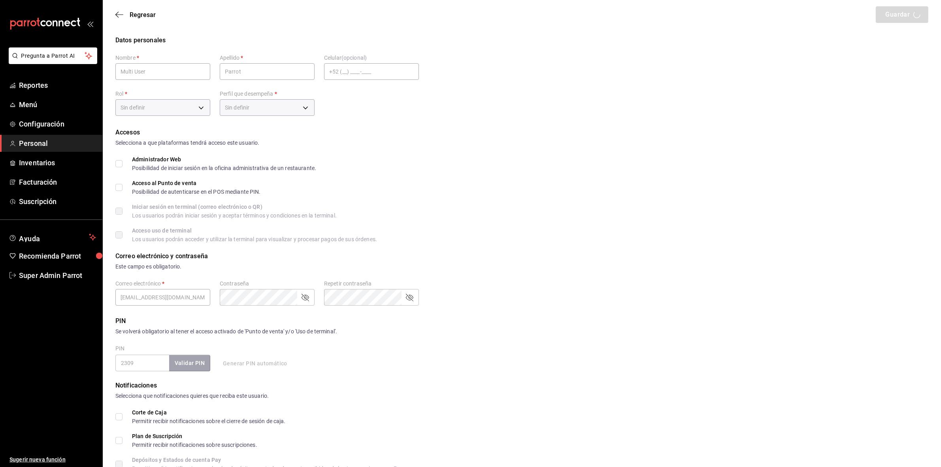
checkbox input "true"
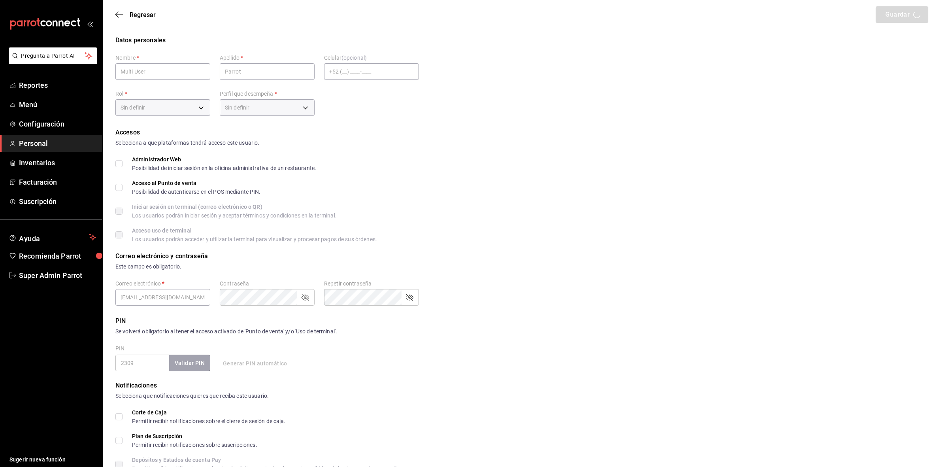
checkbox input "true"
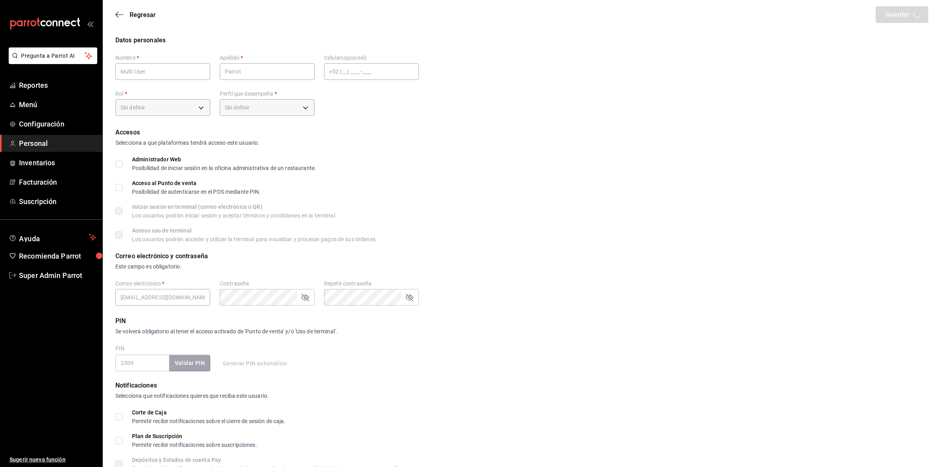
checkbox input "true"
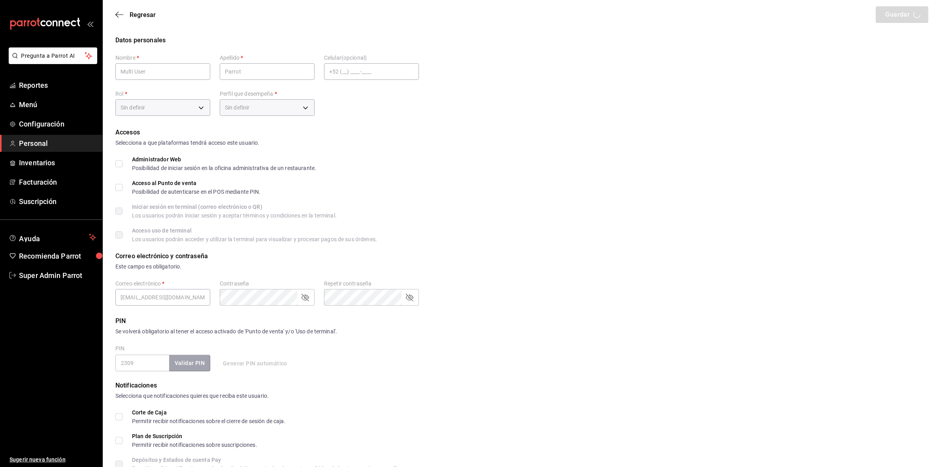
checkbox input "true"
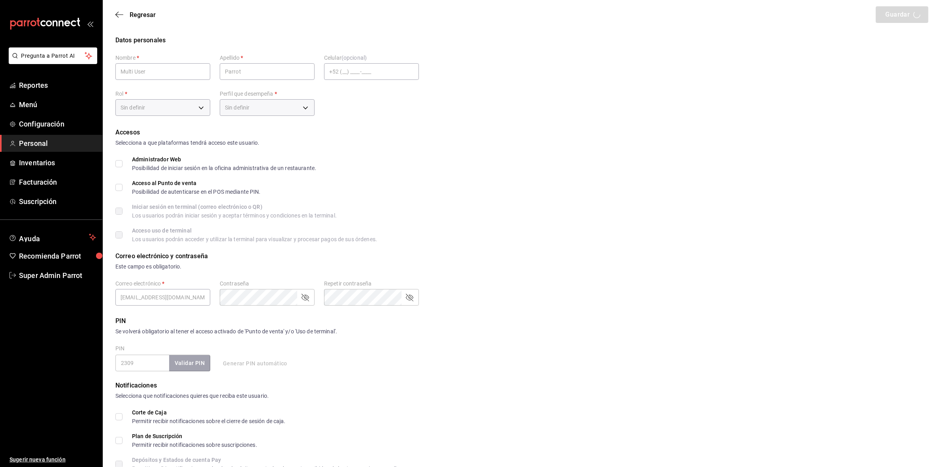
checkbox input "true"
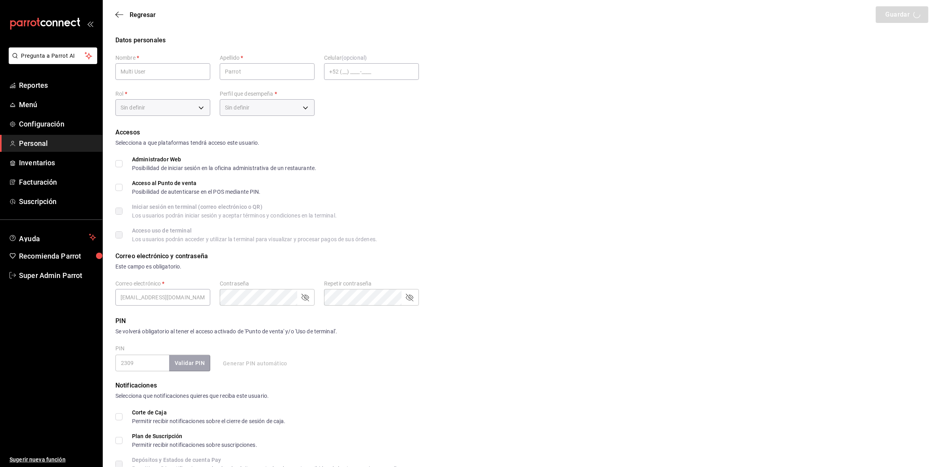
checkbox input "true"
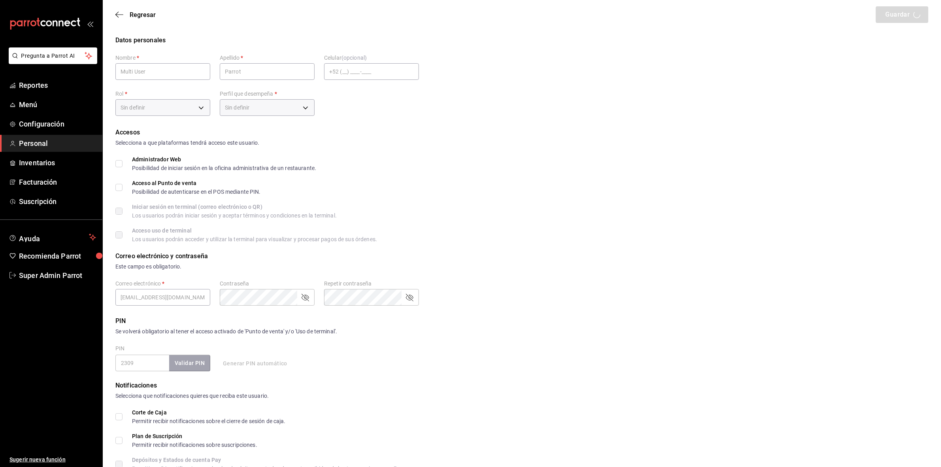
checkbox input "true"
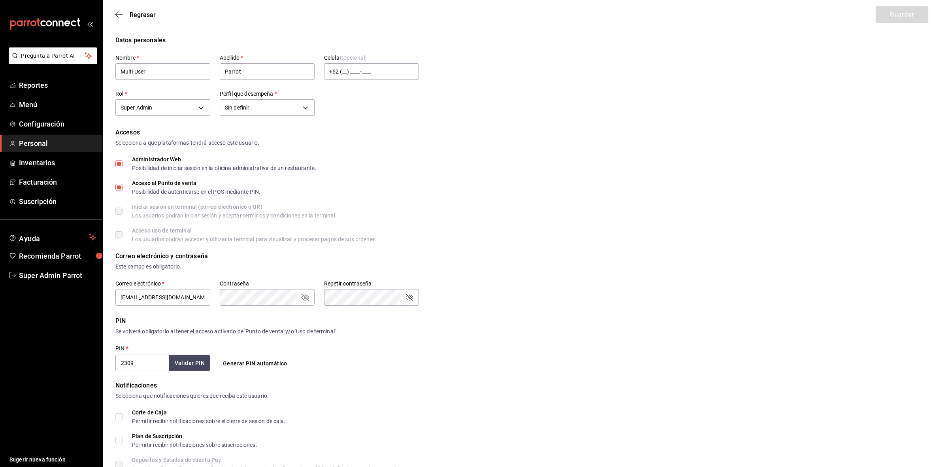
click at [510, 334] on div "Se volverá obligatorio al tener el acceso activado de 'Punto de venta' y/o 'Uso…" at bounding box center [521, 331] width 813 height 8
click at [356, 357] on div "PIN   * 2309 Validar PIN ​ Generar PIN automático" at bounding box center [267, 358] width 304 height 26
click at [897, 12] on button "Guardar" at bounding box center [902, 14] width 53 height 17
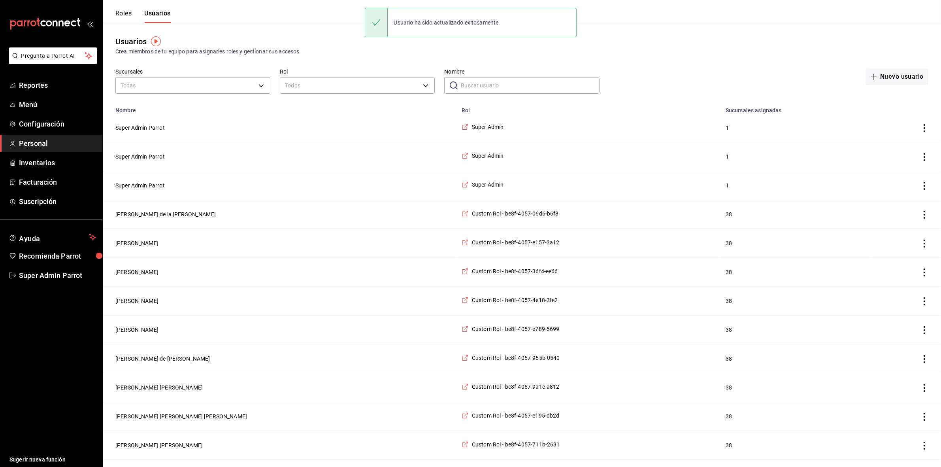
click at [643, 11] on header "Roles Usuarios" at bounding box center [522, 11] width 838 height 23
click at [485, 90] on input "Nombre" at bounding box center [530, 85] width 138 height 16
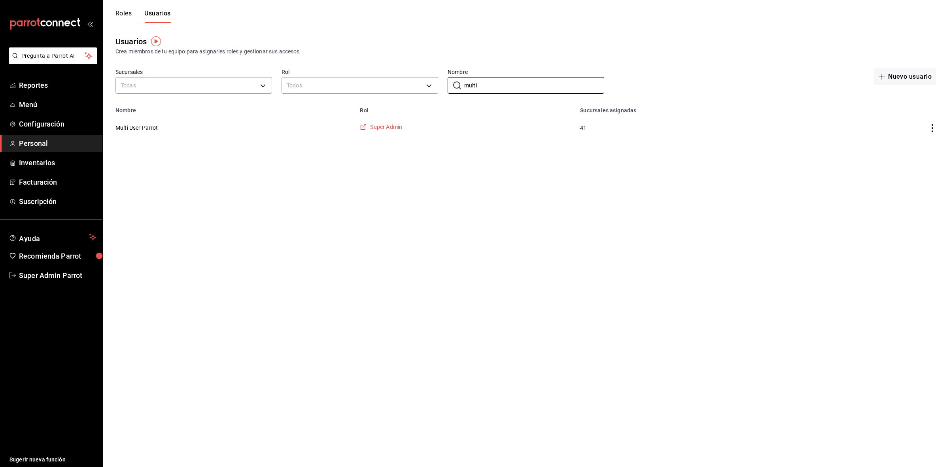
type input "multi"
click at [397, 123] on span "Super Admin" at bounding box center [386, 127] width 32 height 8
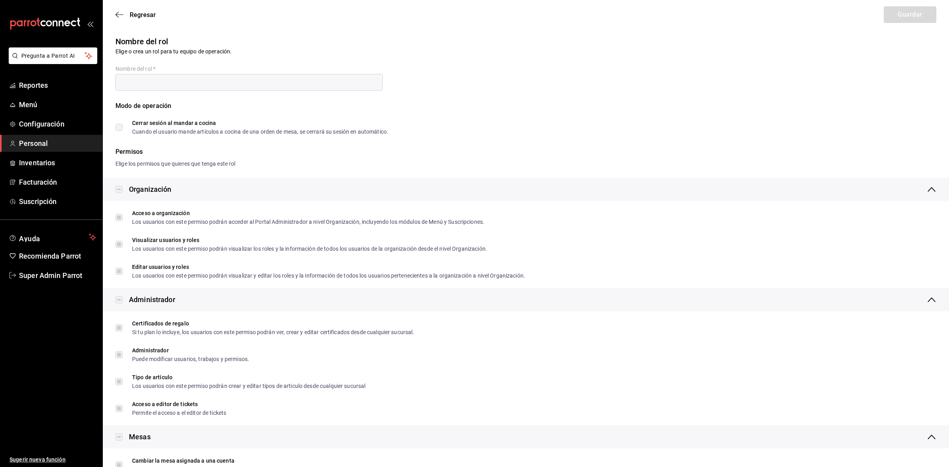
type input "Super Admin"
click at [562, 165] on div "Elige los permisos que quieres que tenga este rol" at bounding box center [525, 164] width 821 height 8
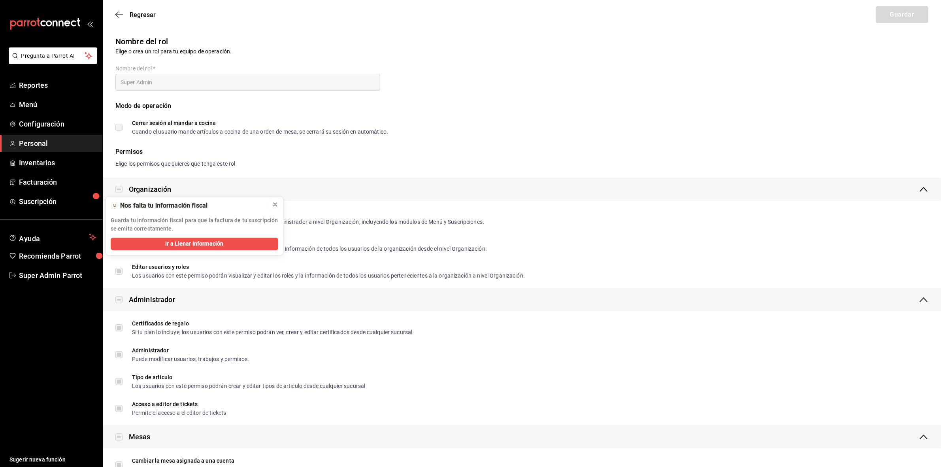
click at [272, 202] on icon at bounding box center [275, 204] width 6 height 6
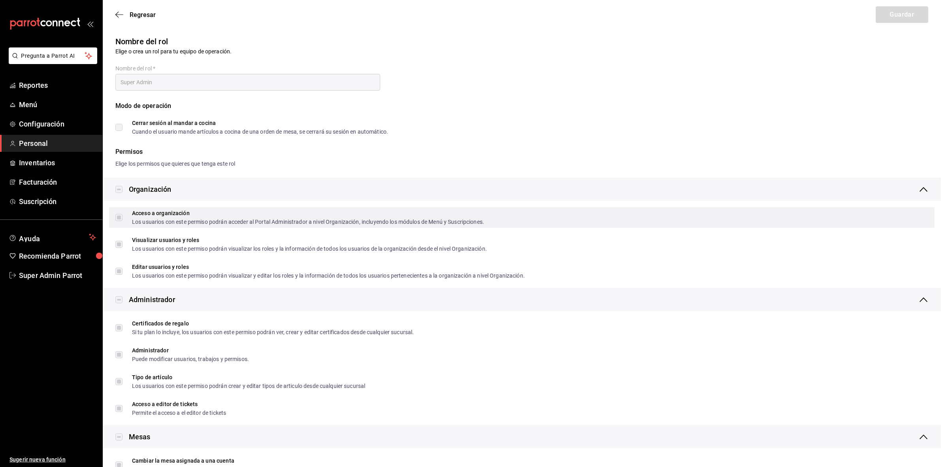
click at [120, 217] on label "Acceso a organización Los usuarios con este permiso podrán acceder al Portal Ad…" at bounding box center [299, 217] width 369 height 14
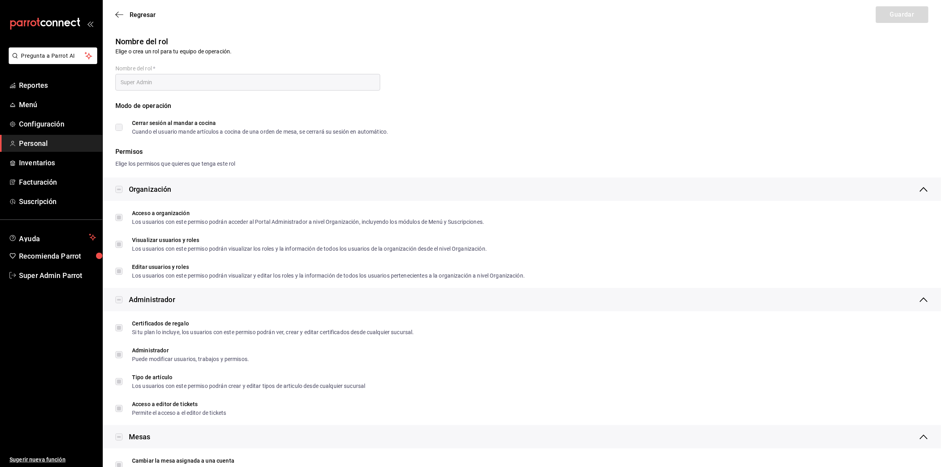
click at [555, 25] on div "Regresar Guardar" at bounding box center [522, 14] width 838 height 29
click at [115, 13] on icon "button" at bounding box center [119, 14] width 8 height 7
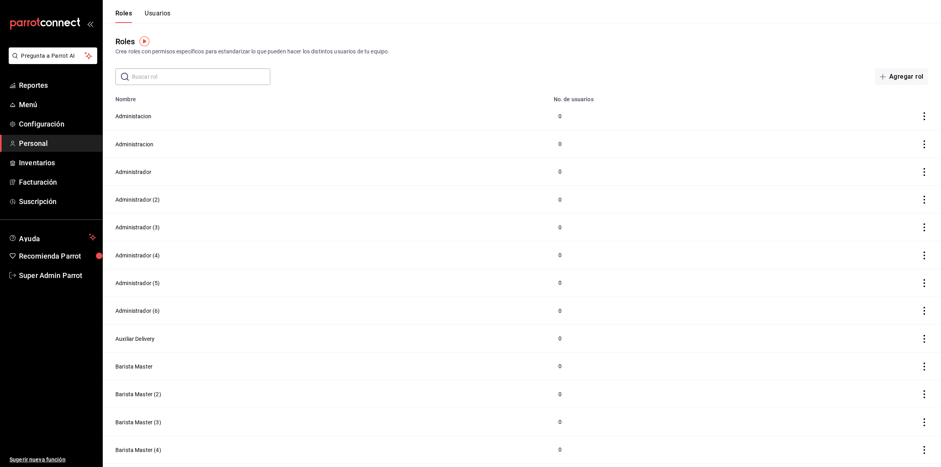
click at [153, 17] on button "Usuarios" at bounding box center [158, 15] width 26 height 13
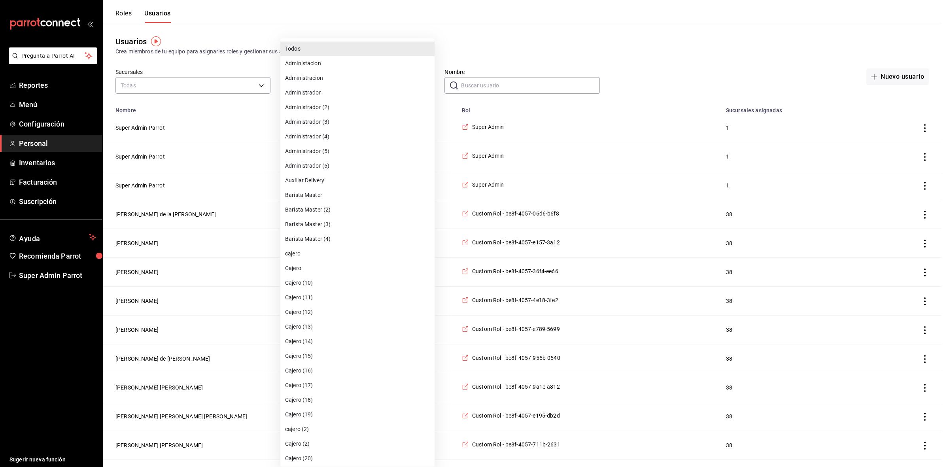
click at [487, 83] on div at bounding box center [474, 233] width 949 height 467
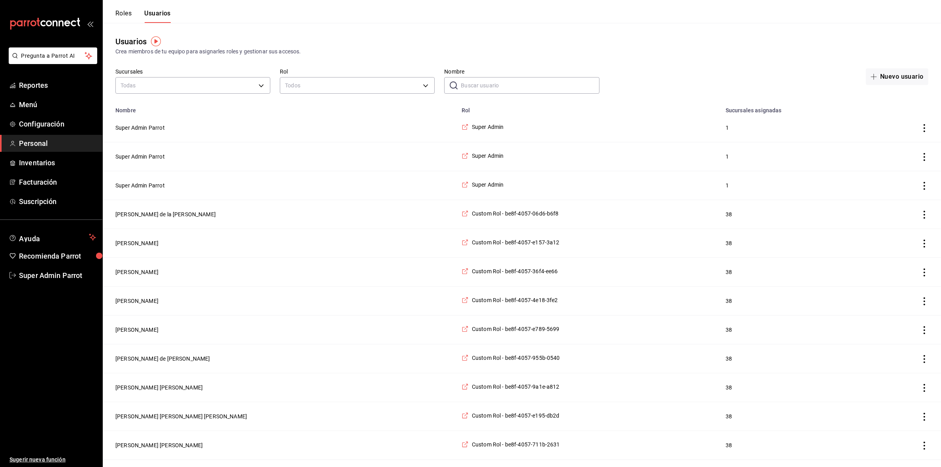
click at [487, 83] on div "Todos Administacion Administracion Administrador Administrador (2) Administrado…" at bounding box center [470, 233] width 941 height 467
click at [487, 83] on input "Nombre" at bounding box center [530, 85] width 138 height 16
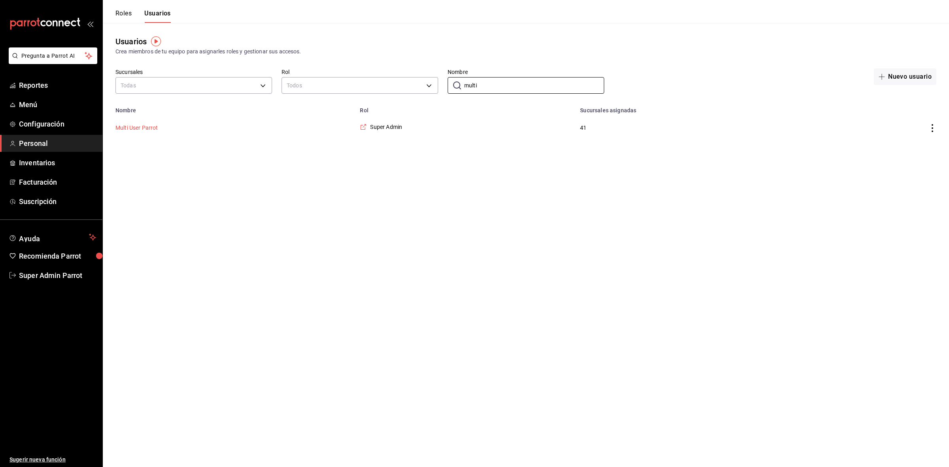
type input "multi"
click at [149, 128] on button "Multi User Parrot" at bounding box center [136, 128] width 43 height 8
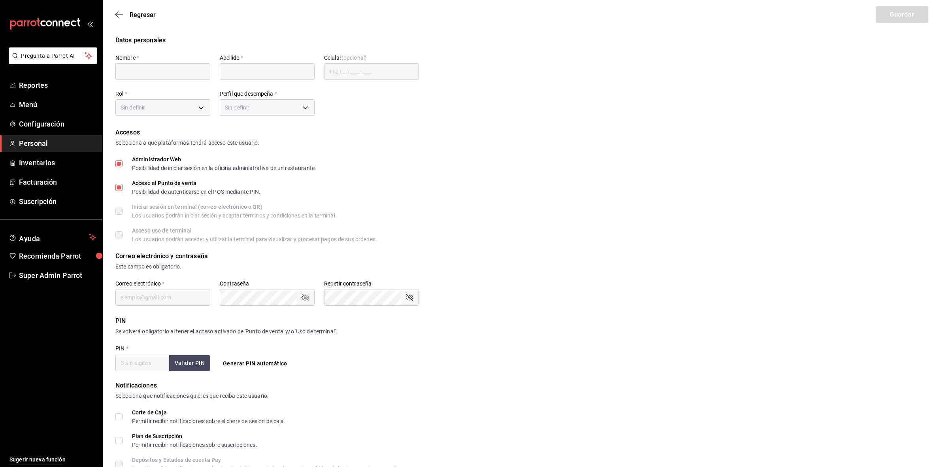
type input "Multi User"
type input "Parrot"
checkbox input "true"
type input "[EMAIL_ADDRESS][DOMAIN_NAME]"
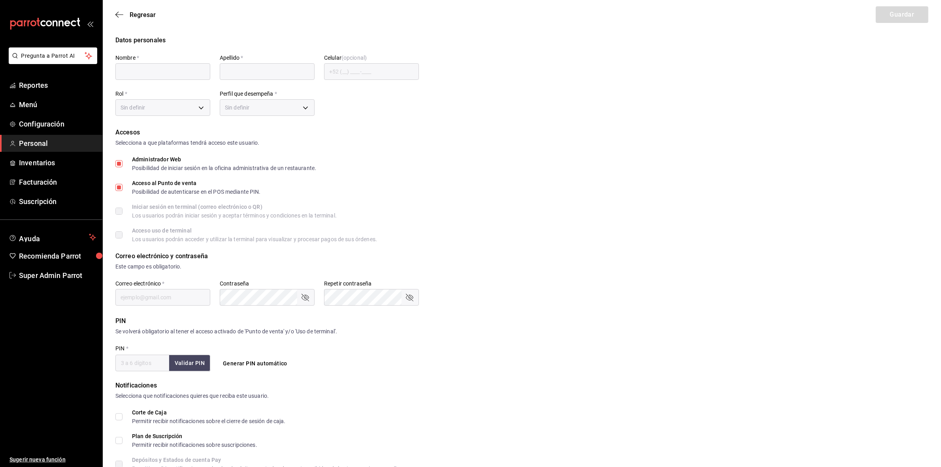
type input "2309"
type input "87b2d739-4fa6-452d-90d0-72d4031a837a"
type input "UNDEFINED"
checkbox input "true"
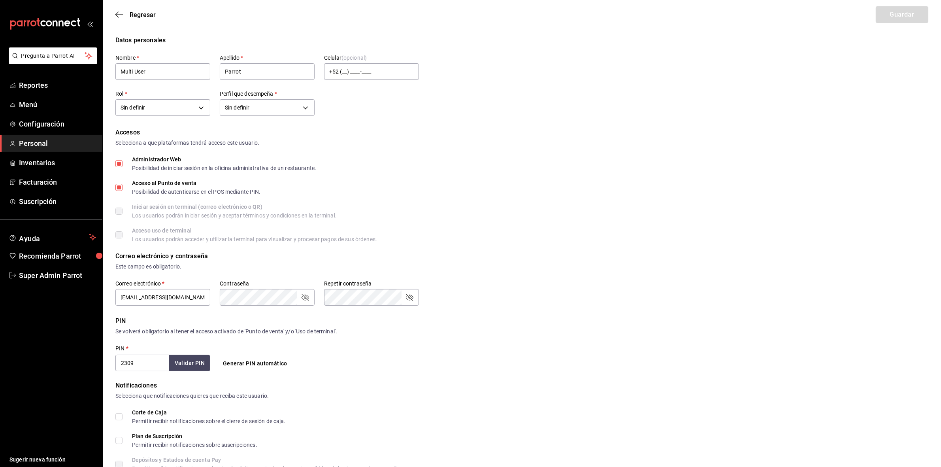
checkbox input "true"
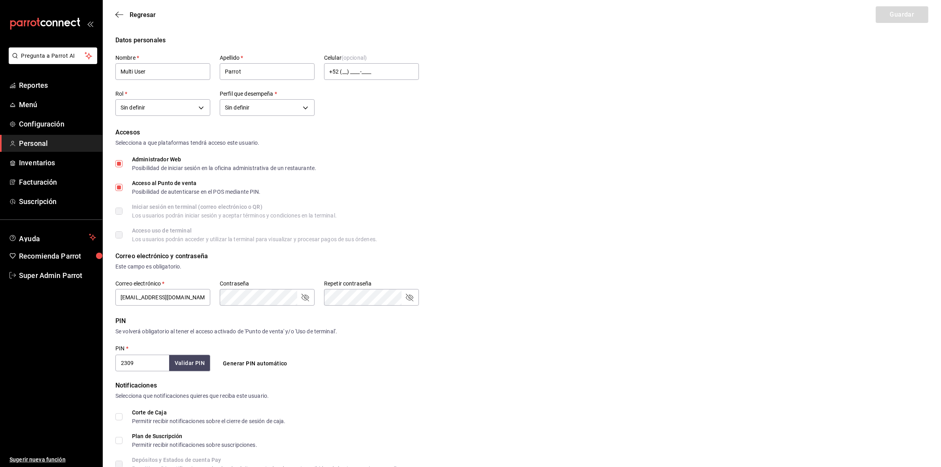
checkbox input "true"
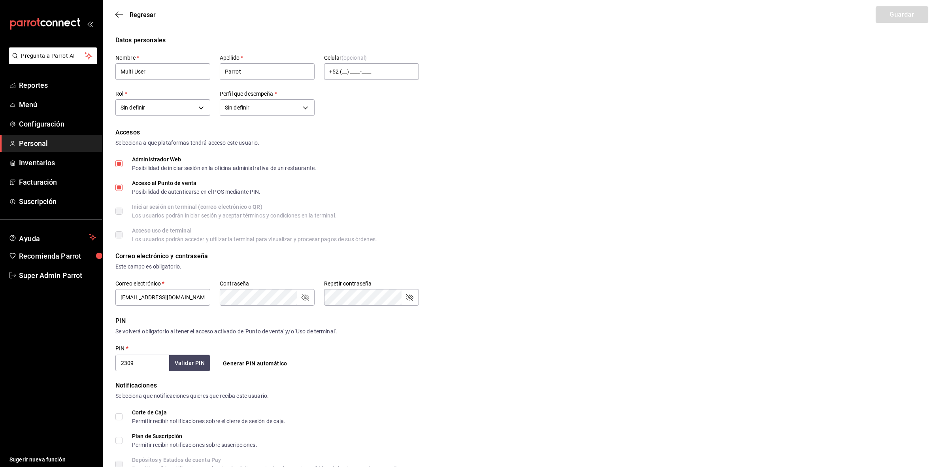
checkbox input "true"
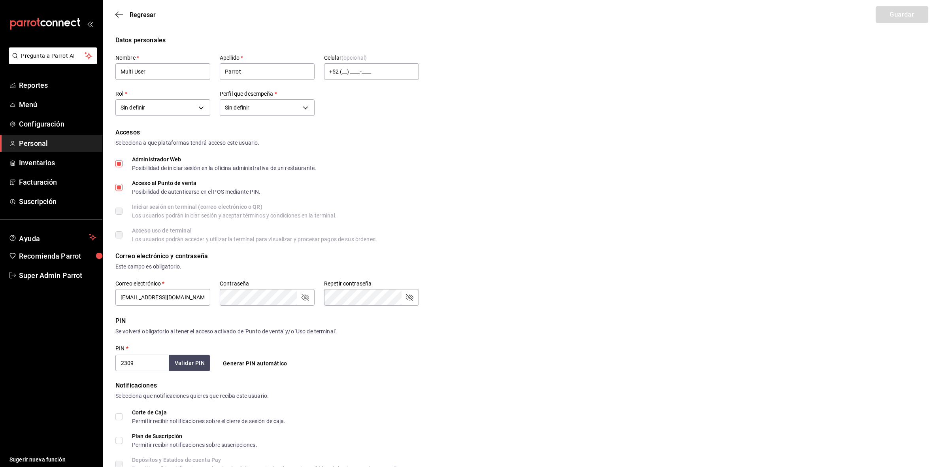
checkbox input "true"
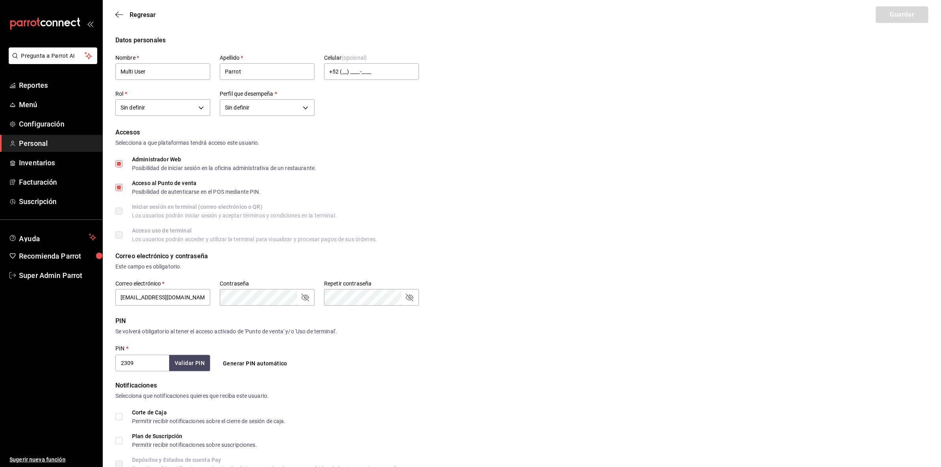
checkbox input "true"
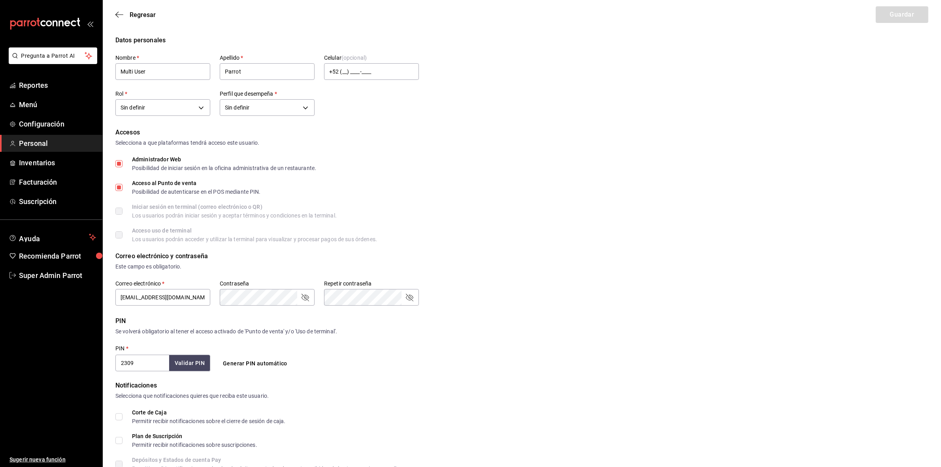
checkbox input "true"
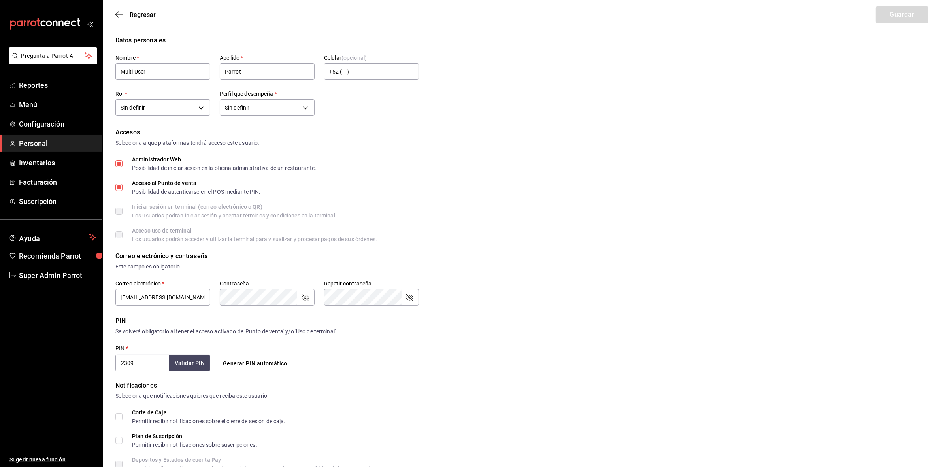
checkbox input "true"
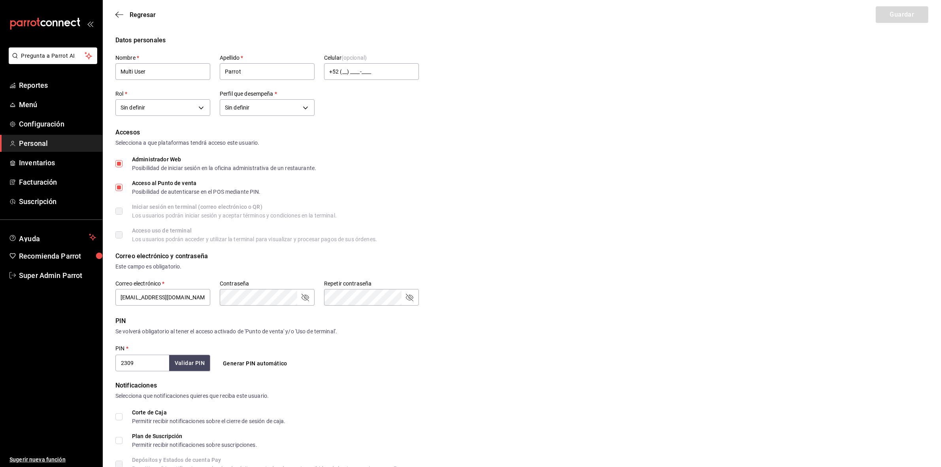
checkbox input "true"
